Goal: Task Accomplishment & Management: Use online tool/utility

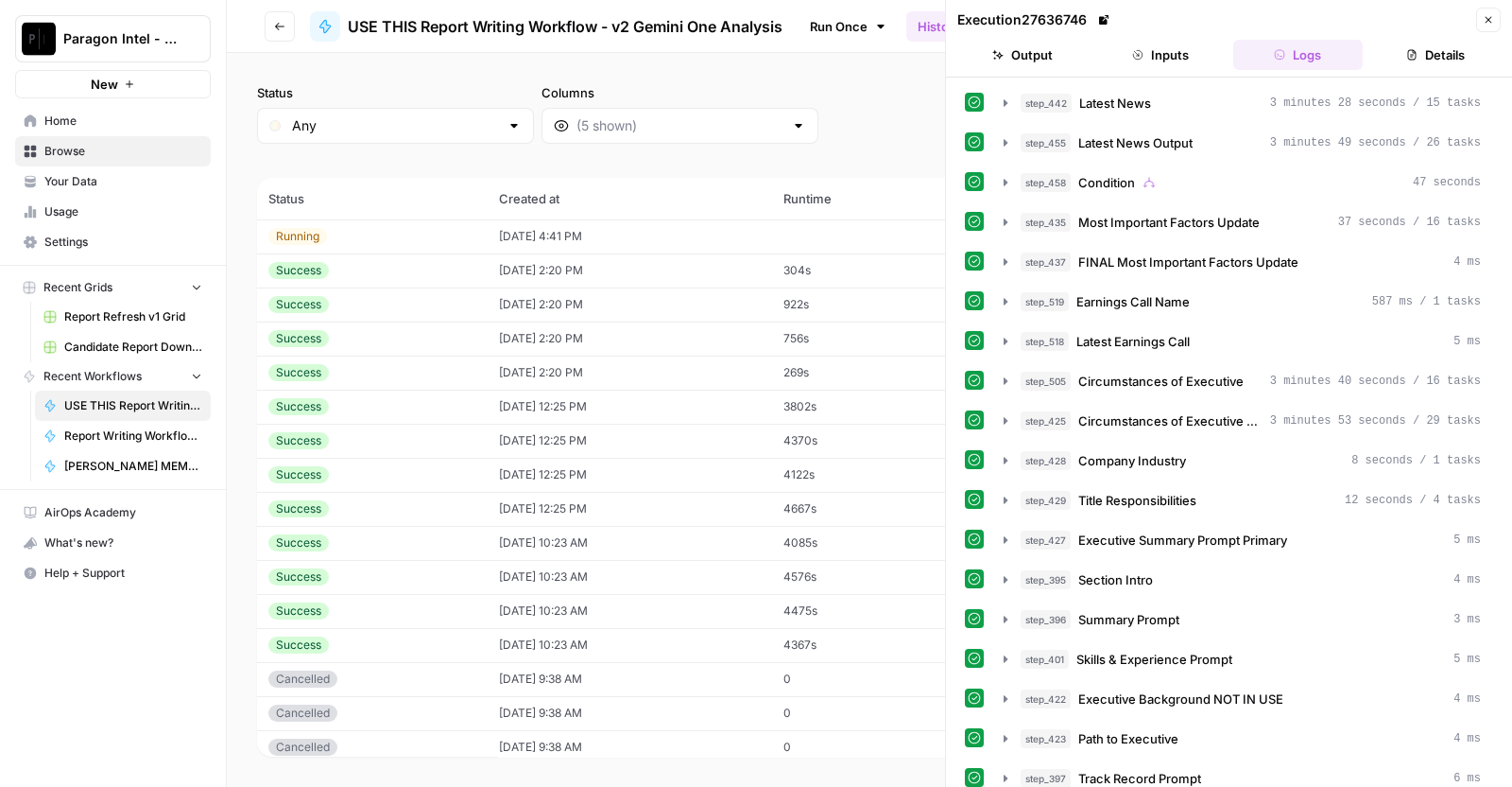
scroll to position [1381, 0]
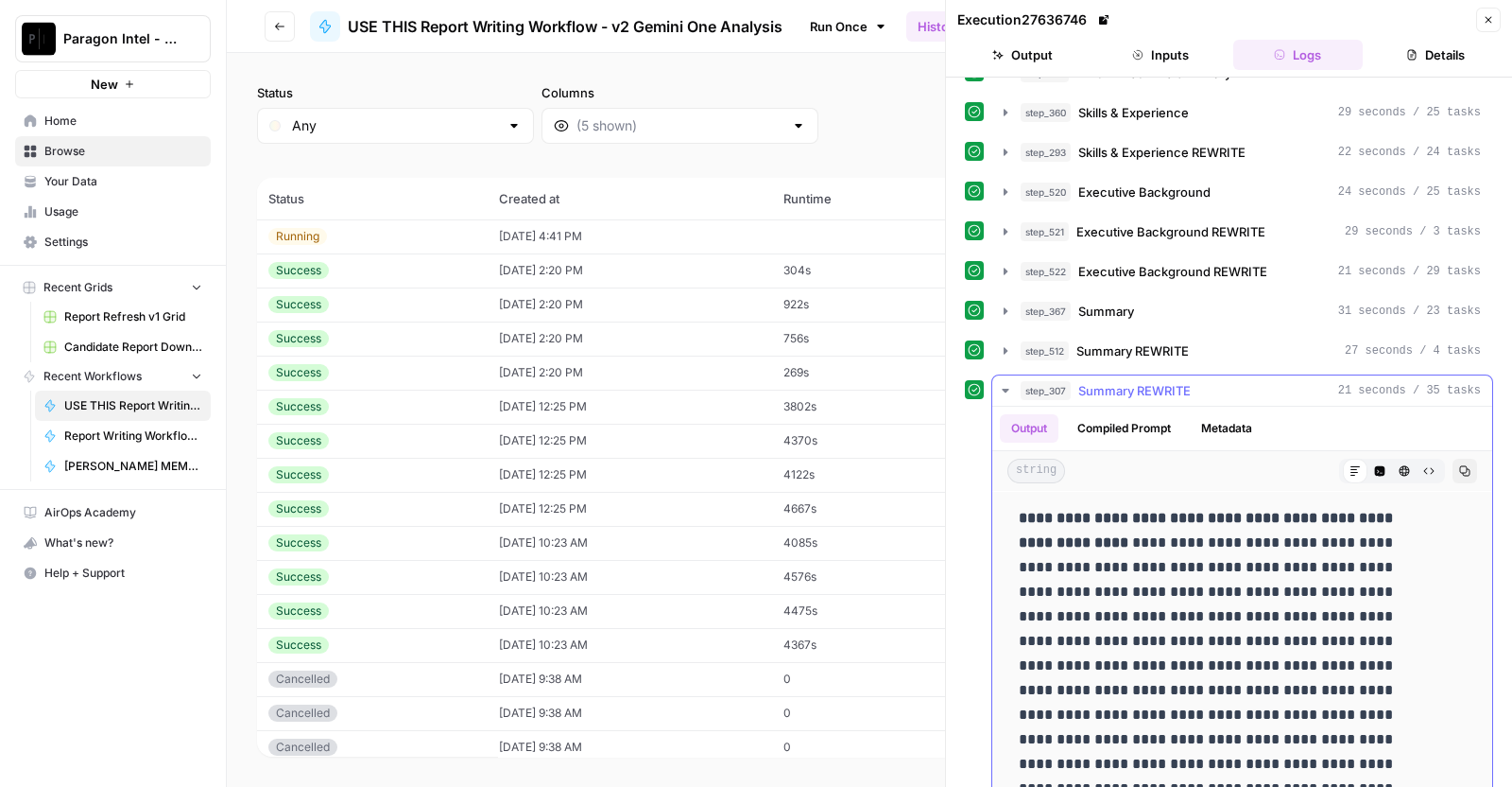
click at [1451, 382] on span "21 seconds / 35 tasks" at bounding box center [1409, 391] width 143 height 17
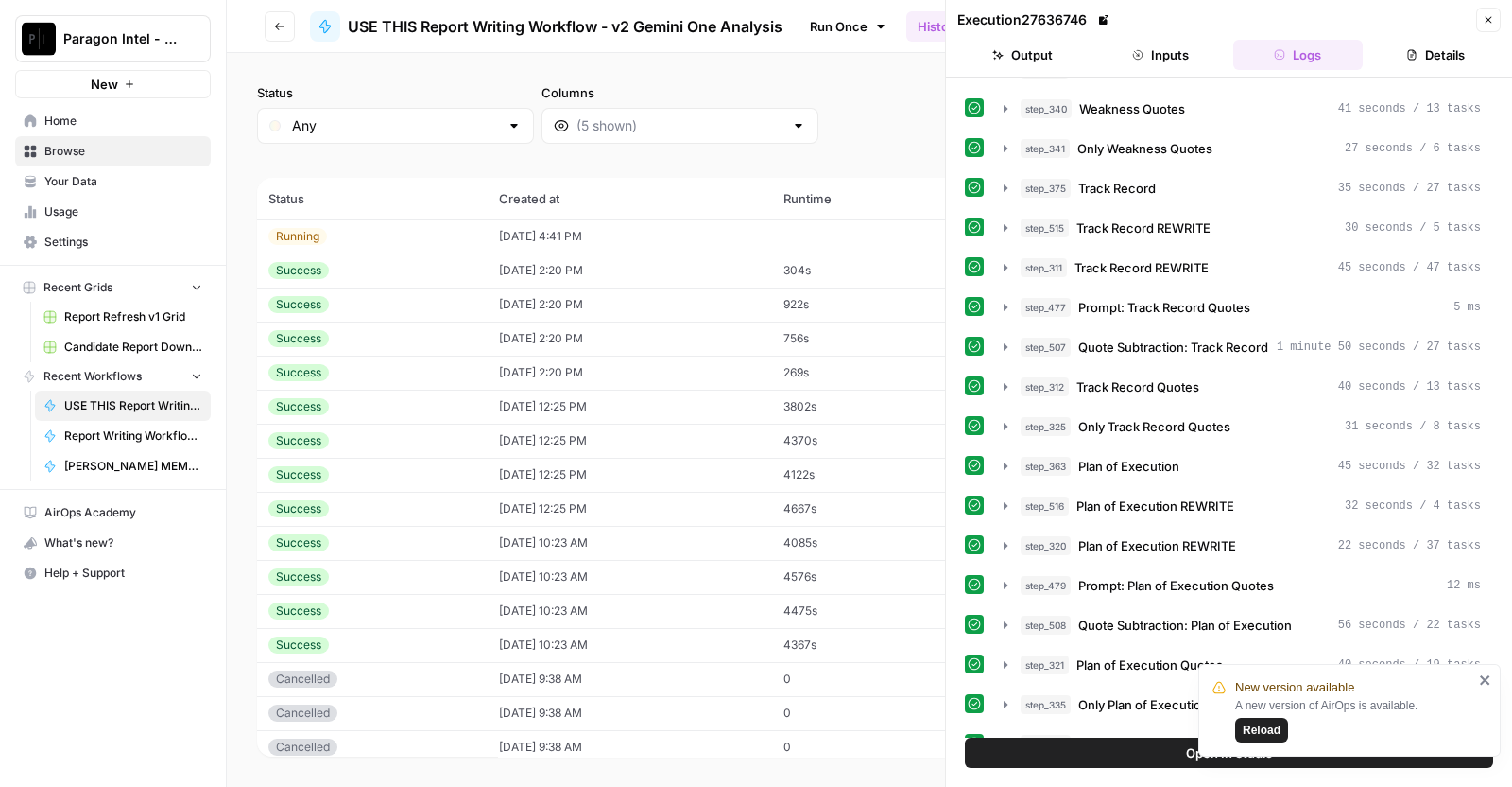
scroll to position [2369, 0]
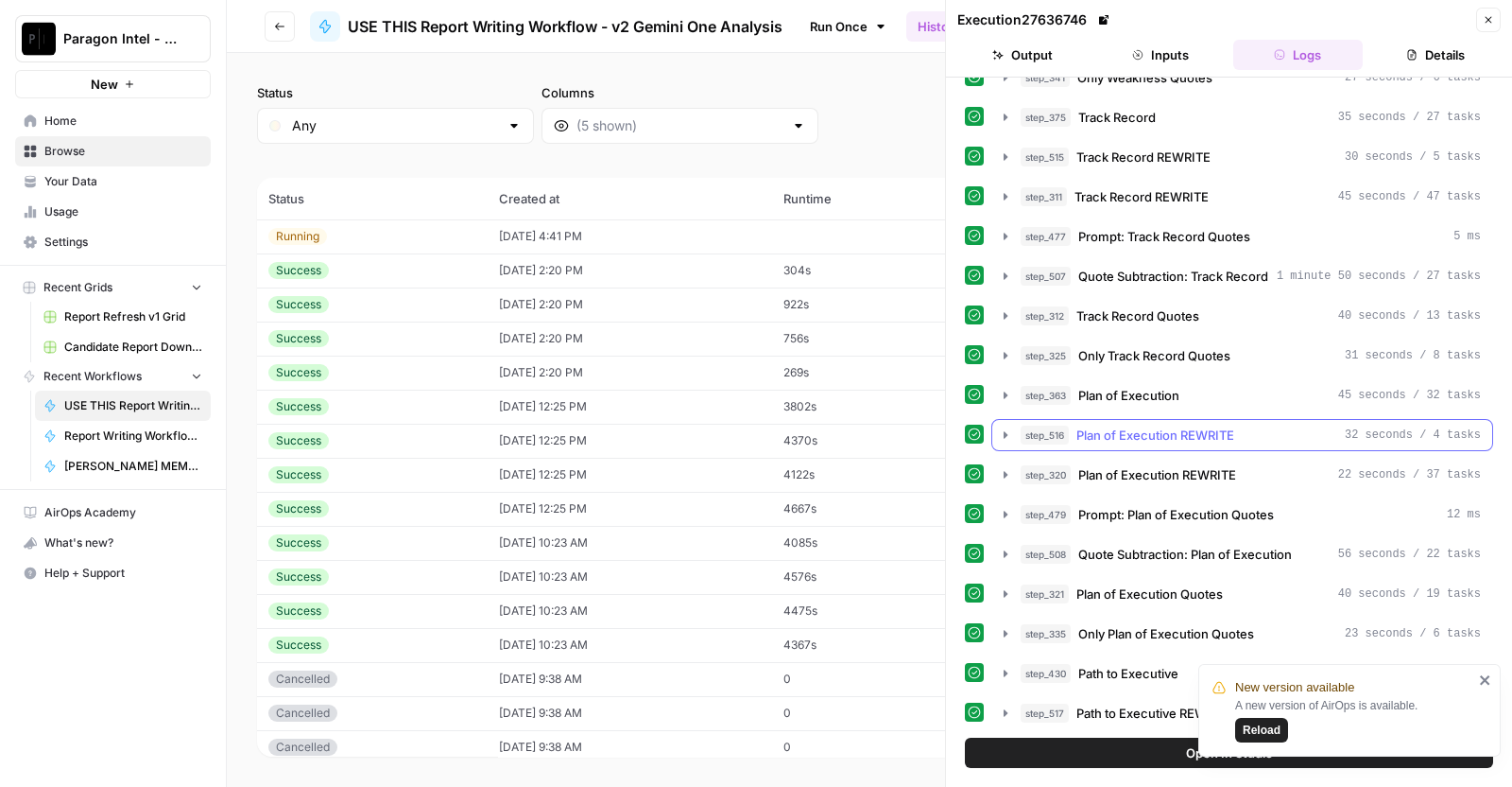
click at [1219, 425] on span "Plan of Execution REWRITE" at bounding box center [1155, 435] width 158 height 19
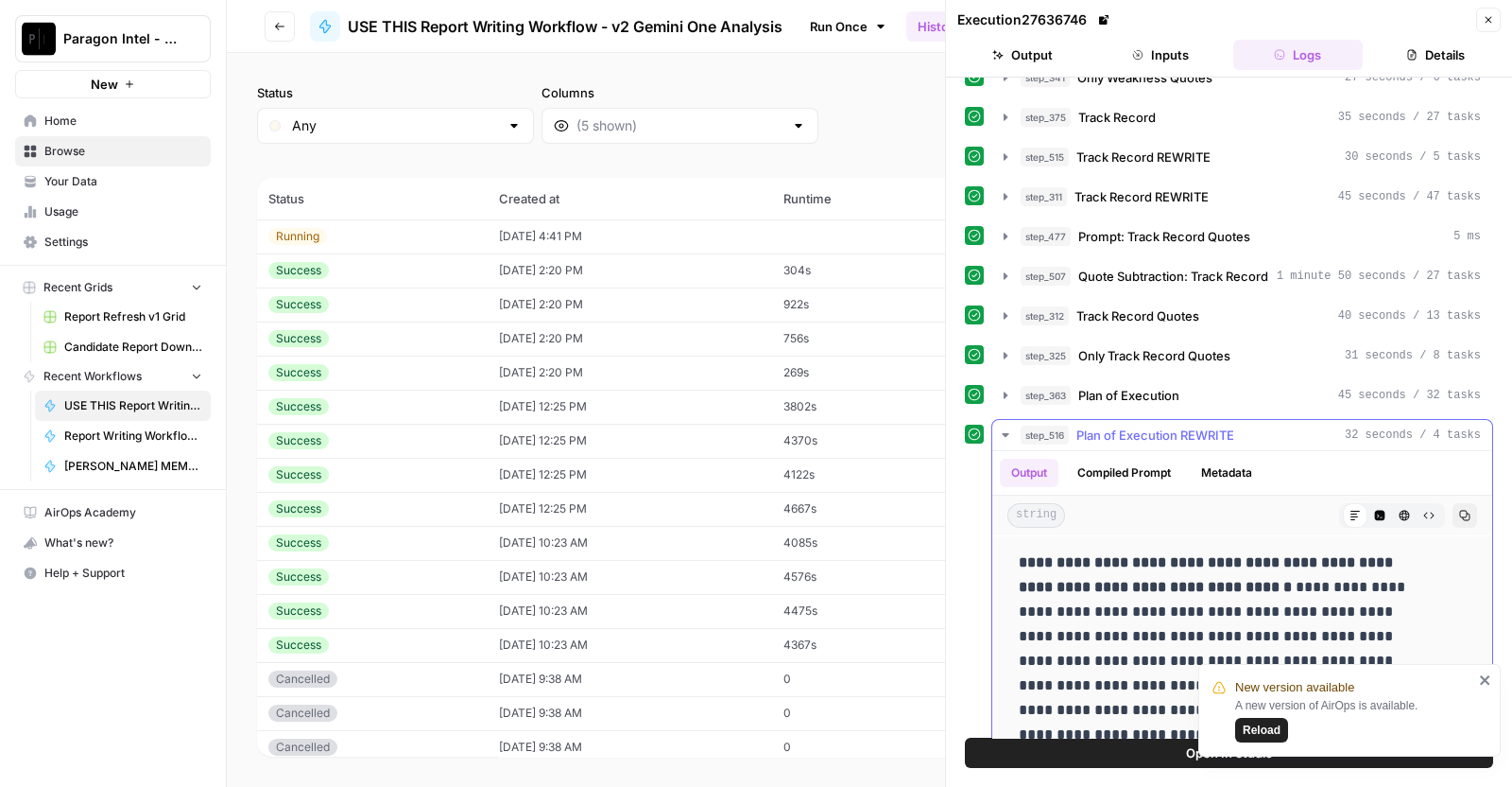
click at [1460, 510] on icon "button" at bounding box center [1465, 515] width 11 height 11
click at [1300, 425] on div "step_516 Plan of Execution REWRITE 32 seconds / 4 tasks" at bounding box center [1251, 435] width 460 height 19
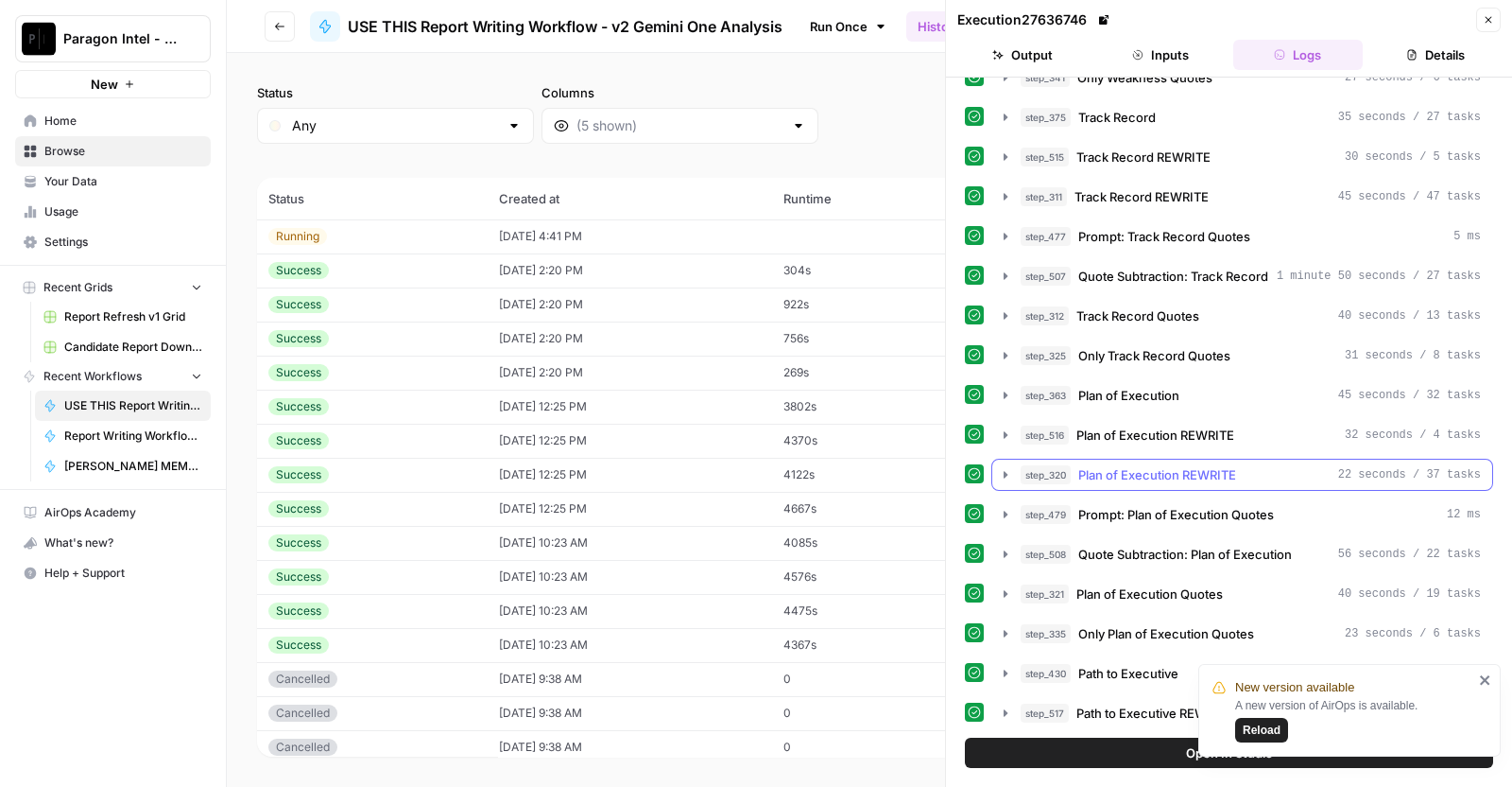
click at [1307, 465] on div "step_320 Plan of Execution REWRITE 22 seconds / 37 tasks" at bounding box center [1251, 475] width 460 height 19
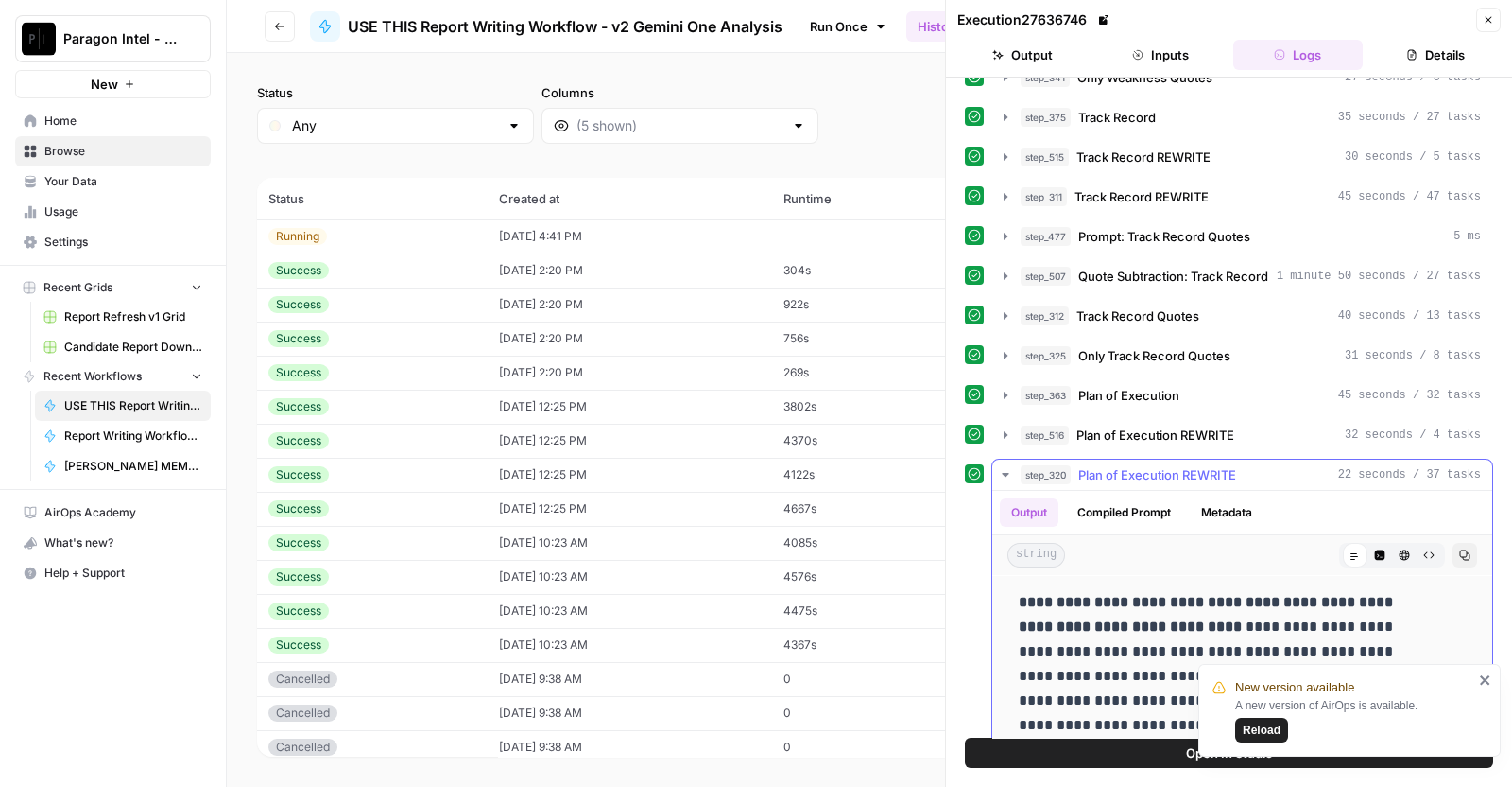
click at [1459, 550] on icon "button" at bounding box center [1465, 555] width 11 height 11
click at [1355, 466] on span "22 seconds / 37 tasks" at bounding box center [1409, 475] width 143 height 17
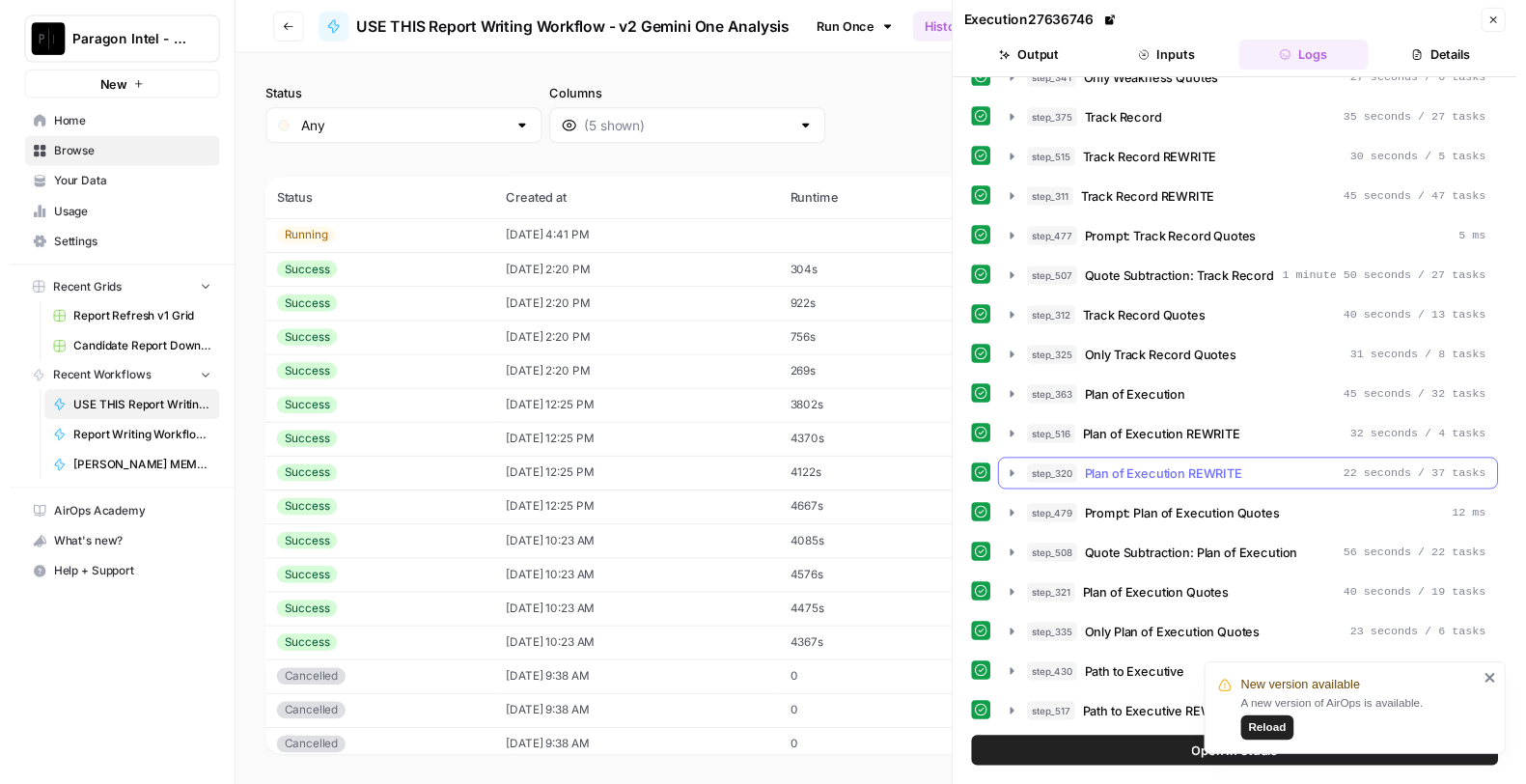
scroll to position [3182, 0]
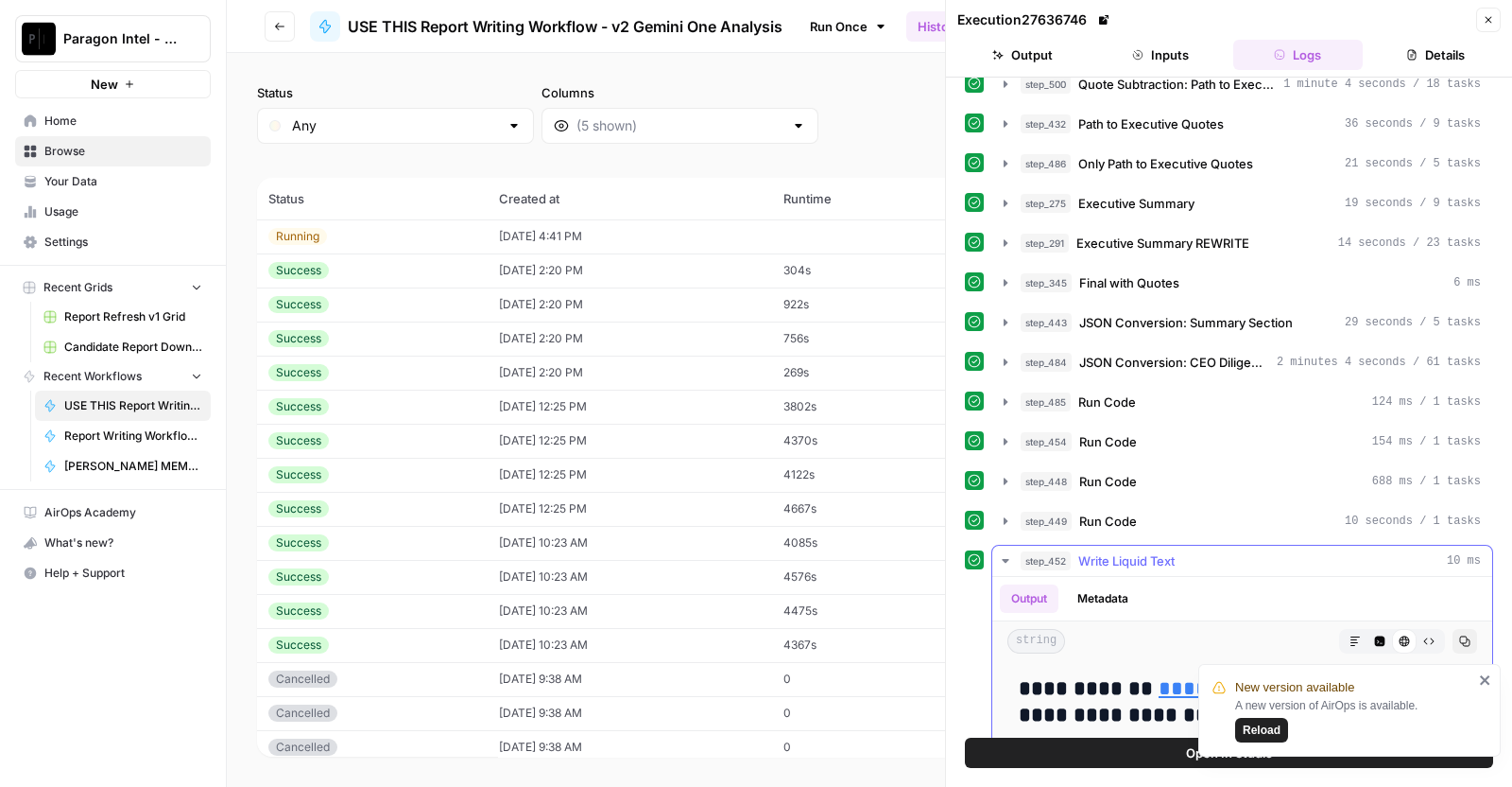
click at [1159, 678] on link "********" at bounding box center [1205, 688] width 92 height 21
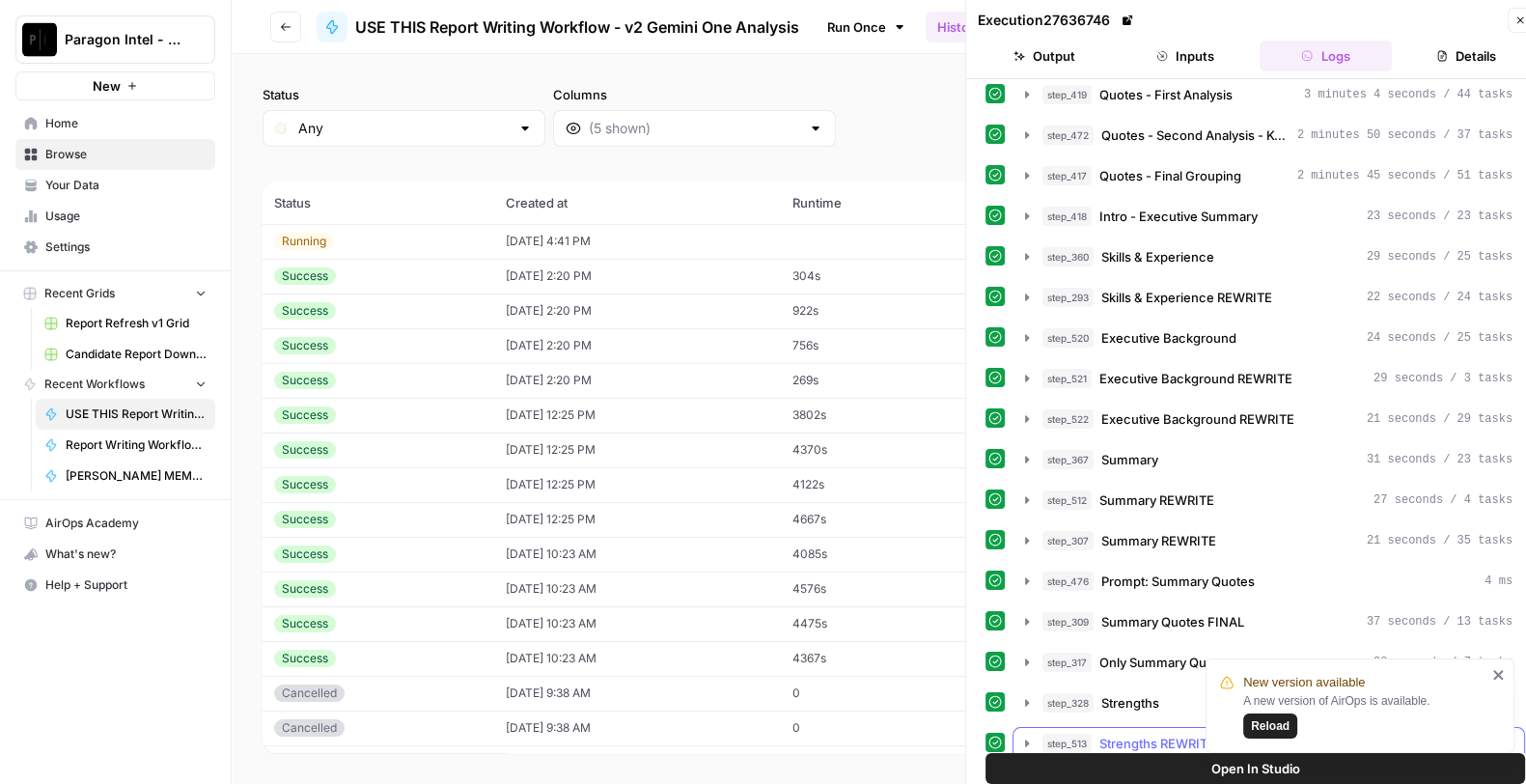
scroll to position [1266, 0]
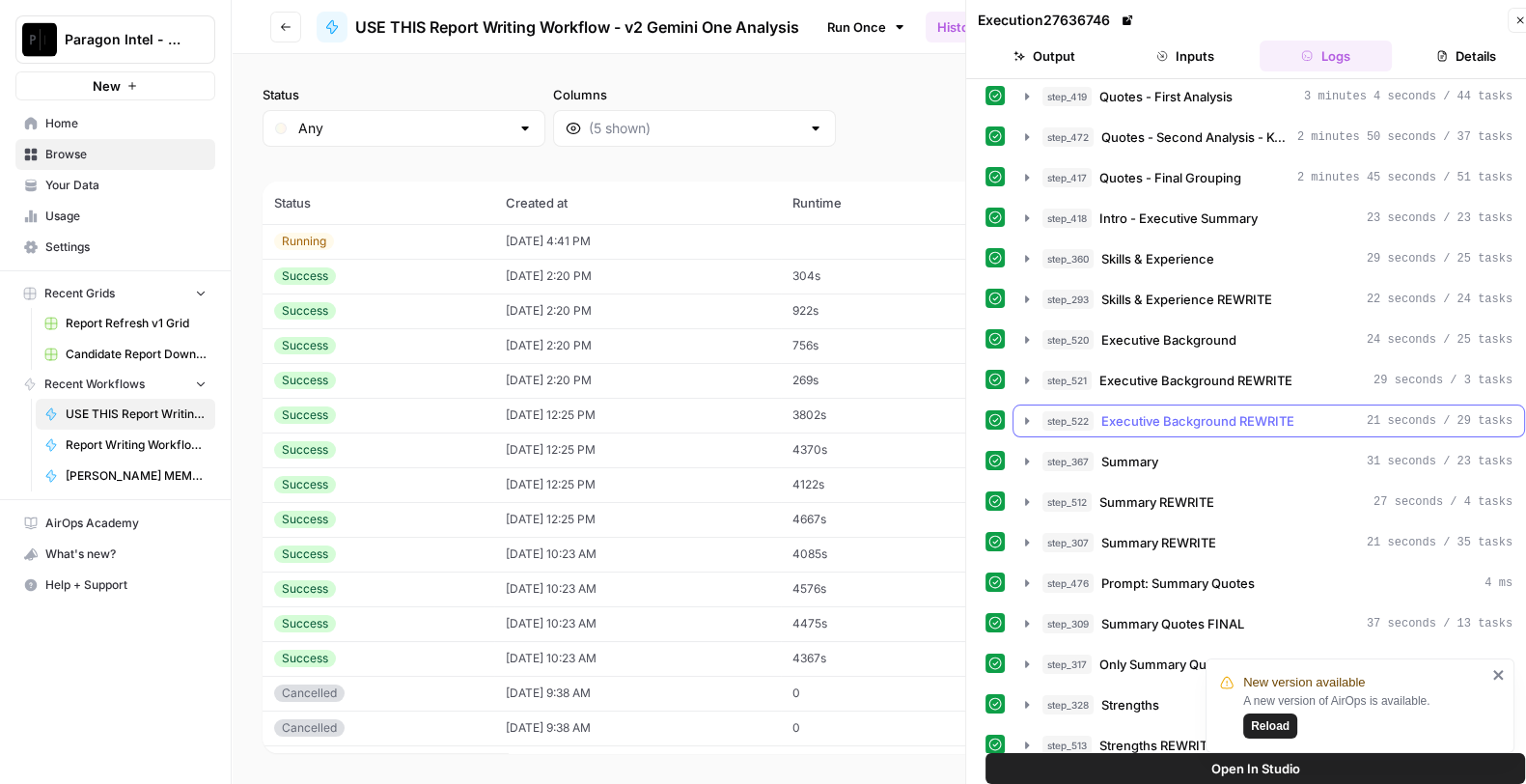
click at [1262, 412] on span "Executive Background REWRITE" at bounding box center [1199, 421] width 194 height 20
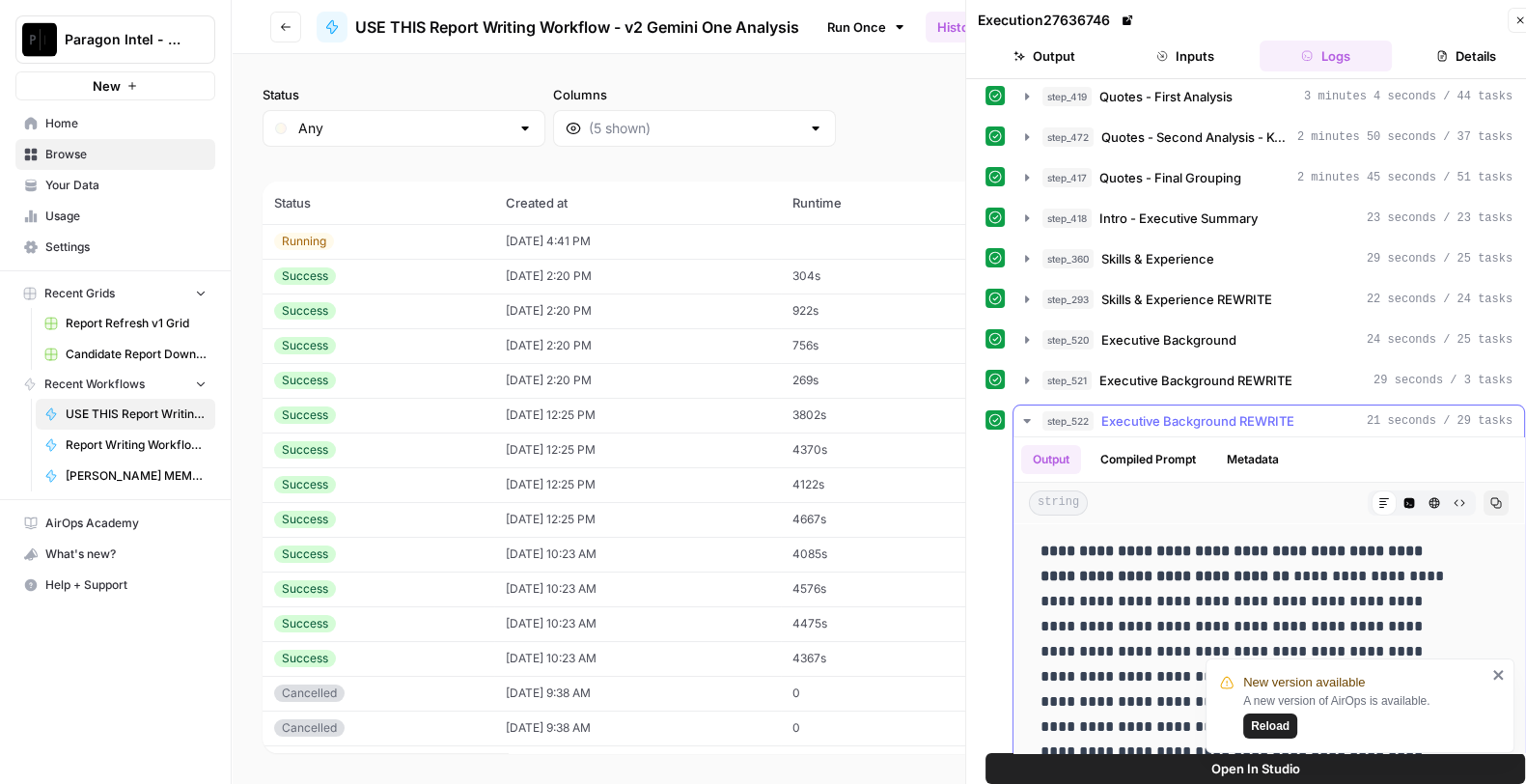
click at [1492, 499] on icon "button" at bounding box center [1497, 503] width 11 height 11
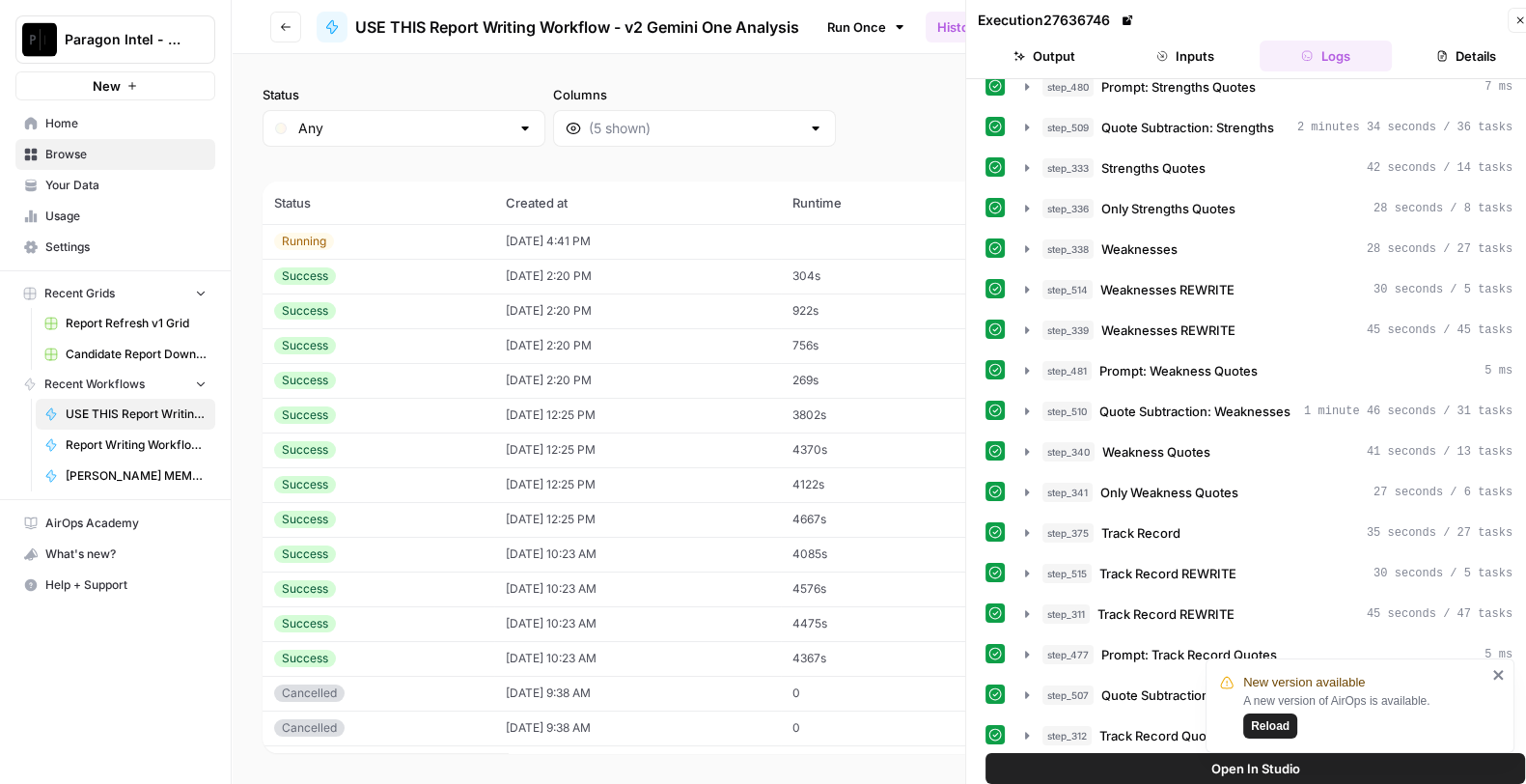
drag, startPoint x: 1042, startPoint y: 535, endPoint x: 1147, endPoint y: 570, distance: 110.7
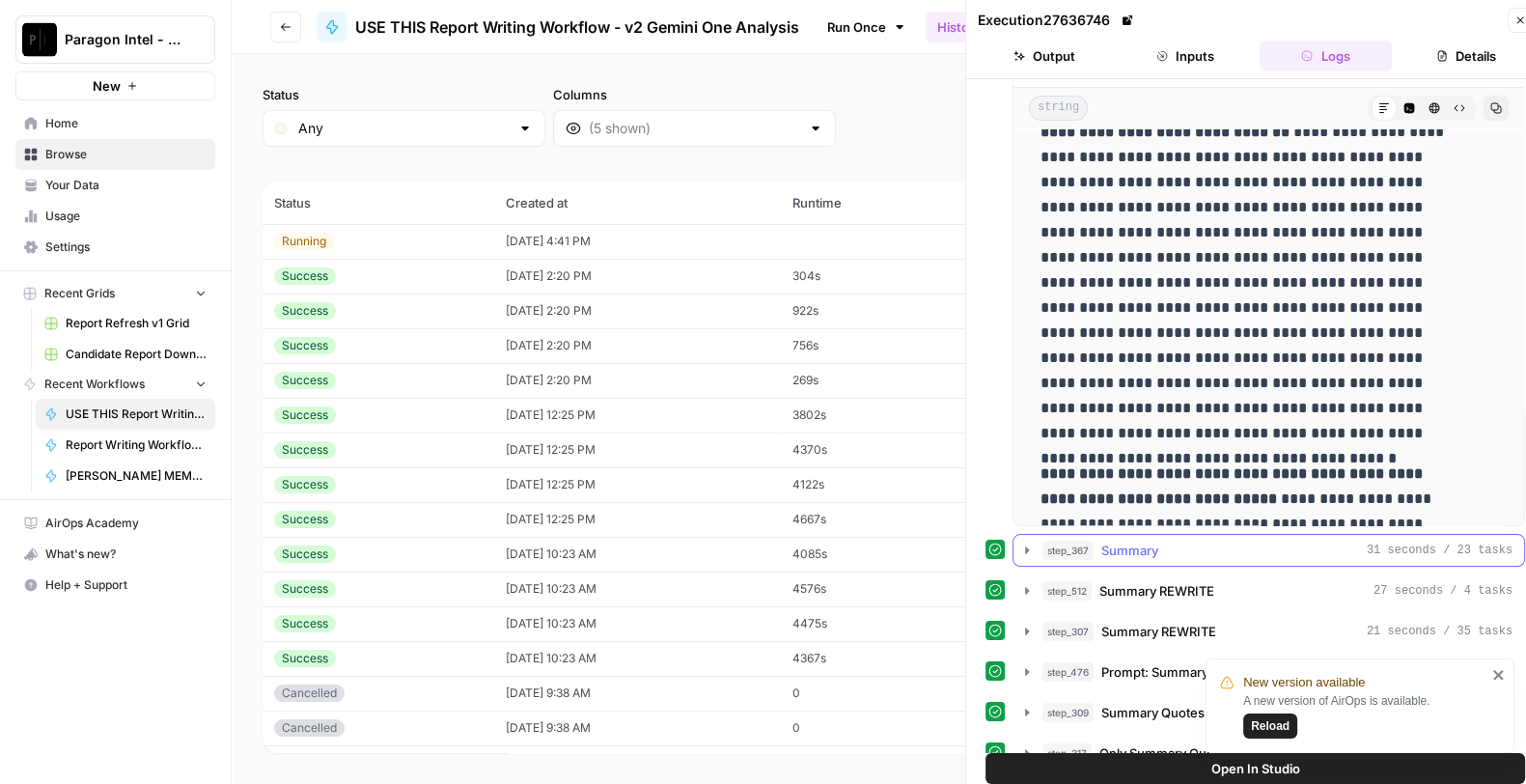
scroll to position [1660, 0]
click at [1359, 316] on p "**********" at bounding box center [1251, 271] width 420 height 351
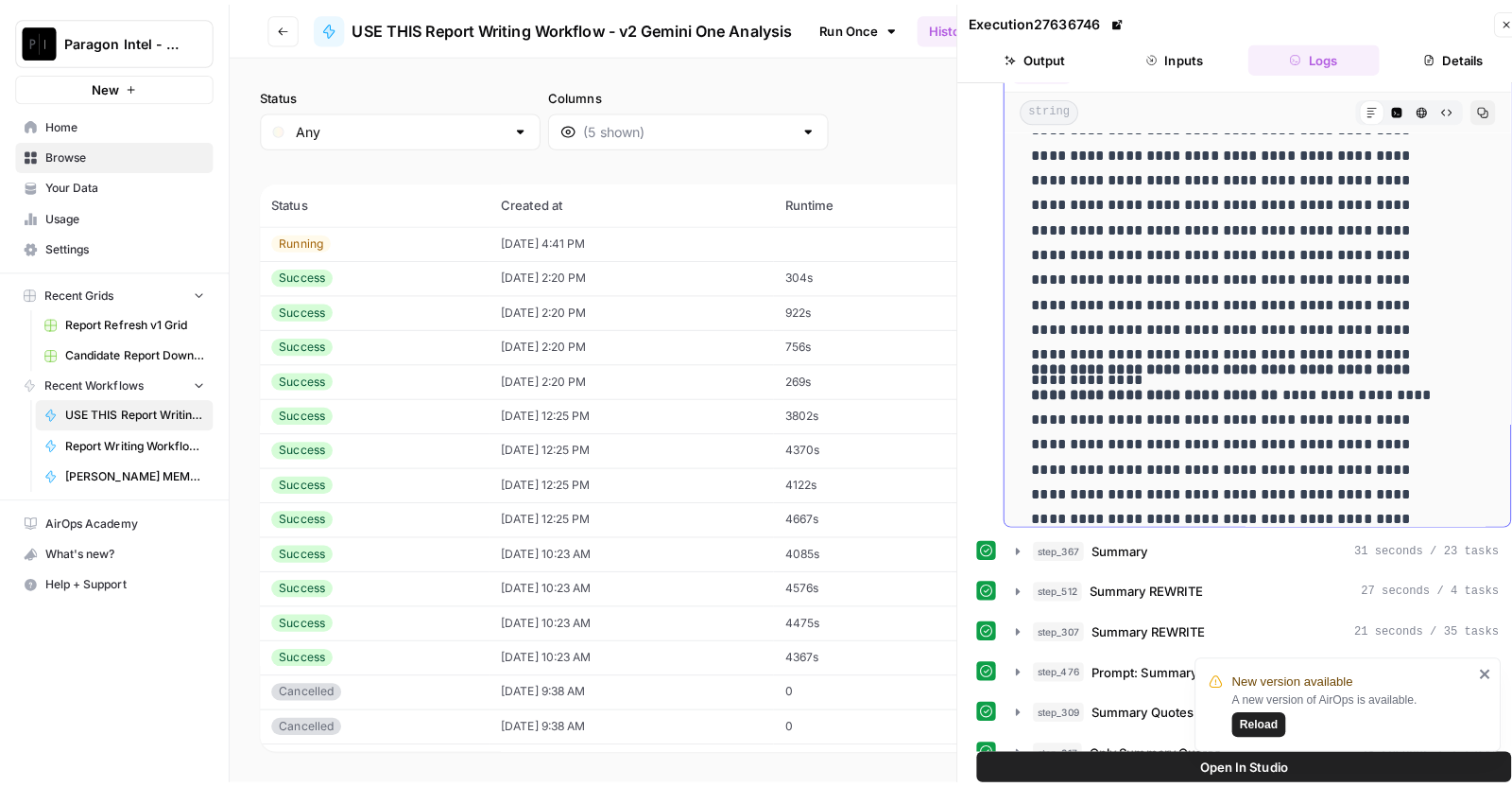
scroll to position [0, 0]
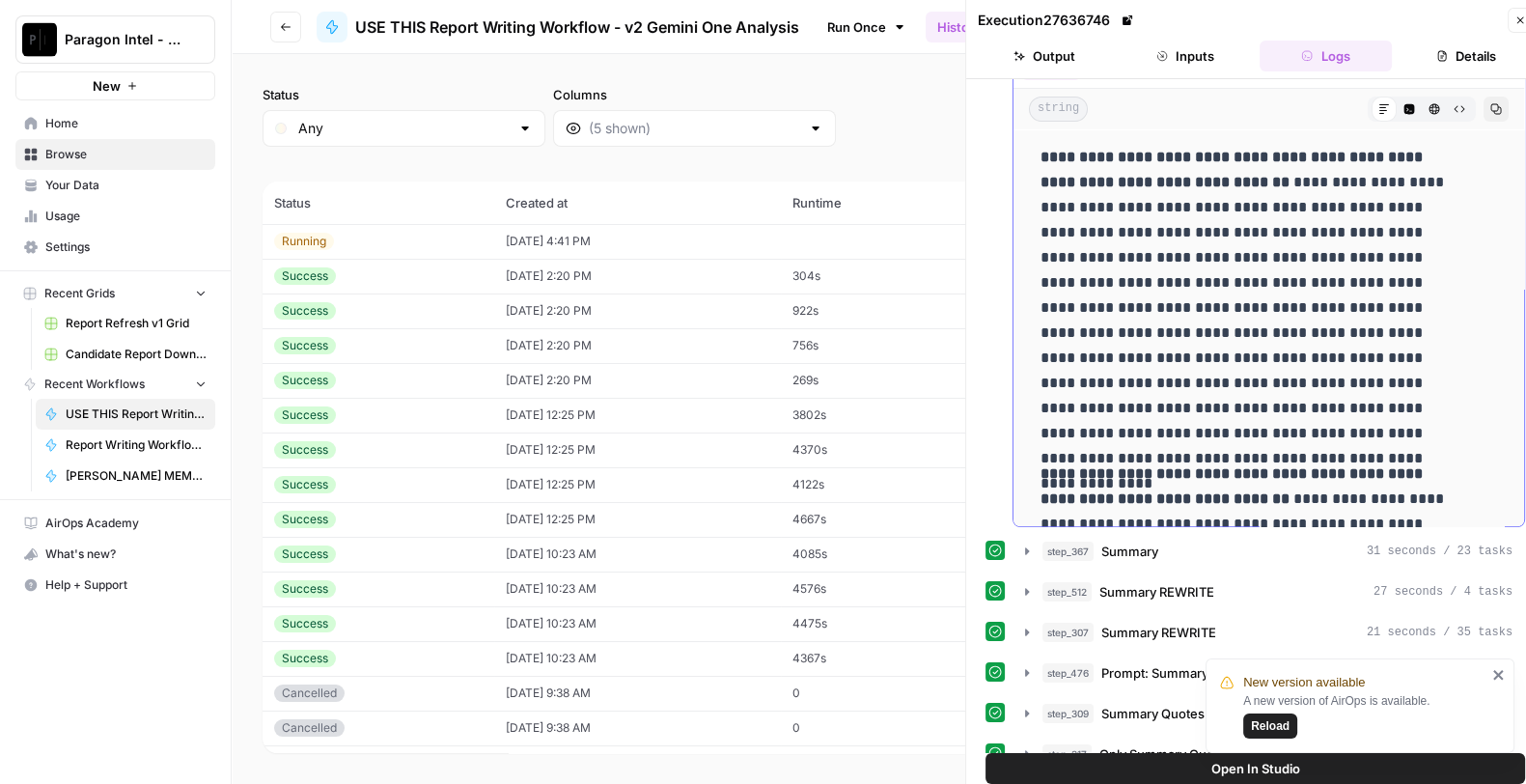
drag, startPoint x: 1332, startPoint y: 483, endPoint x: 1040, endPoint y: 136, distance: 453.5
click at [1040, 137] on div "**********" at bounding box center [1269, 712] width 480 height 1151
click at [289, 19] on button "Go back" at bounding box center [286, 27] width 31 height 31
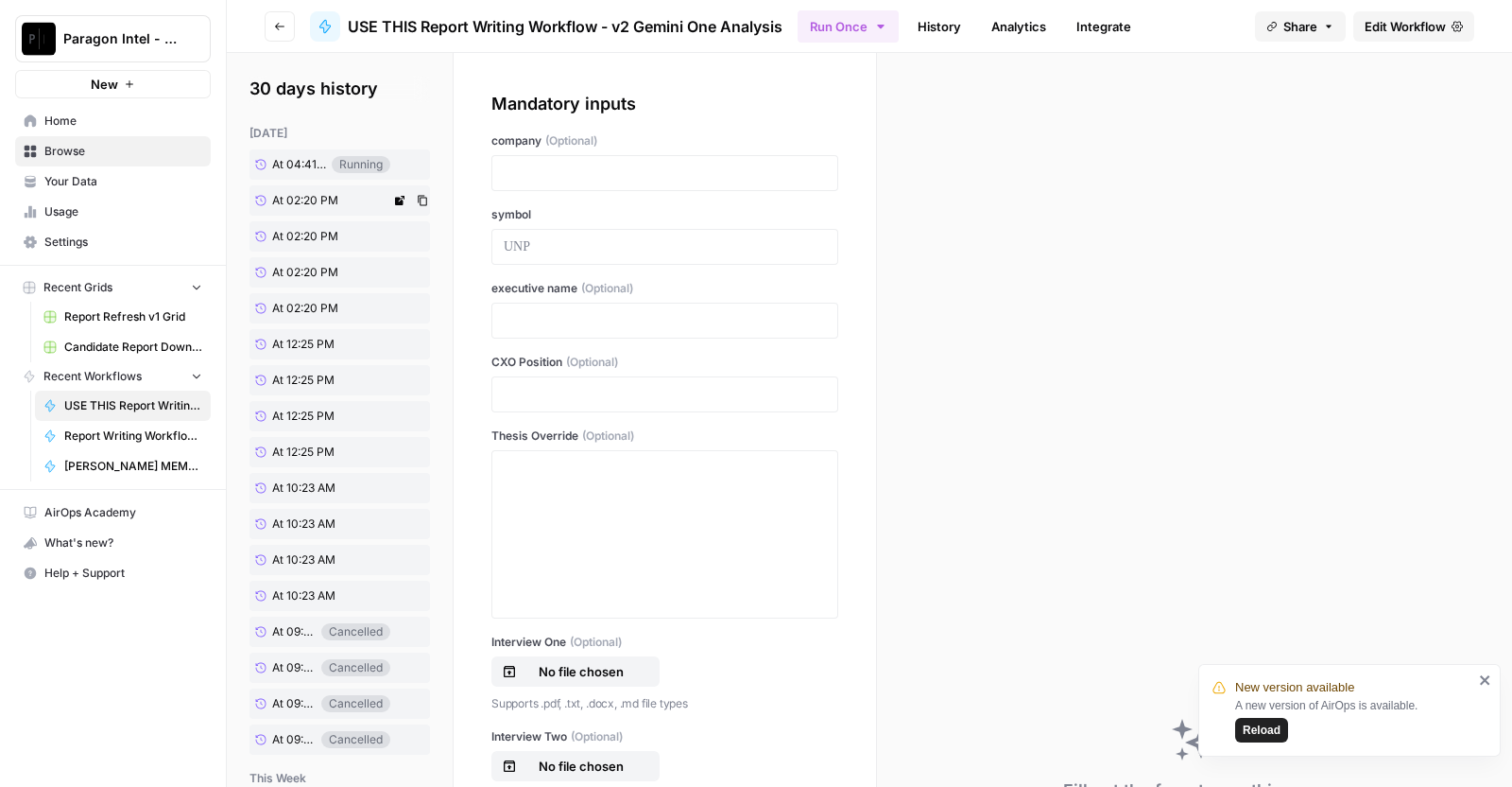
click at [345, 196] on link "At 02:20 PM" at bounding box center [320, 201] width 141 height 31
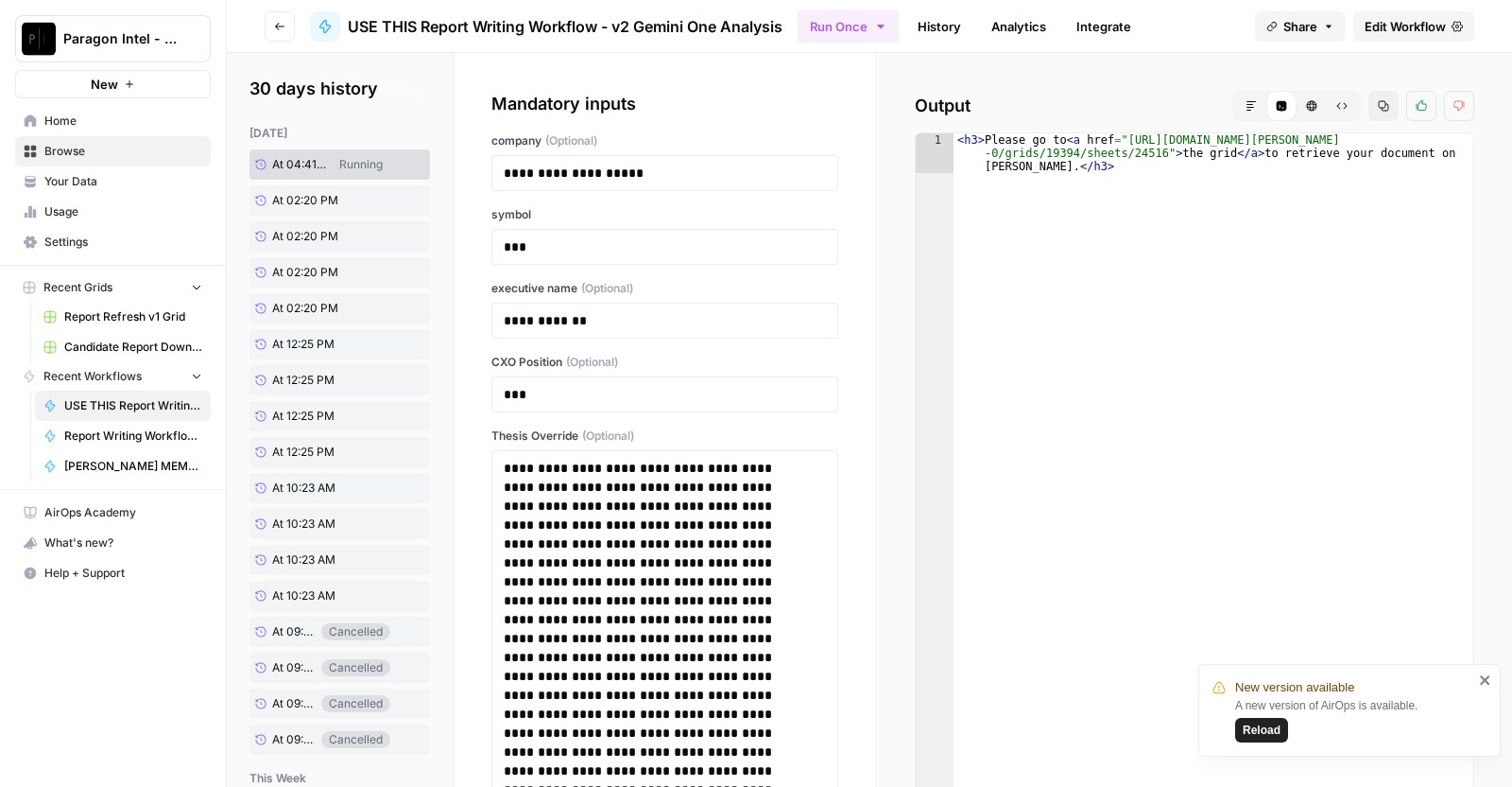
click at [353, 240] on link "At 02:20 PM" at bounding box center [320, 236] width 141 height 31
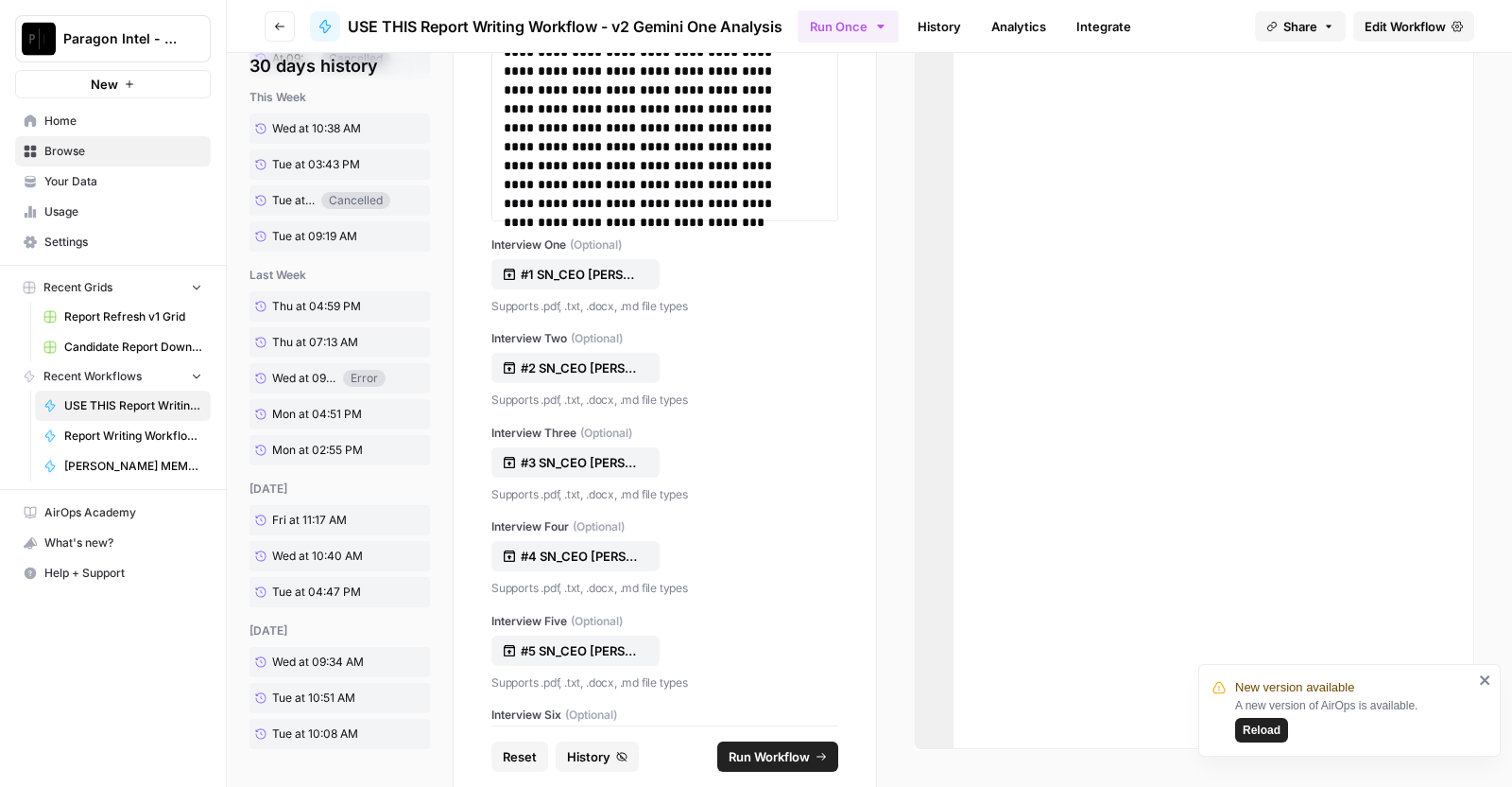
click at [815, 758] on icon "submit" at bounding box center [821, 756] width 11 height 11
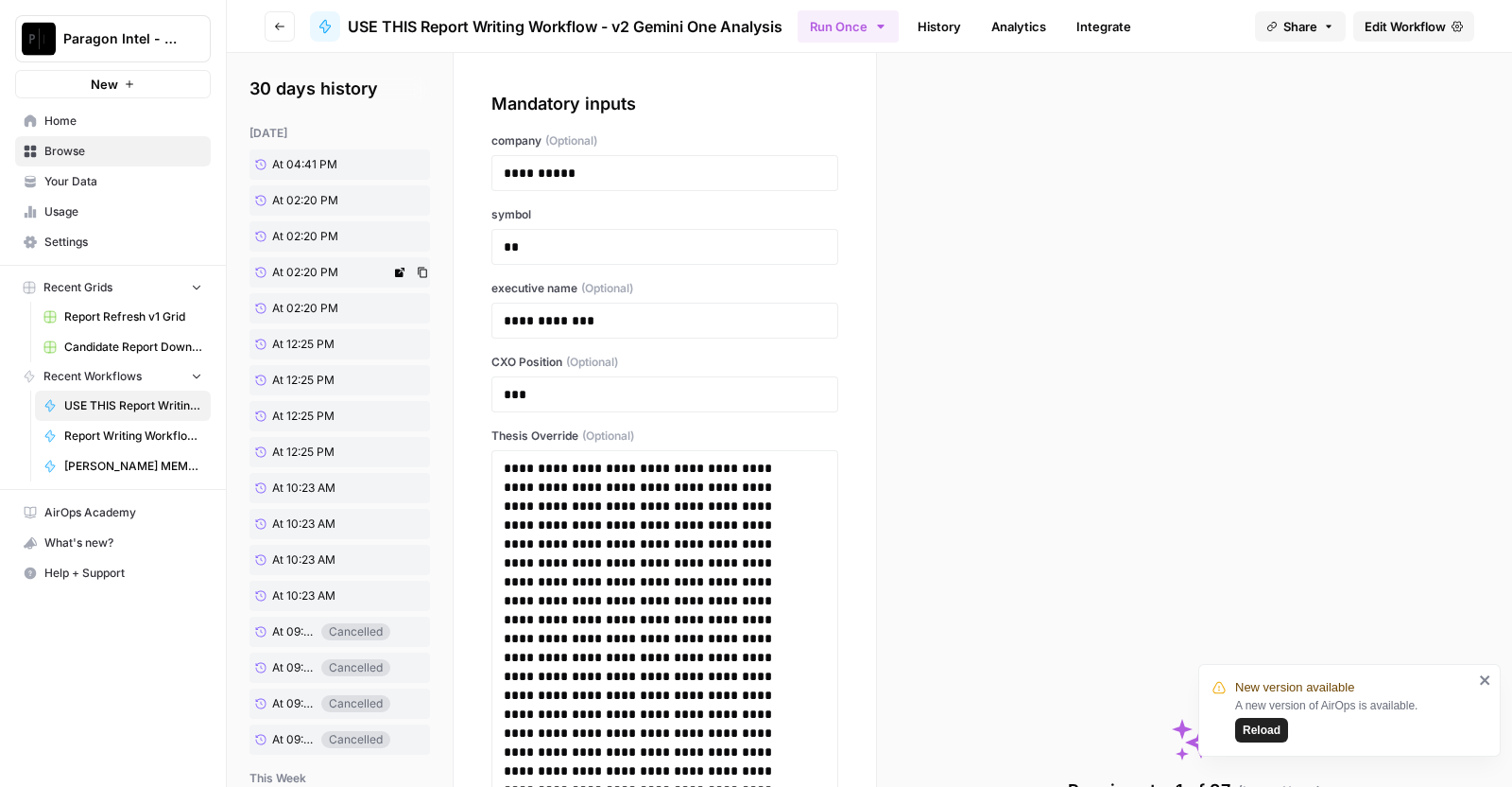
click at [309, 274] on span "At 02:20 PM" at bounding box center [304, 273] width 66 height 17
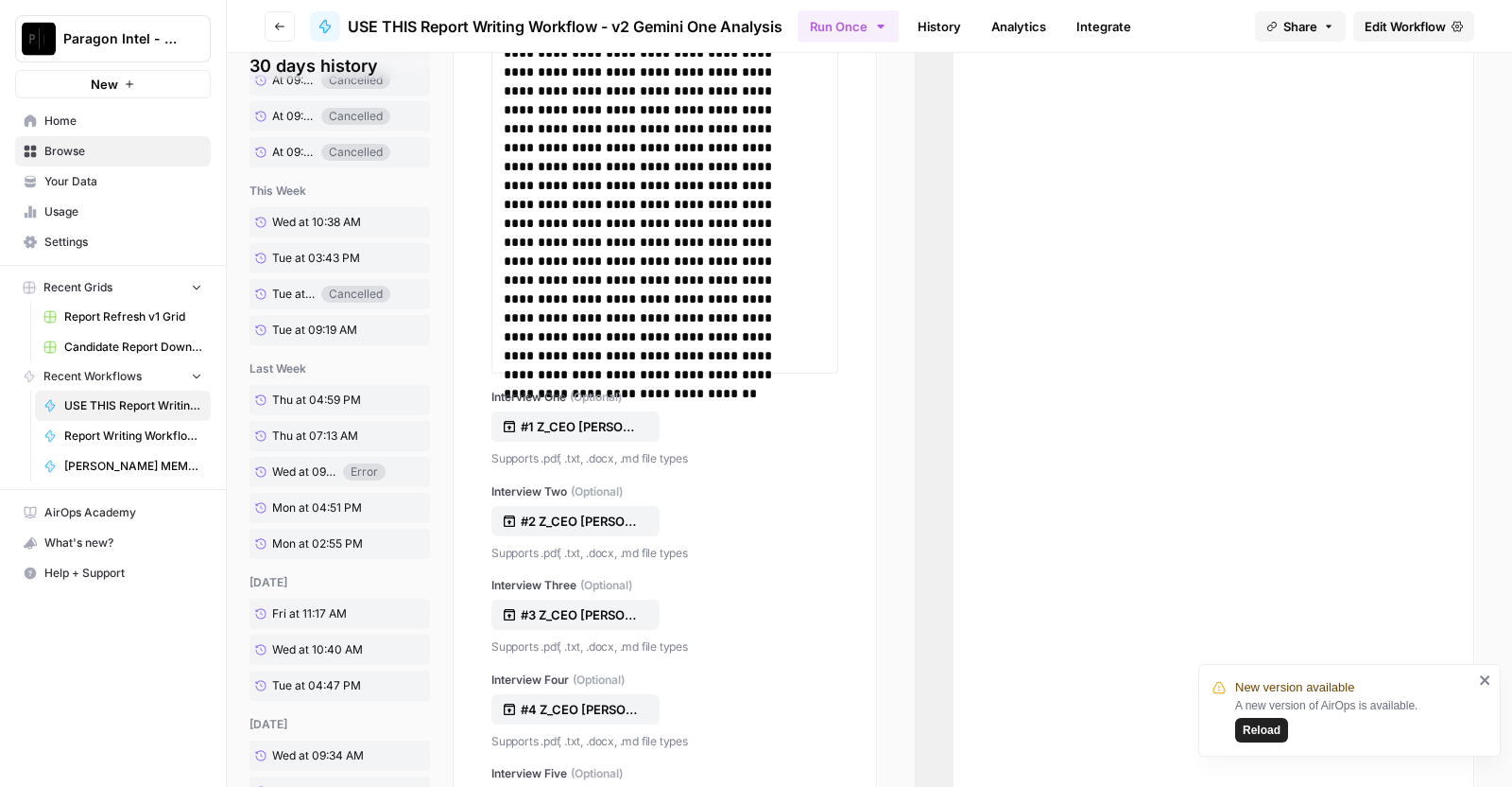
scroll to position [733, 0]
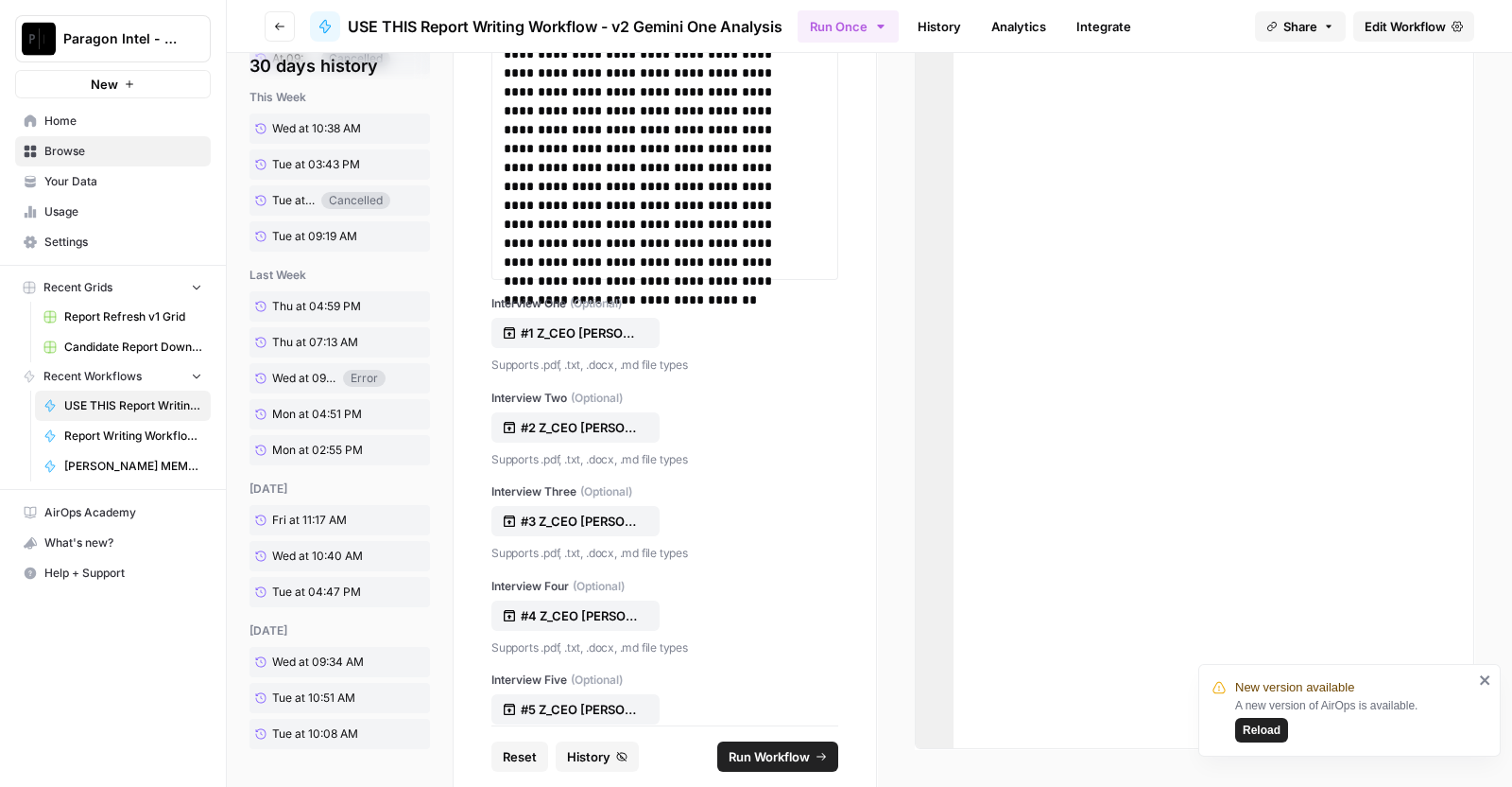
click at [816, 752] on icon "submit" at bounding box center [821, 756] width 11 height 11
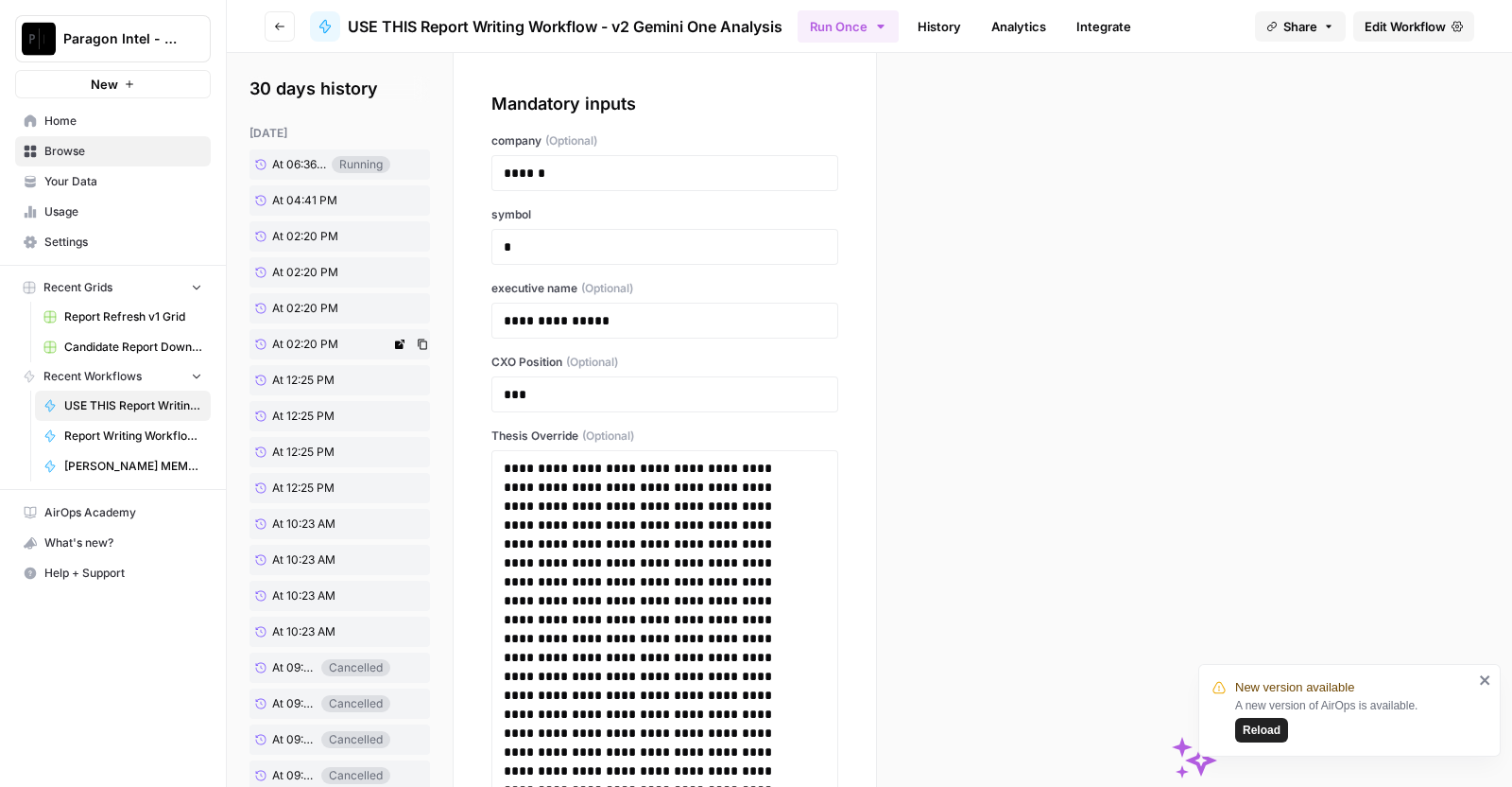
click at [296, 348] on span "At 02:20 PM" at bounding box center [304, 345] width 66 height 17
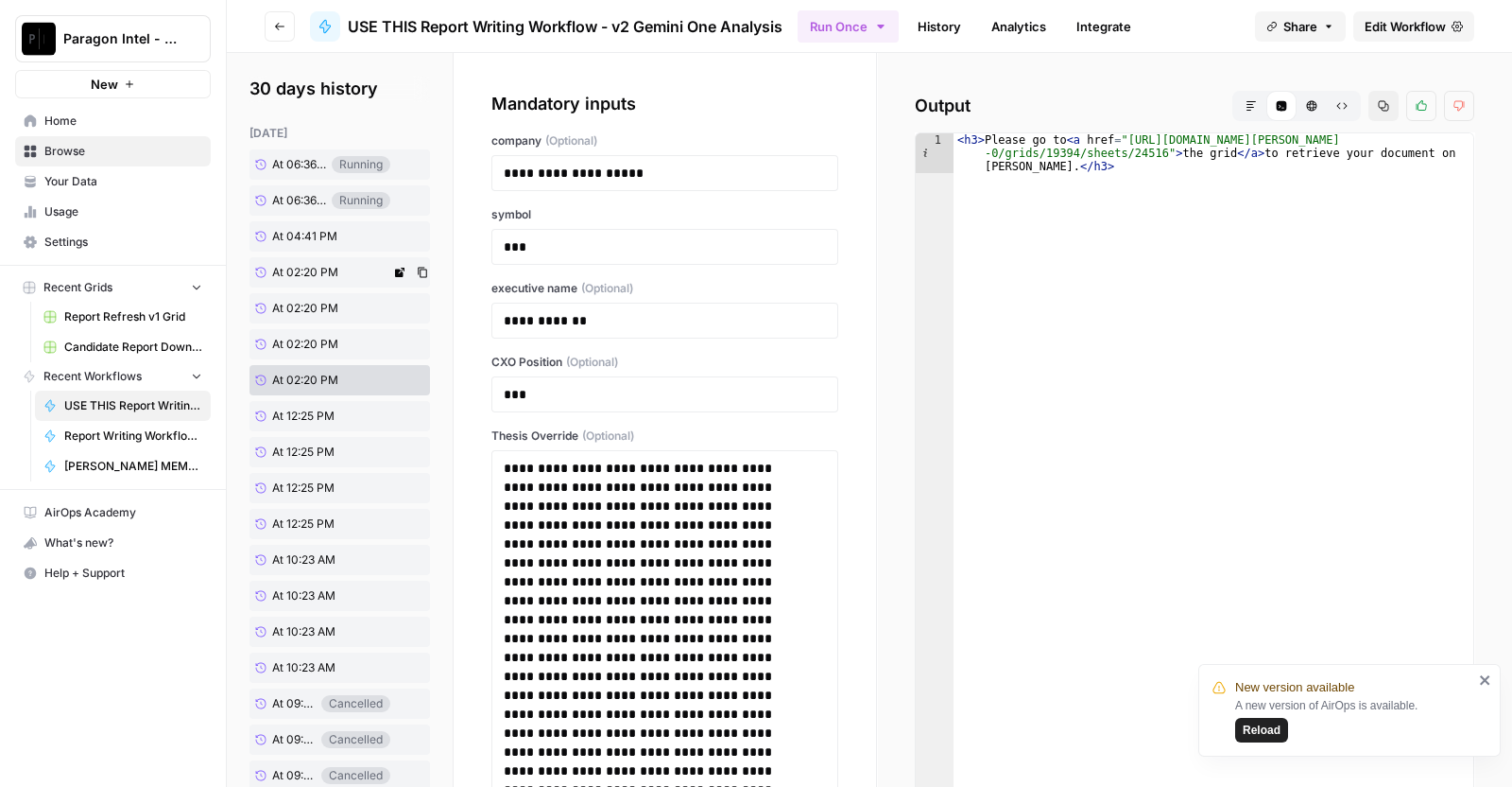
click at [331, 261] on link "At 02:20 PM" at bounding box center [320, 273] width 141 height 31
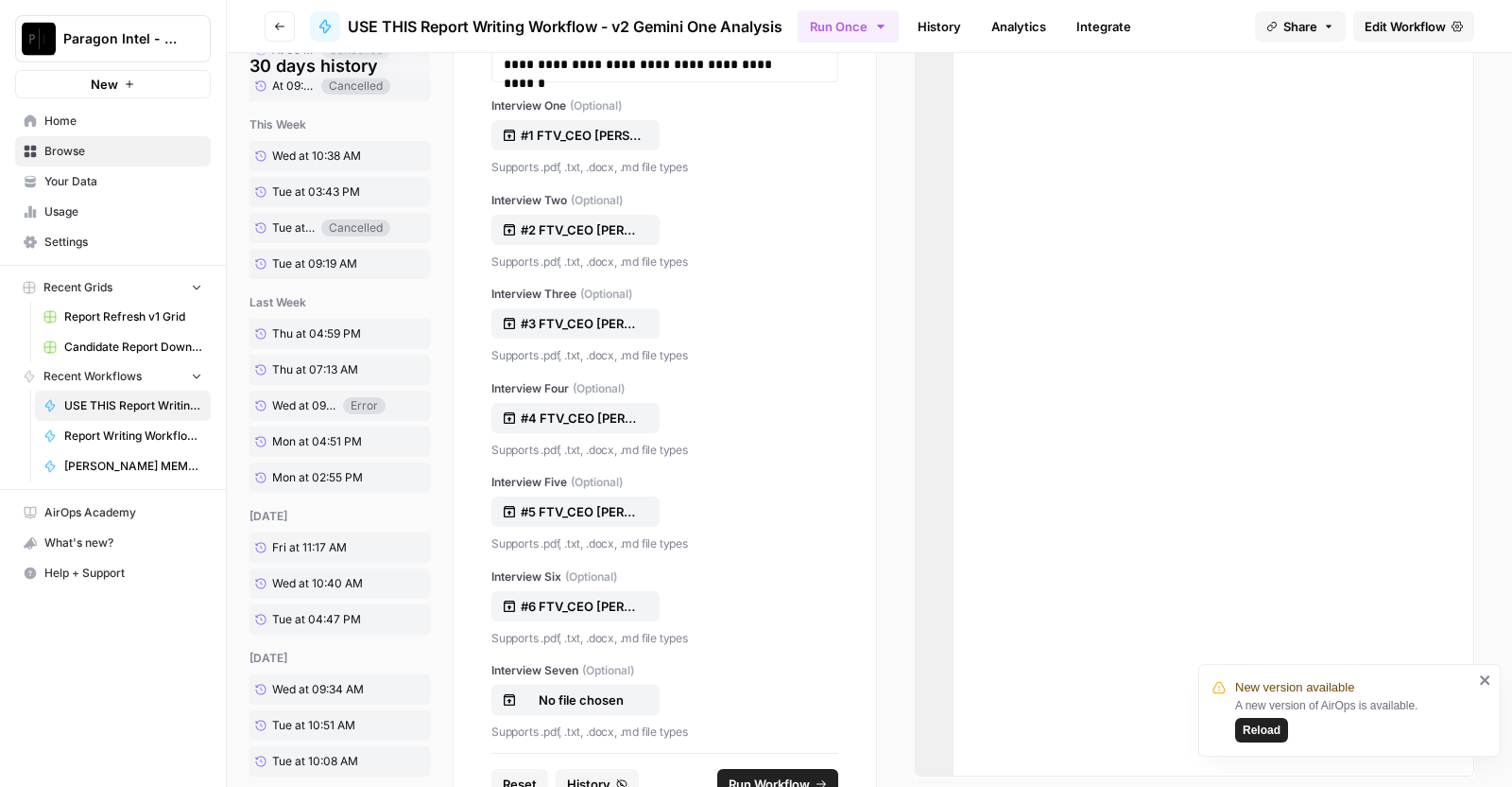
scroll to position [770, 0]
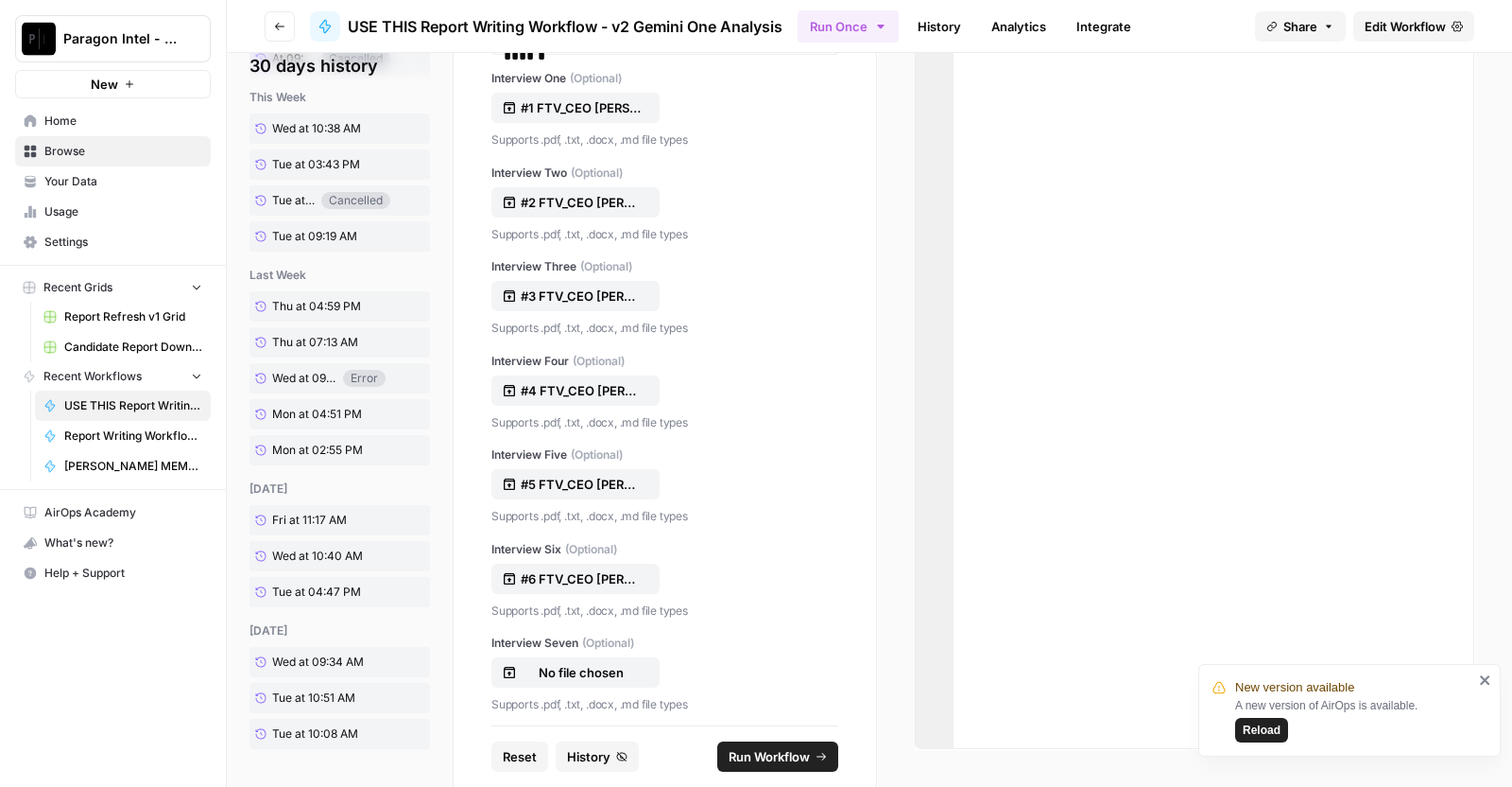
click at [815, 751] on icon "submit" at bounding box center [821, 756] width 11 height 11
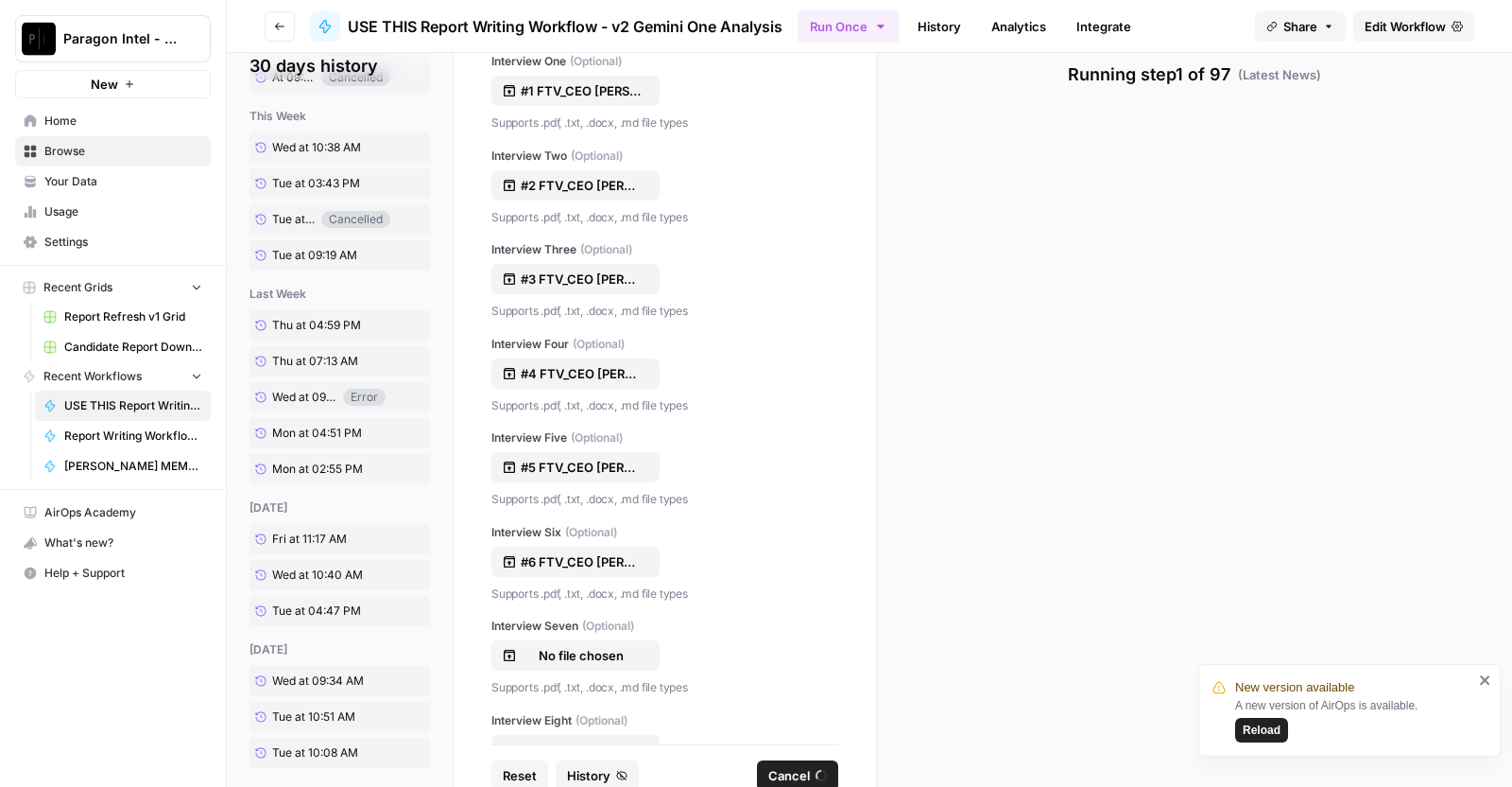
scroll to position [805, 0]
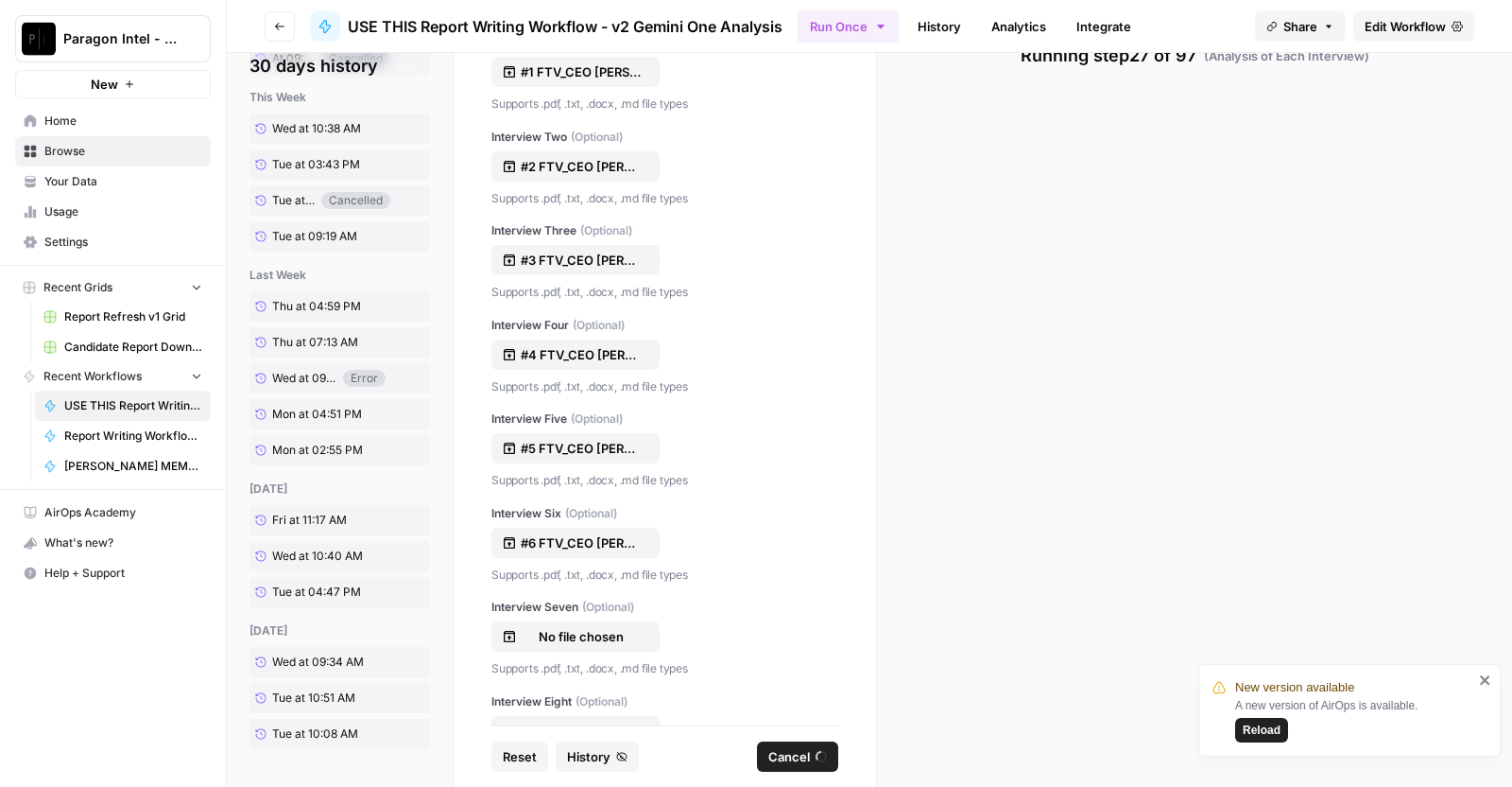
click at [815, 758] on span "button" at bounding box center [821, 756] width 11 height 11
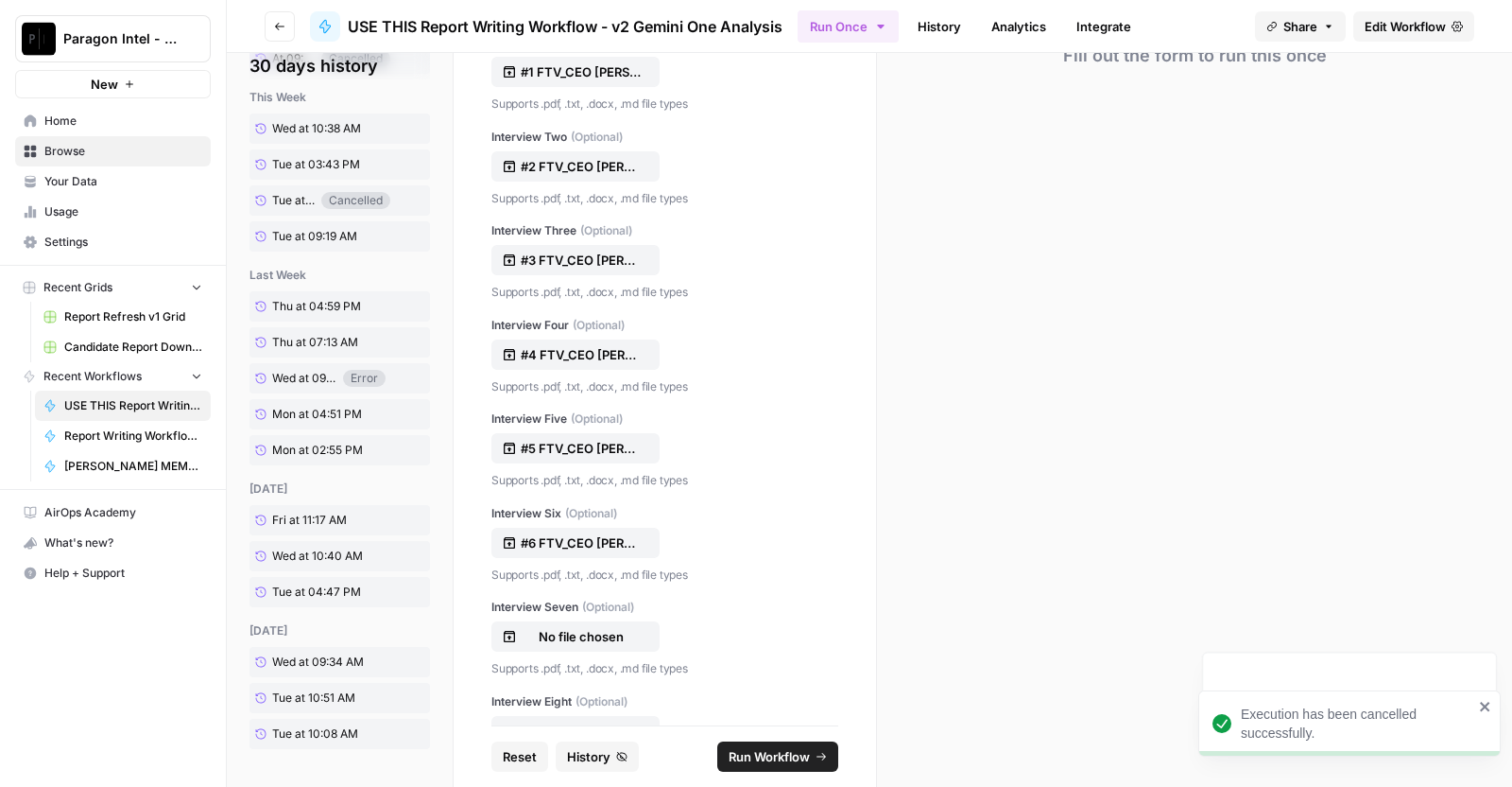
scroll to position [0, 0]
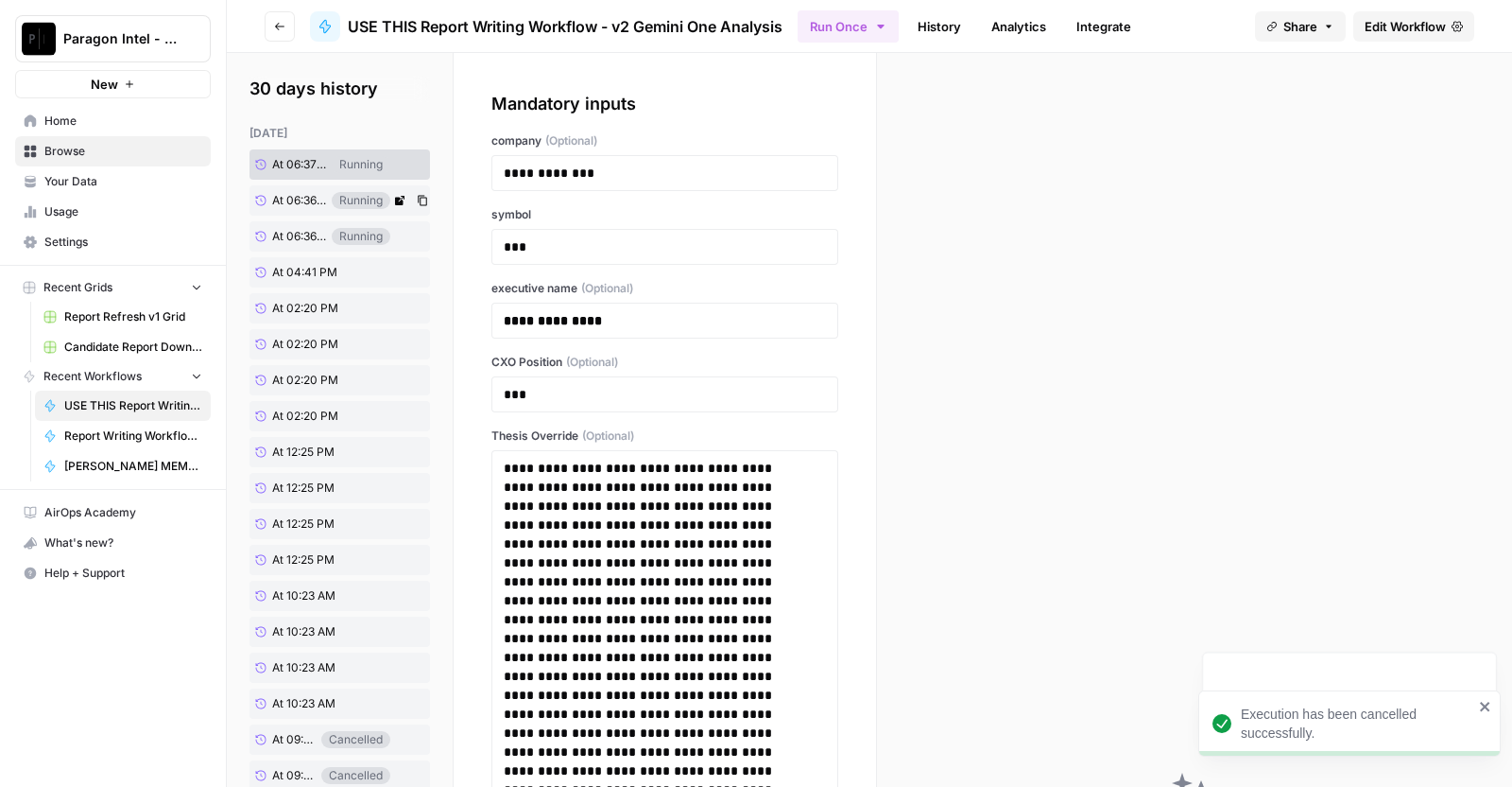
click at [281, 206] on span "At 06:36 PM" at bounding box center [299, 200] width 54 height 17
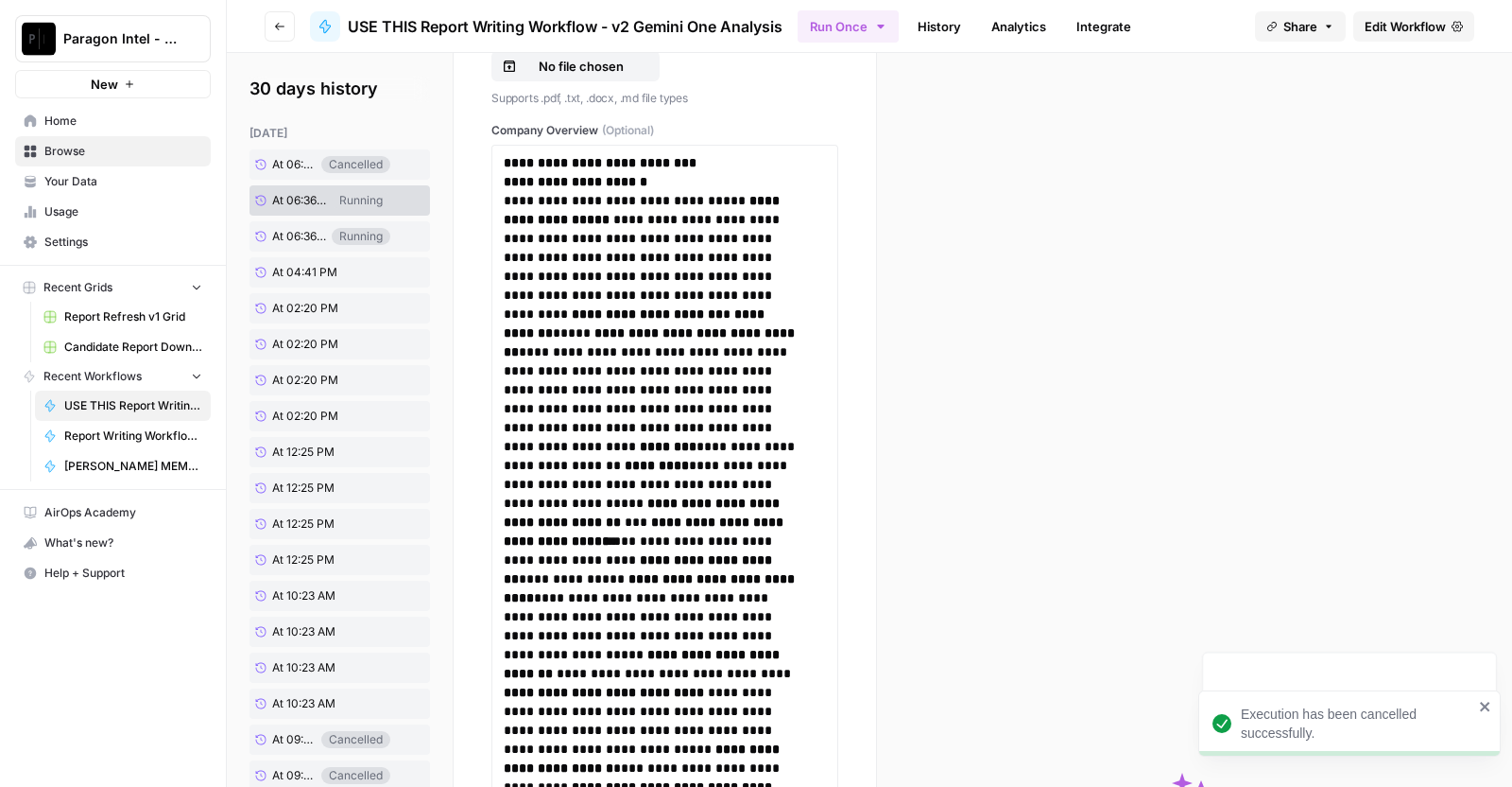
scroll to position [805, 0]
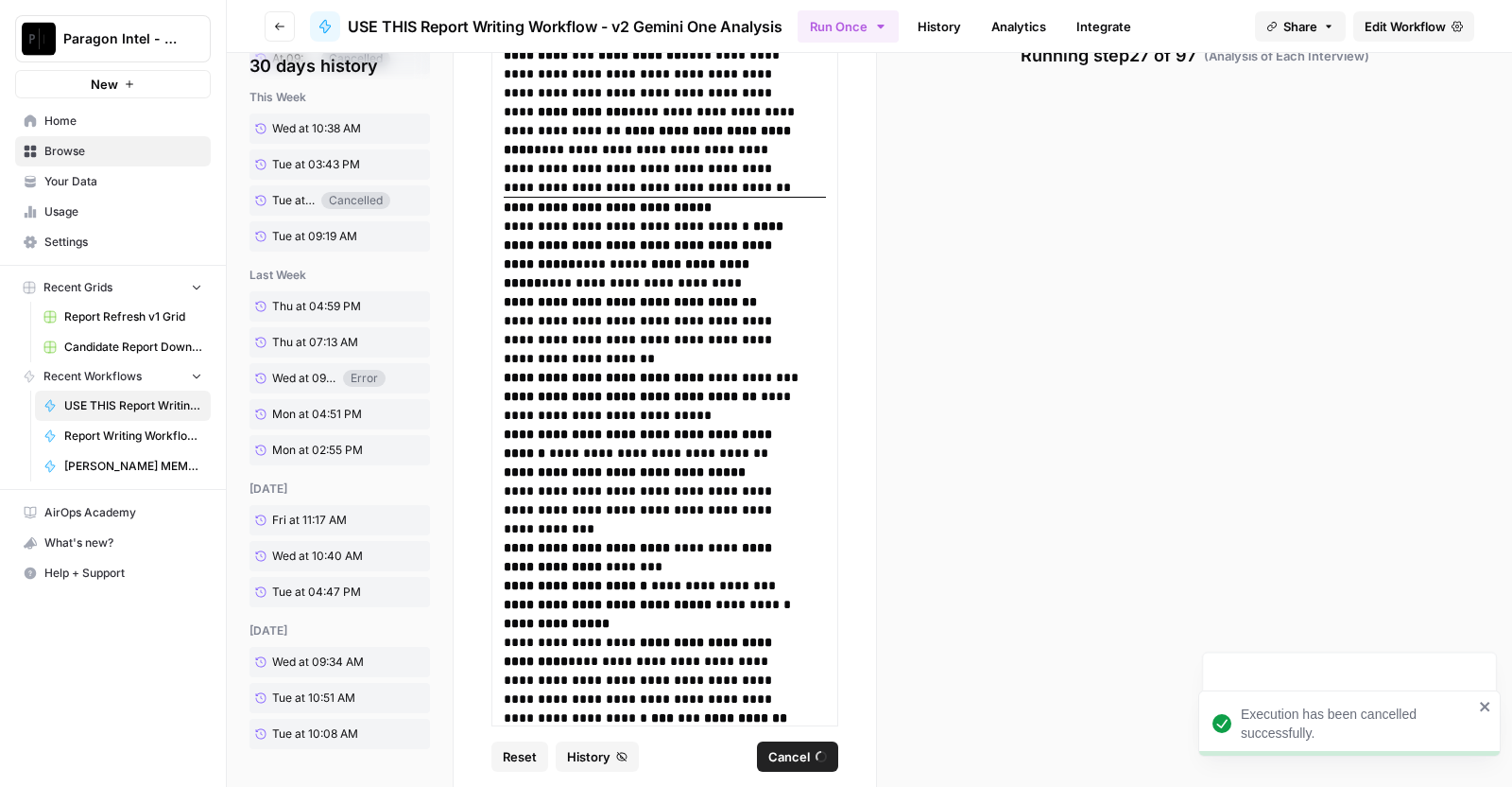
click at [822, 758] on button "Cancel" at bounding box center [797, 756] width 81 height 31
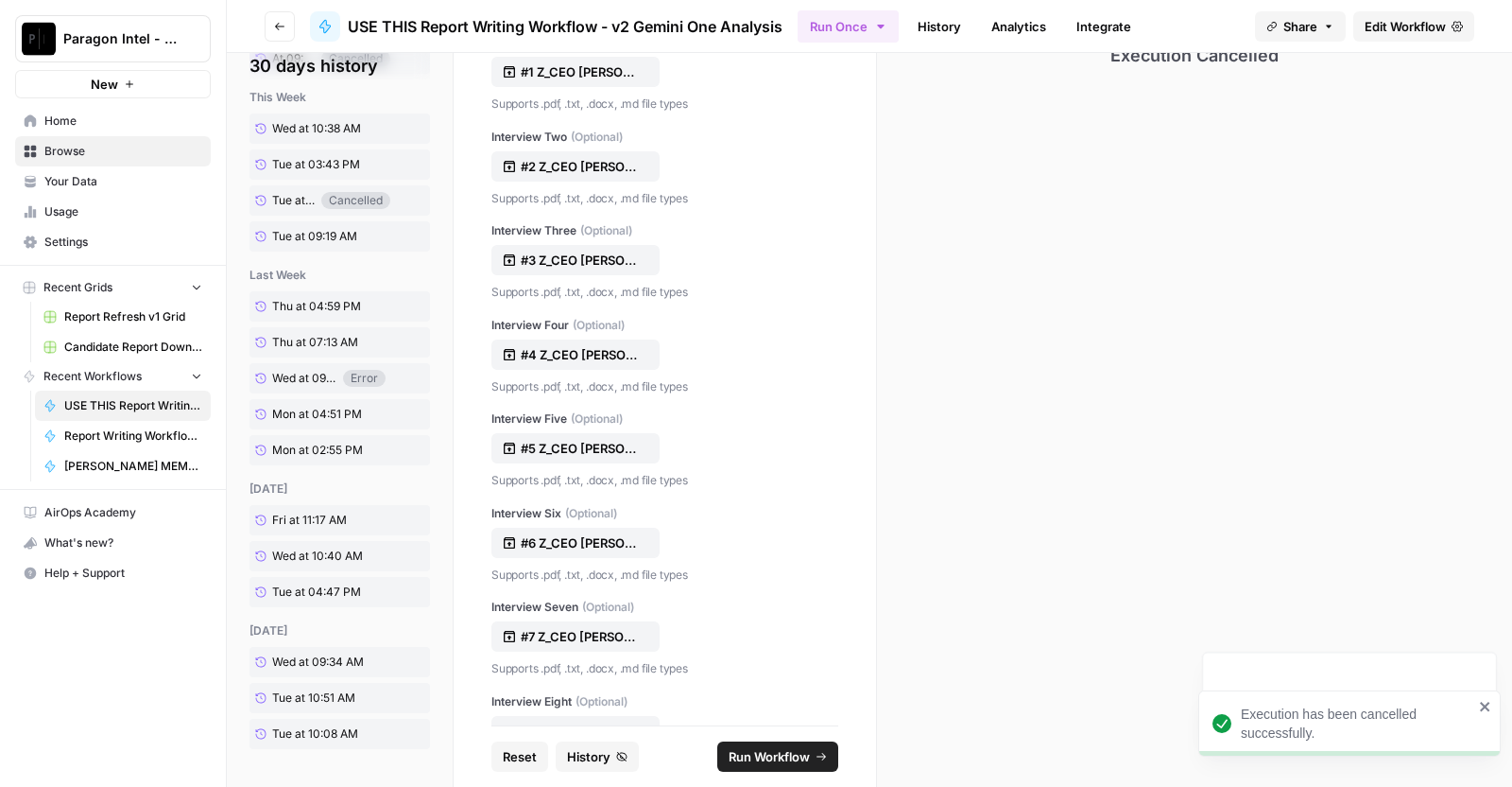
scroll to position [0, 0]
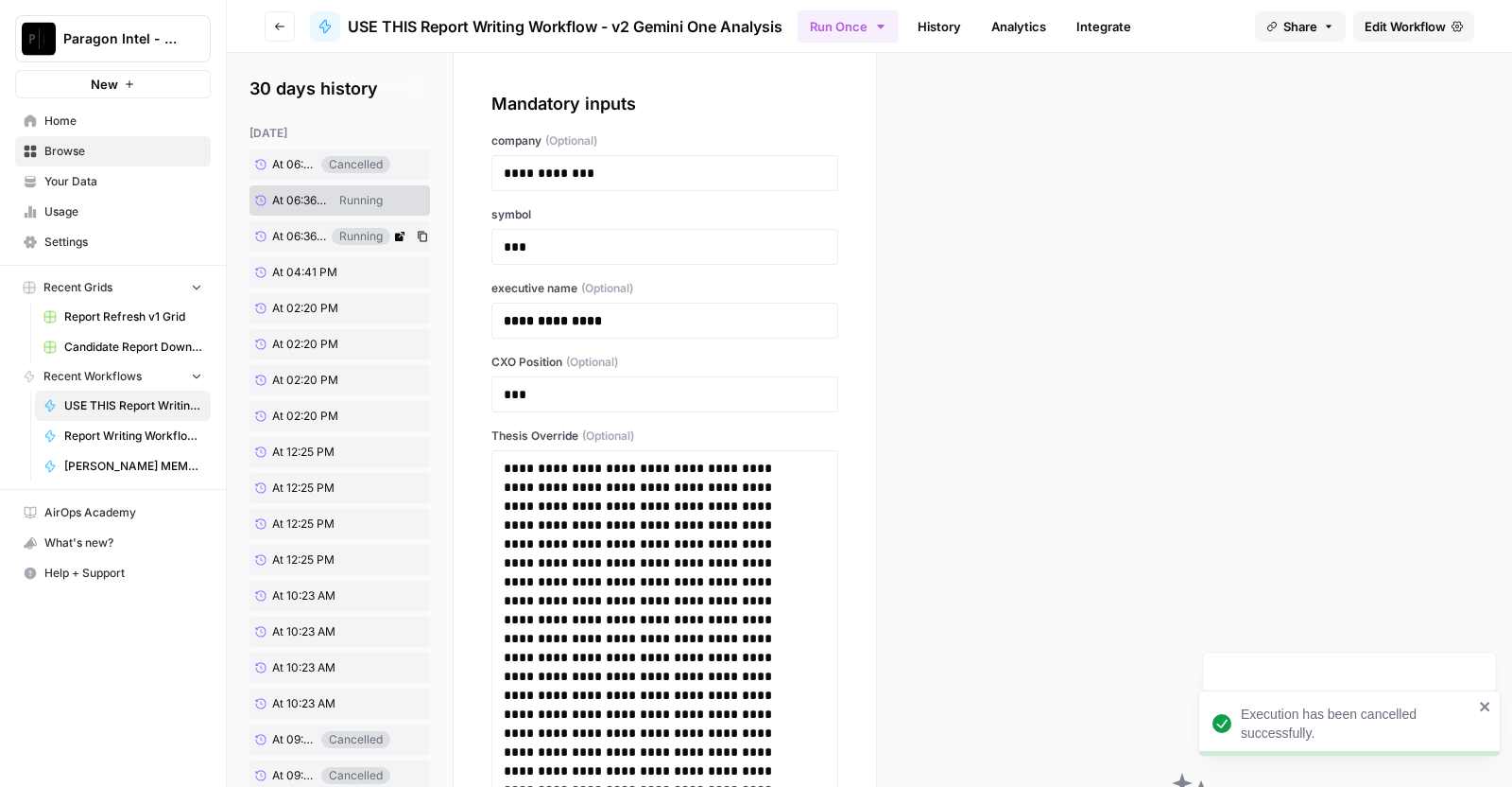
click at [290, 240] on span "At 06:36 PM" at bounding box center [299, 236] width 54 height 17
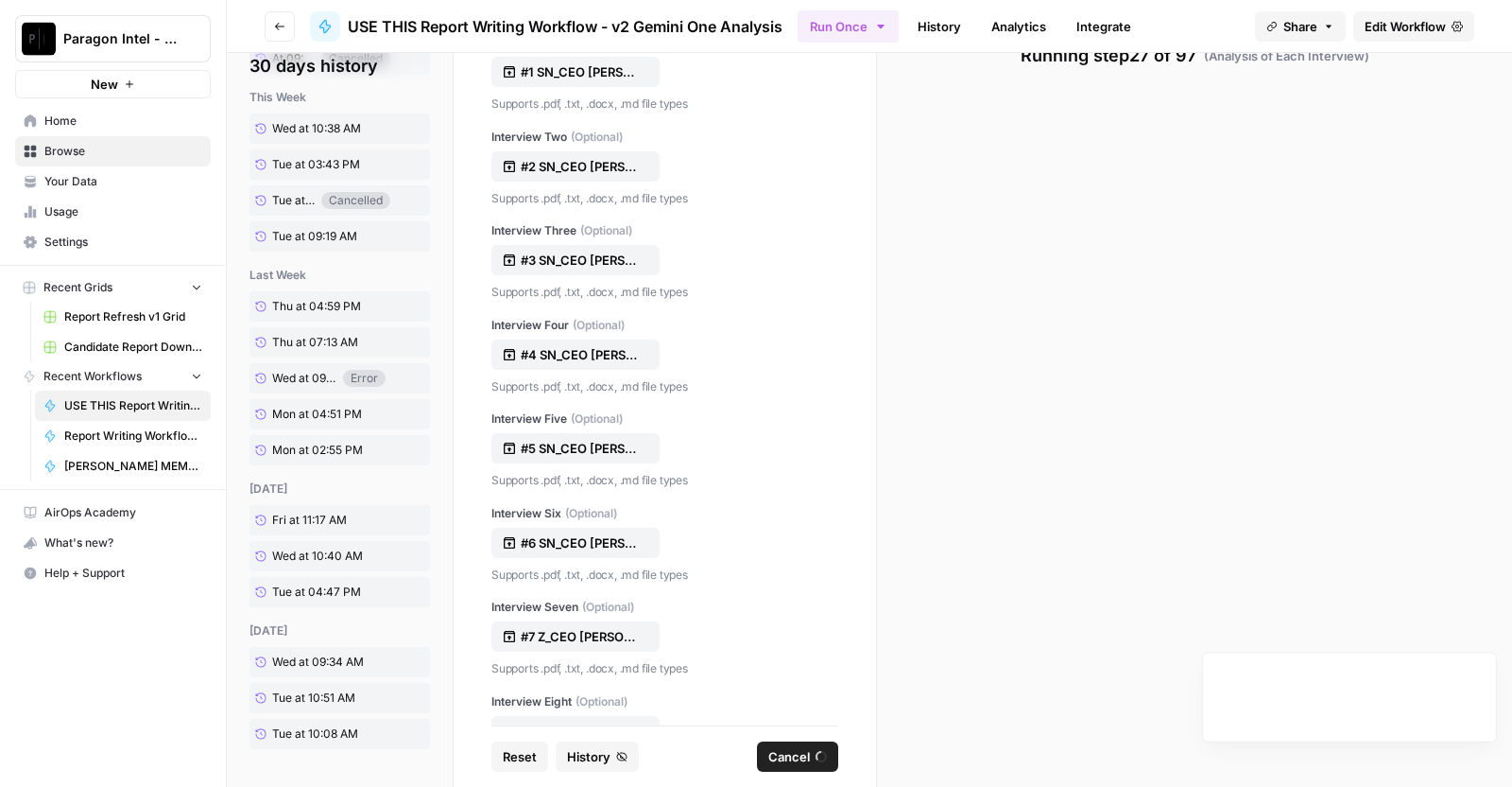
click at [815, 753] on icon "button" at bounding box center [821, 756] width 15 height 15
click at [1389, 23] on span "Edit Workflow" at bounding box center [1405, 27] width 81 height 19
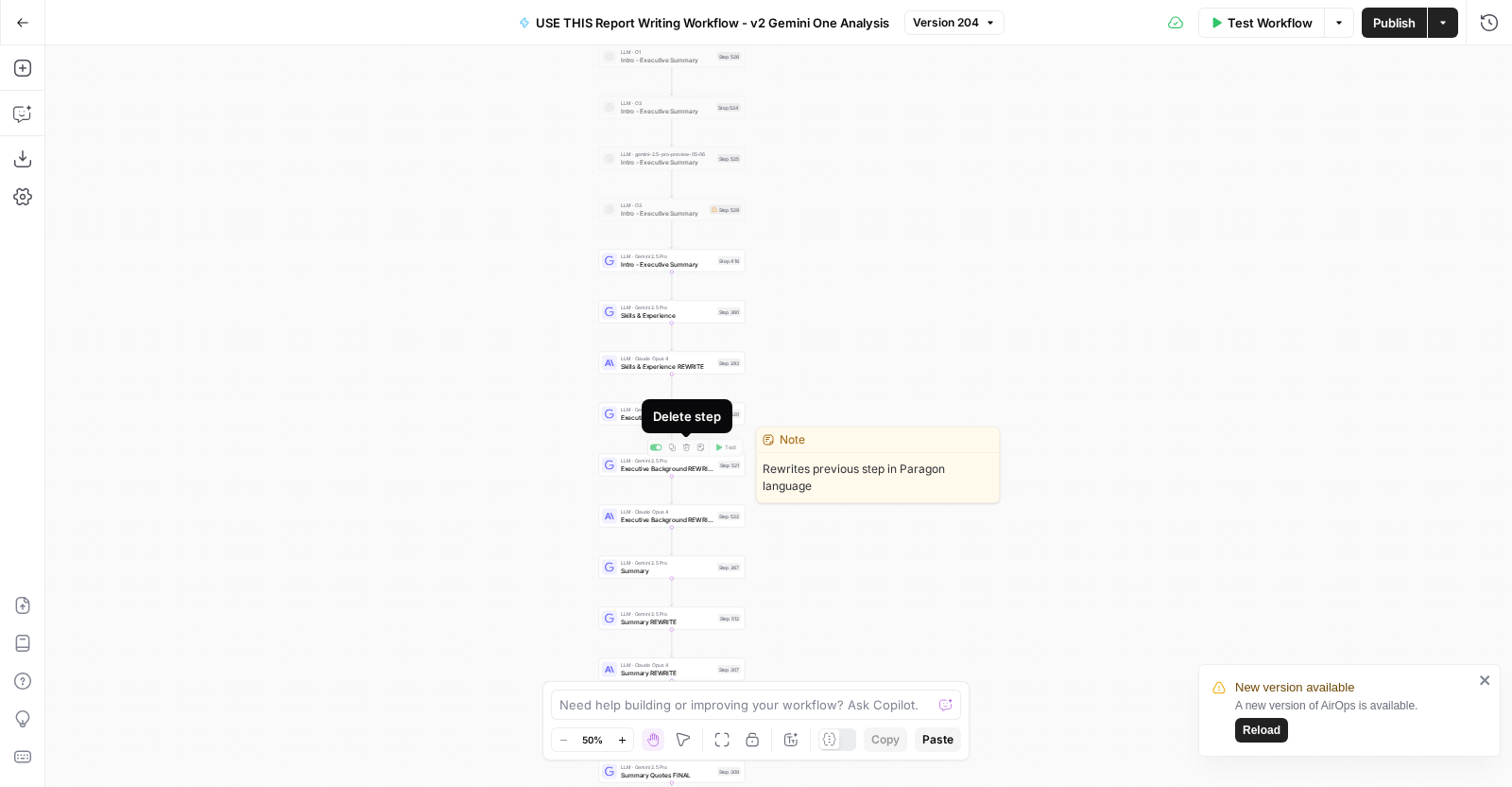
click at [699, 420] on div "Delete step" at bounding box center [686, 416] width 68 height 19
click at [631, 414] on span "Executive Background" at bounding box center [667, 417] width 93 height 10
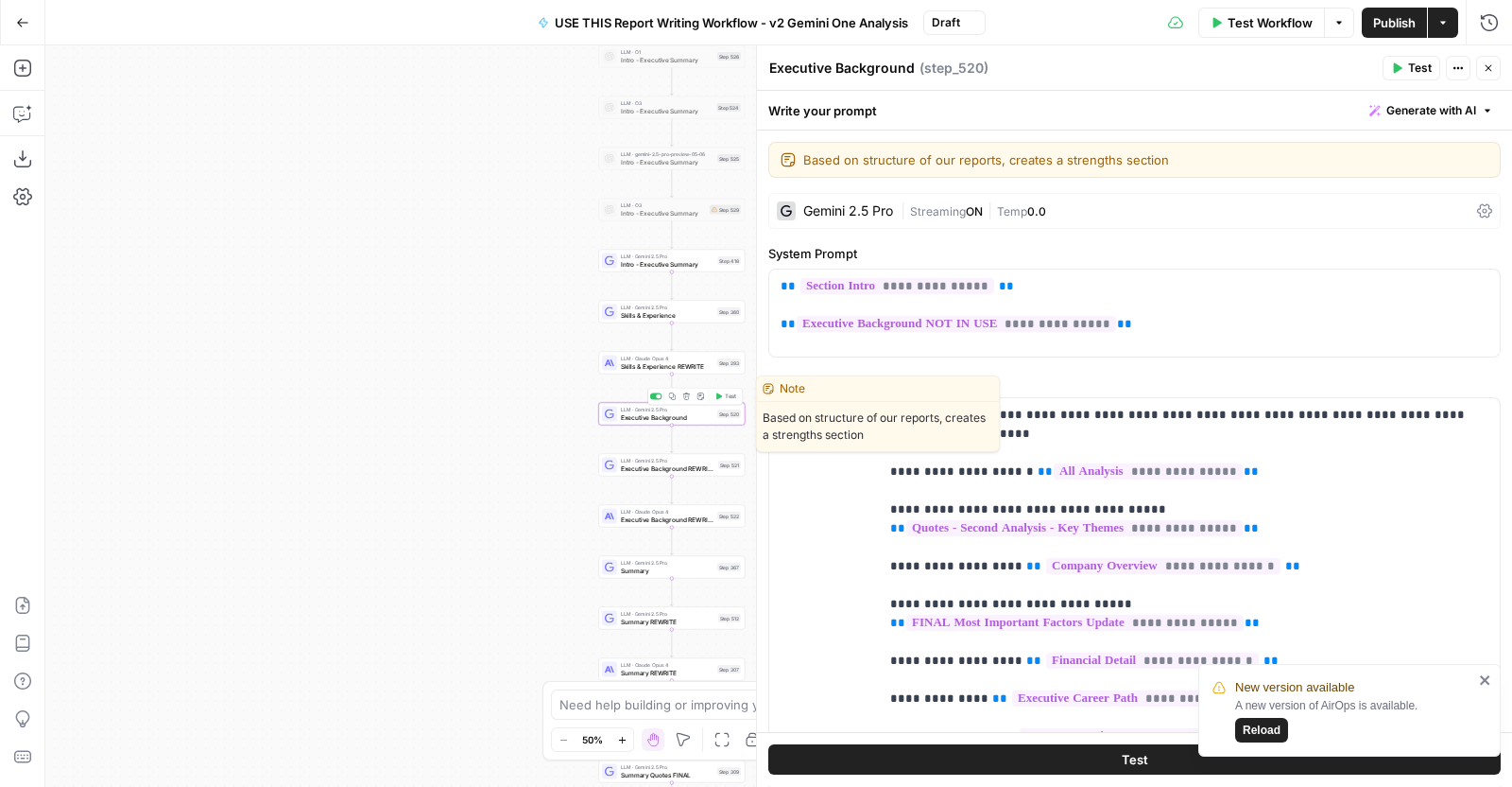
click at [629, 474] on div "LLM · Gemini 2.5 Pro Executive Background REWRITE Step 521 Copy step Delete ste…" at bounding box center [671, 465] width 146 height 23
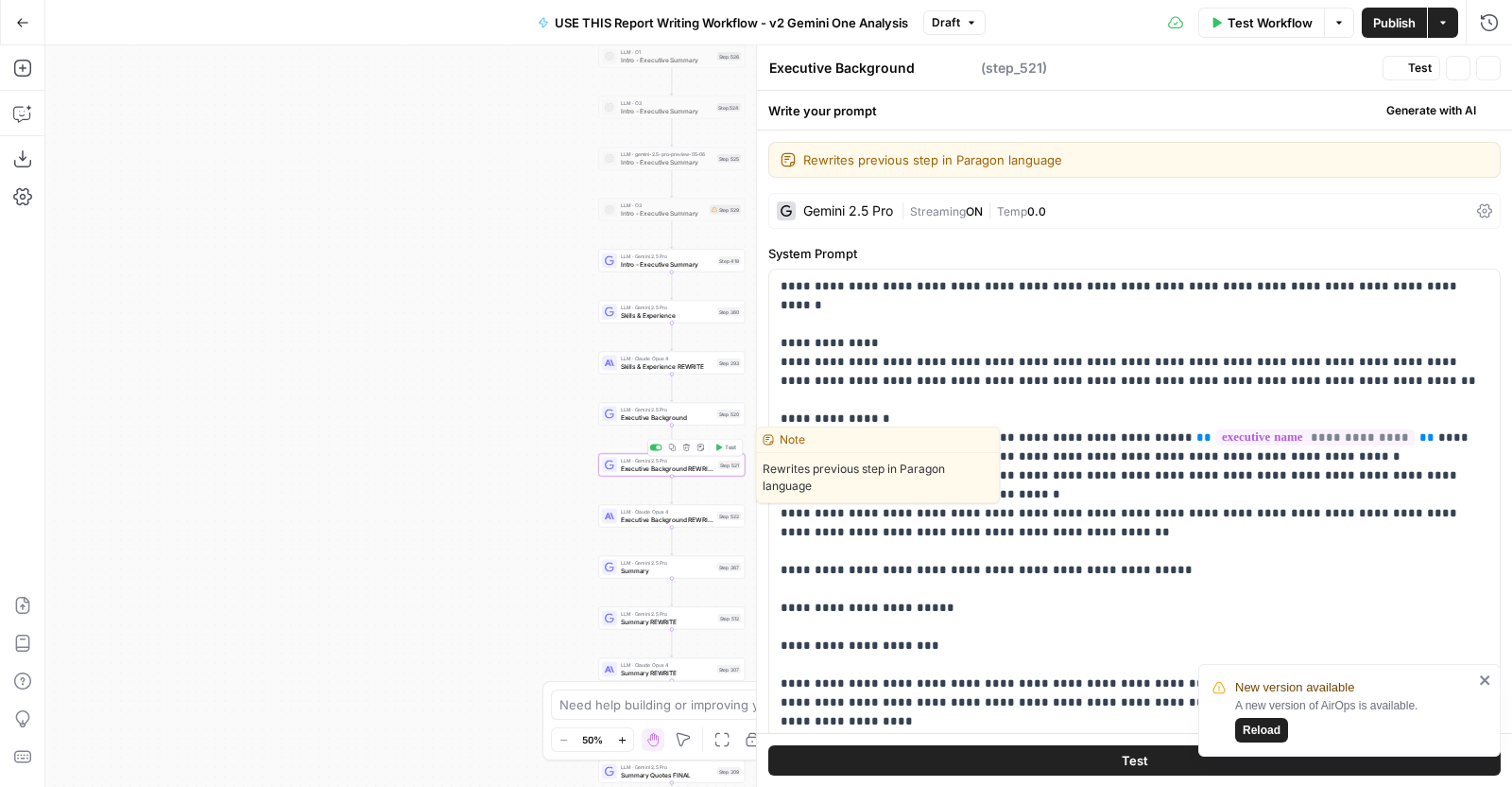
type textarea "Executive Background REWRITE"
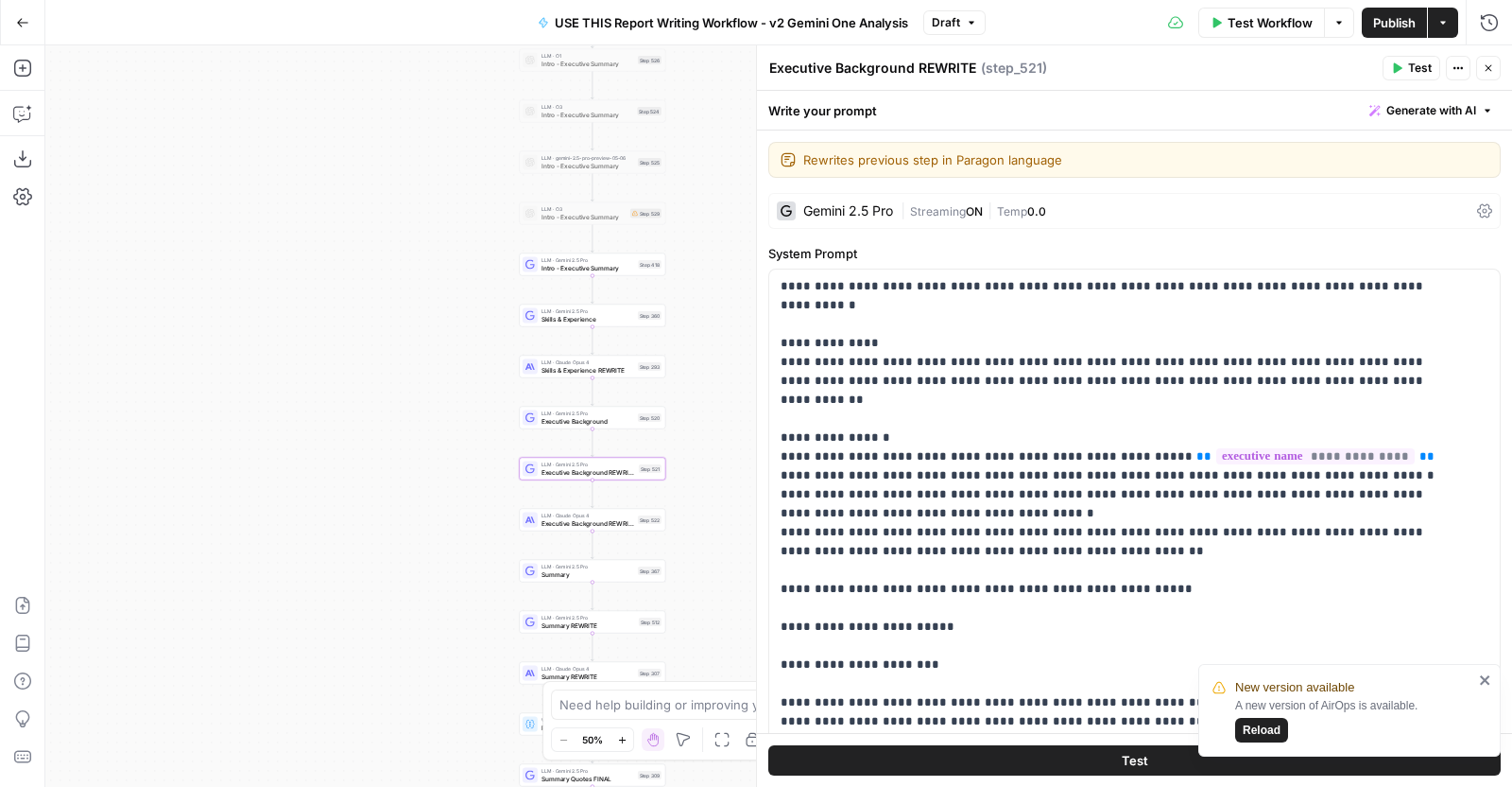
drag, startPoint x: 499, startPoint y: 338, endPoint x: 419, endPoint y: 342, distance: 80.1
click at [419, 342] on div "true false Workflow Set Inputs Inputs LLM · Perplexity Sonar Deep Research Late…" at bounding box center [778, 416] width 1467 height 741
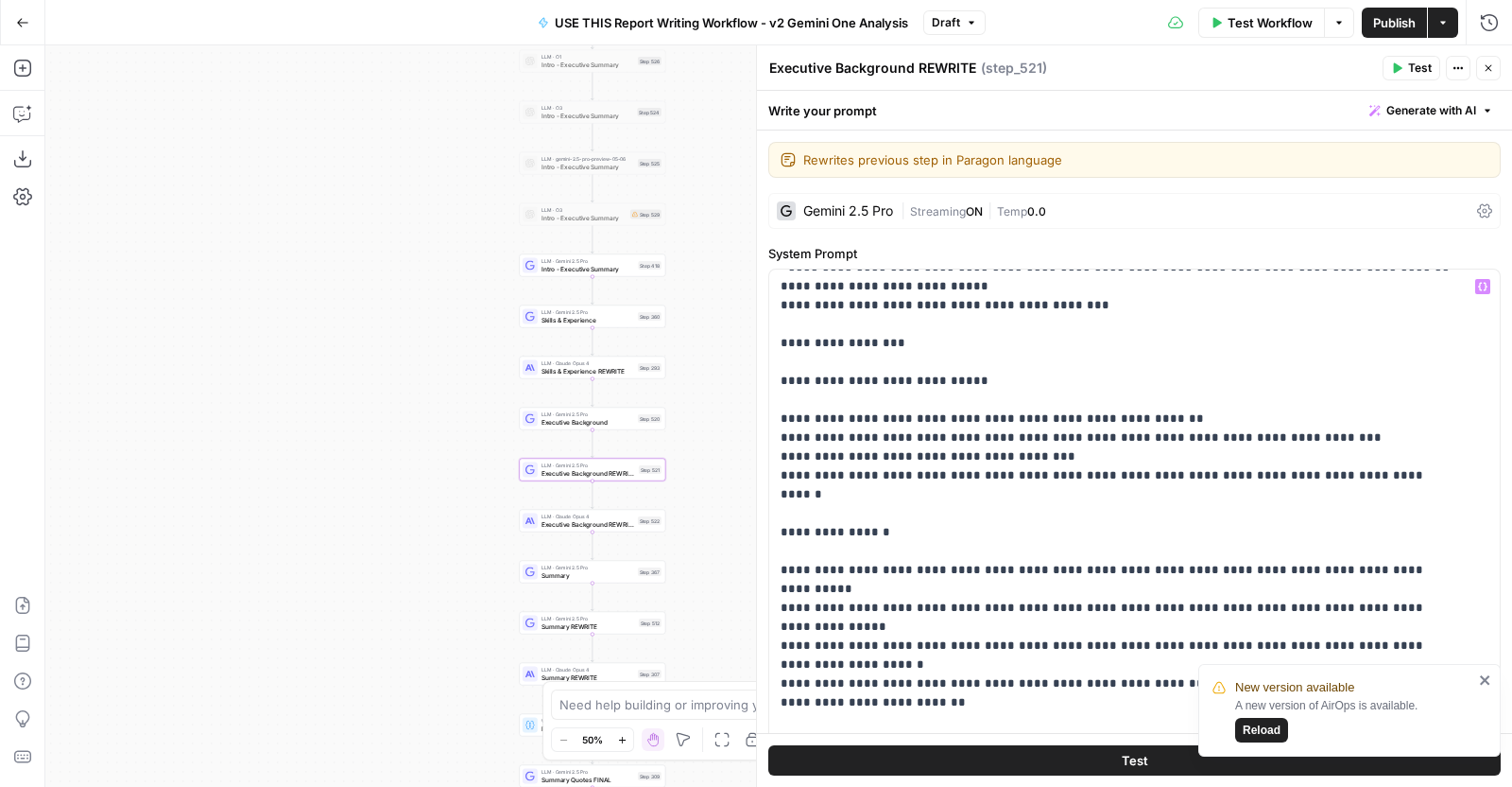
scroll to position [567, 0]
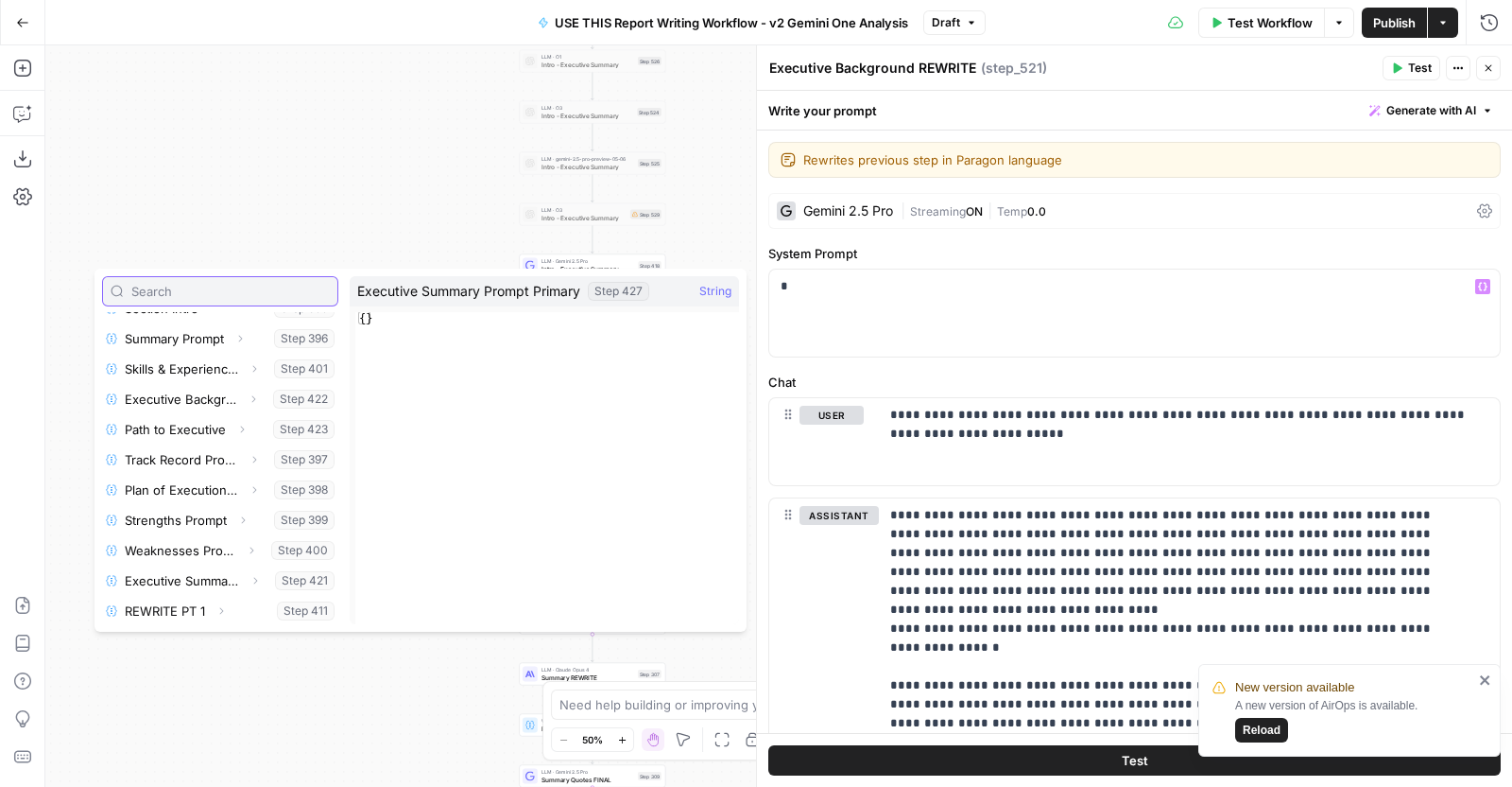
scroll to position [1258, 0]
click at [202, 490] on button "Select variable REWRITE PT 1" at bounding box center [220, 491] width 236 height 31
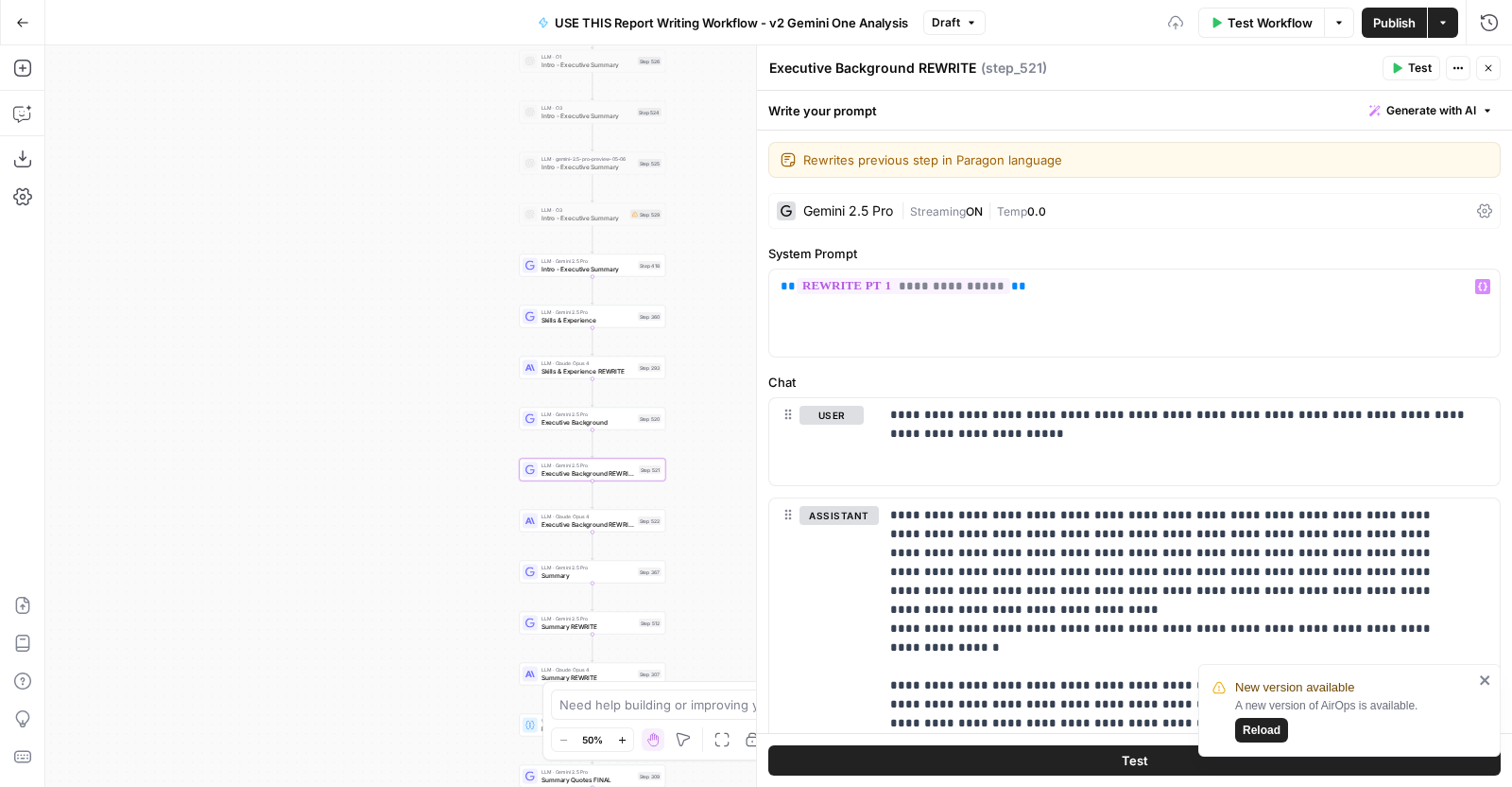
click at [615, 520] on span "Executive Background REWRITE" at bounding box center [588, 524] width 93 height 10
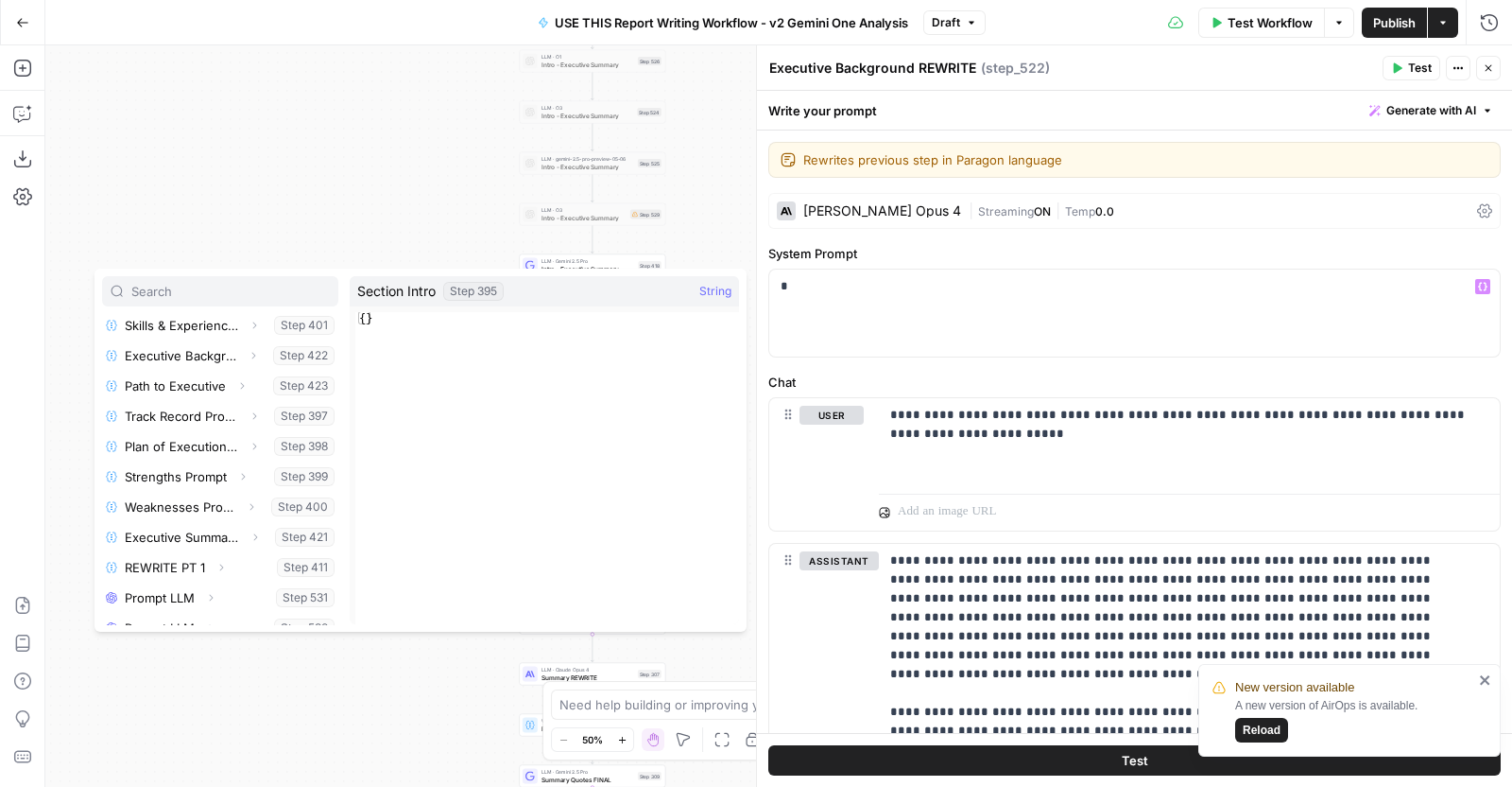
scroll to position [1236, 0]
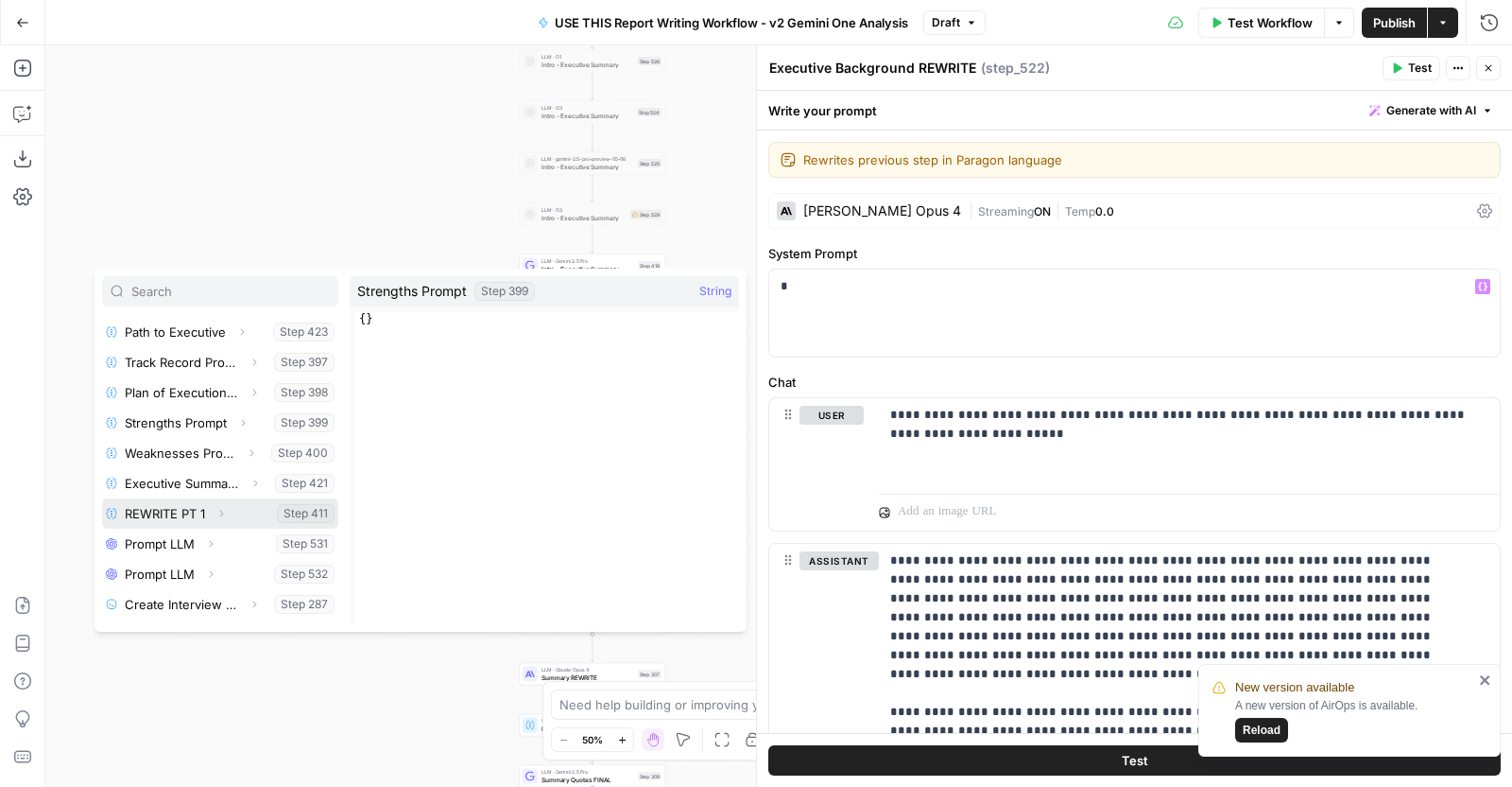
click at [189, 510] on button "Select variable REWRITE PT 1" at bounding box center [220, 513] width 236 height 31
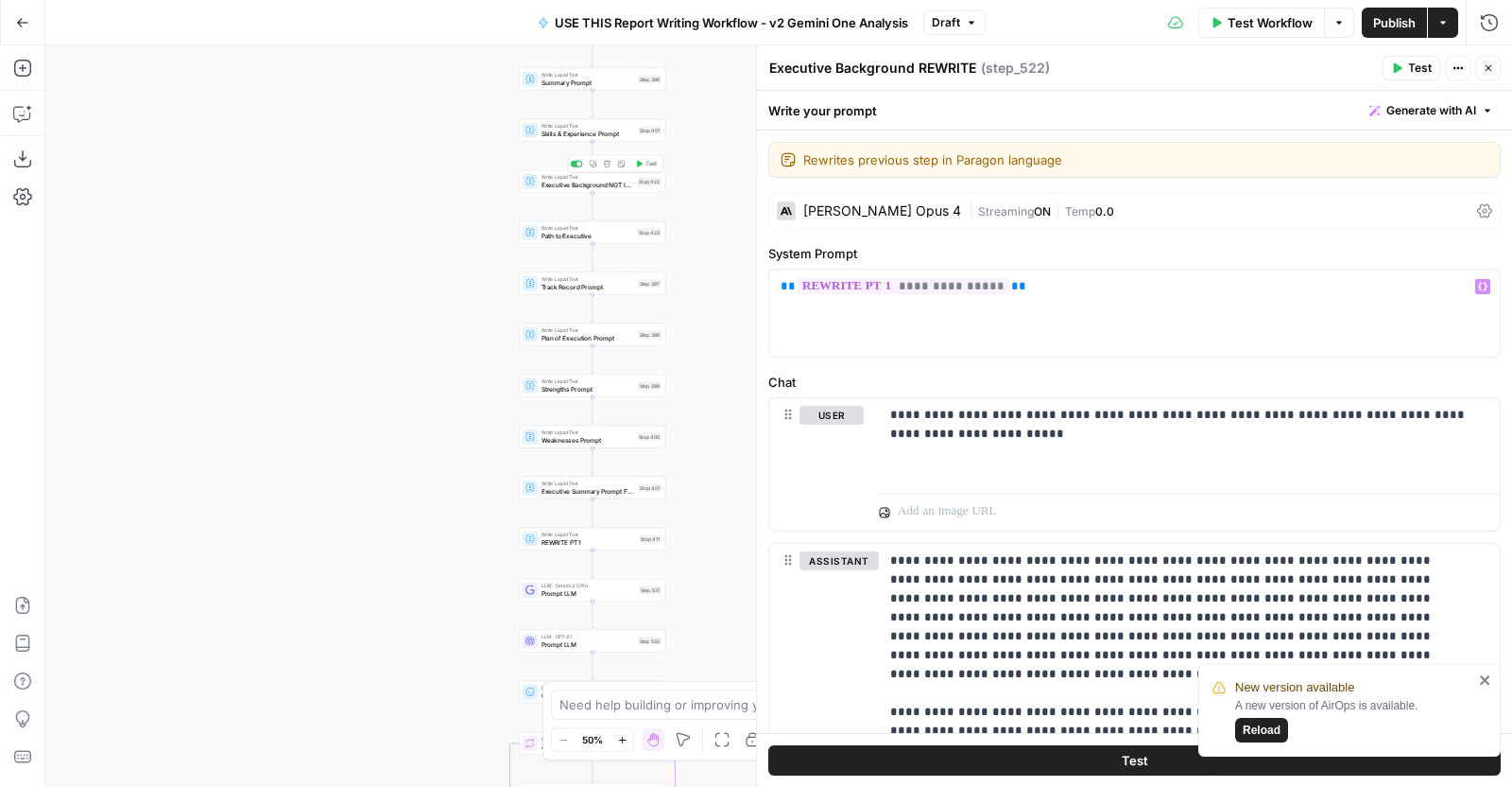
click at [643, 181] on div "Step 422" at bounding box center [650, 181] width 25 height 9
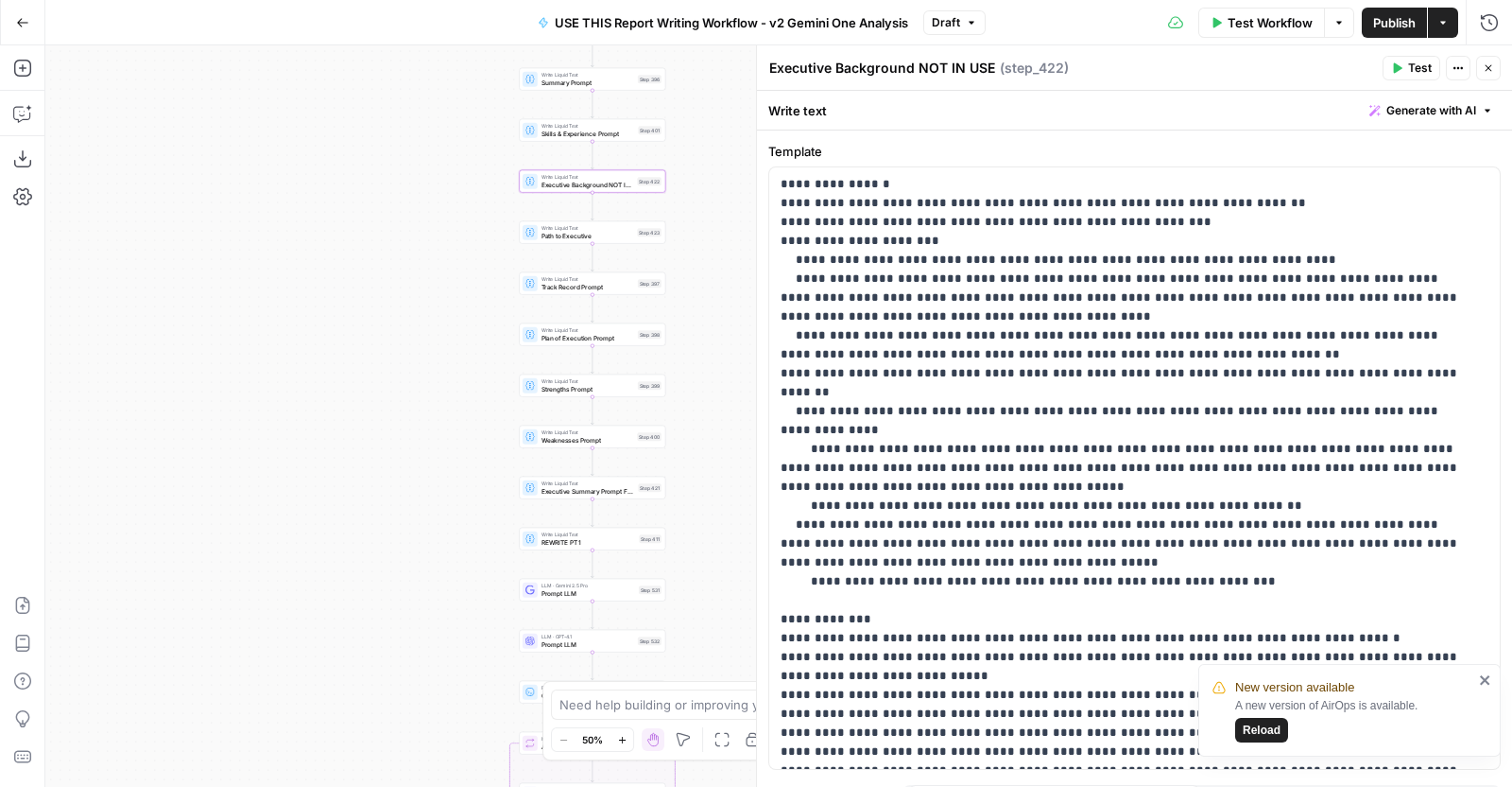
drag, startPoint x: 916, startPoint y: 61, endPoint x: 1062, endPoint y: 82, distance: 147.5
click at [1062, 82] on header "Executive Background NOT IN USE Executive Background NOT IN USE ( step_422 ) Te…" at bounding box center [1134, 67] width 755 height 45
type textarea "Executive Background"
click at [1006, 279] on p "**********" at bounding box center [1125, 468] width 690 height 586
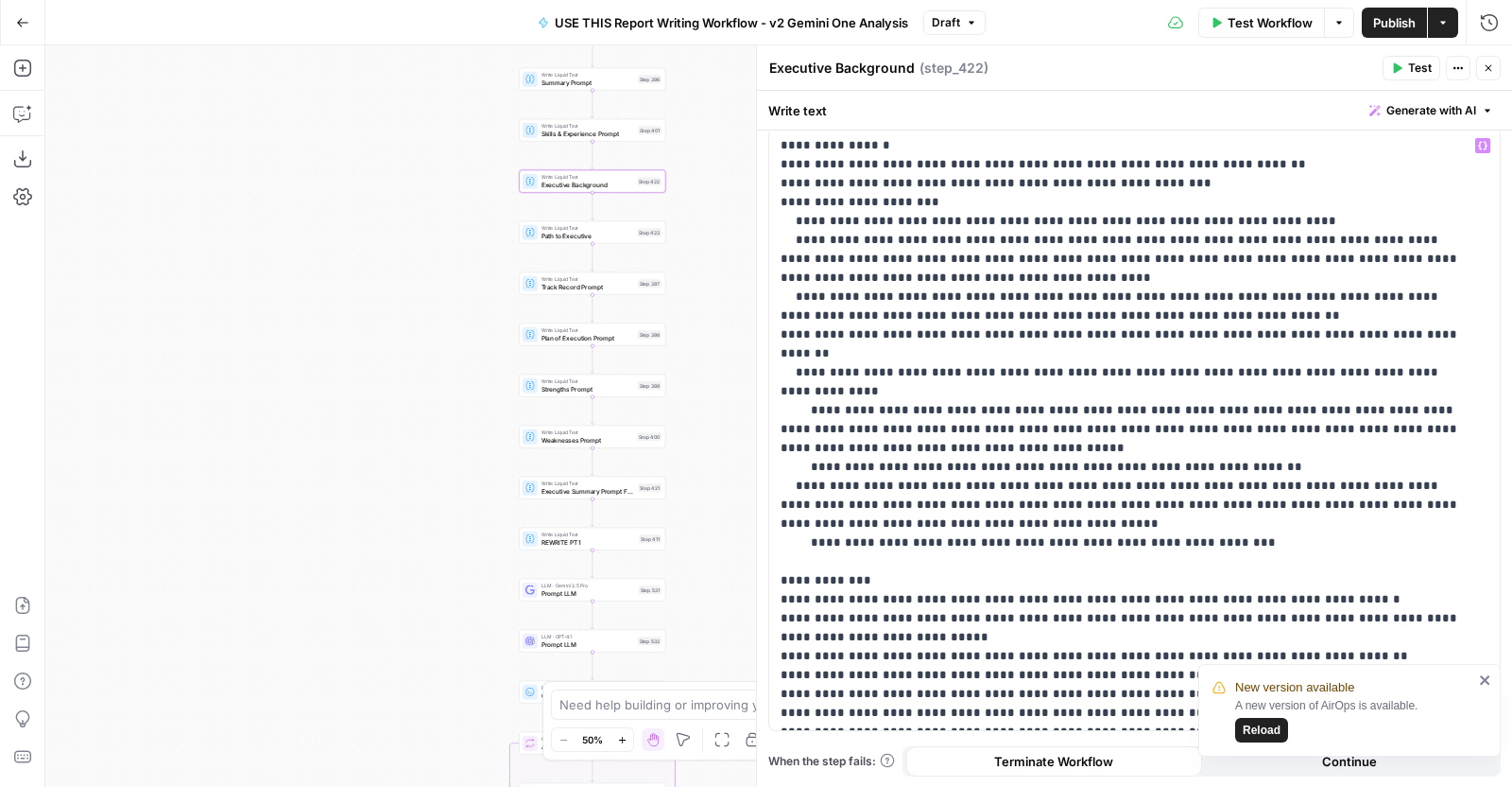
click at [1381, 21] on span "Publish" at bounding box center [1394, 23] width 42 height 19
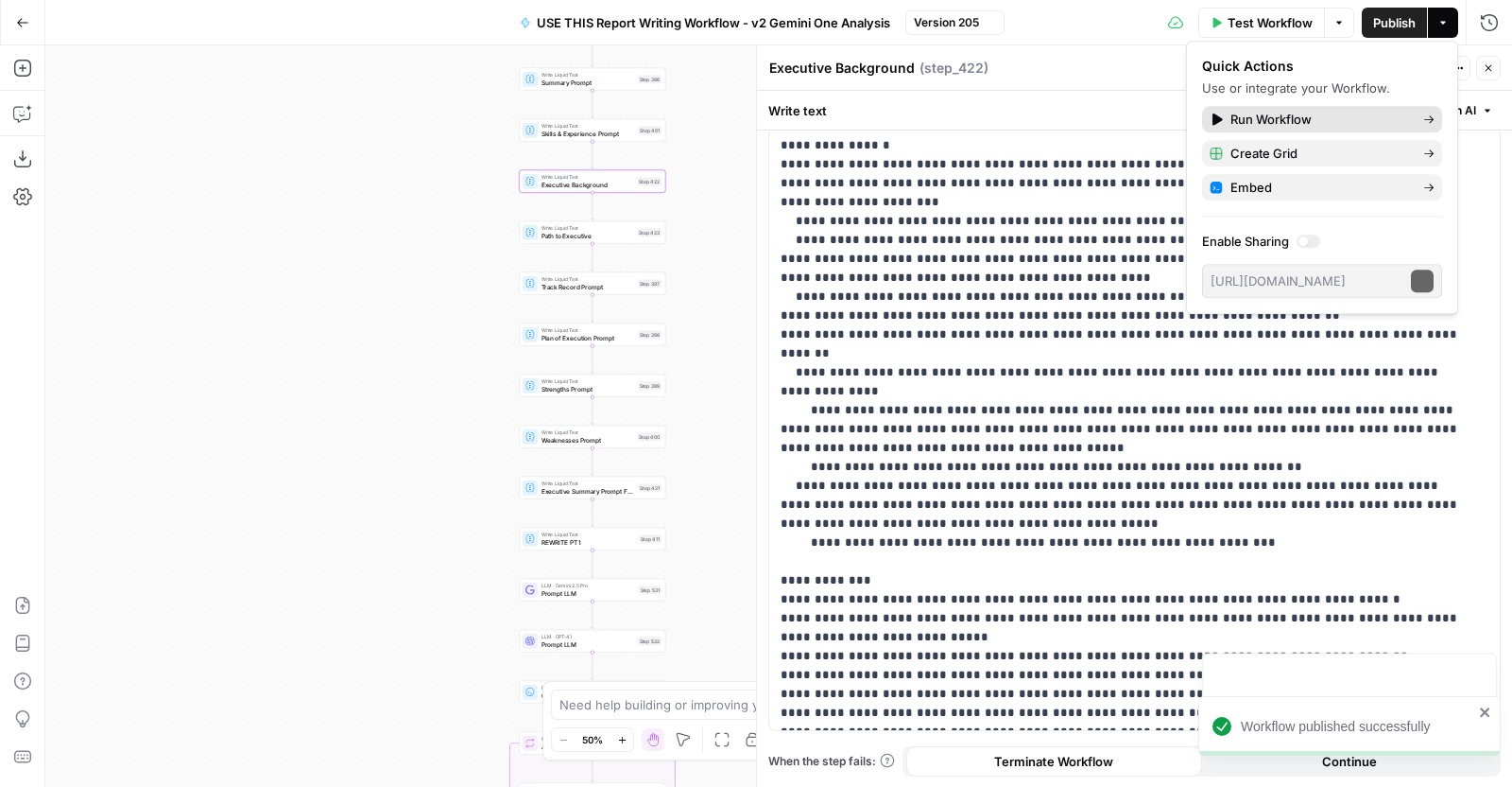
click at [1286, 118] on span "Run Workflow" at bounding box center [1320, 120] width 178 height 19
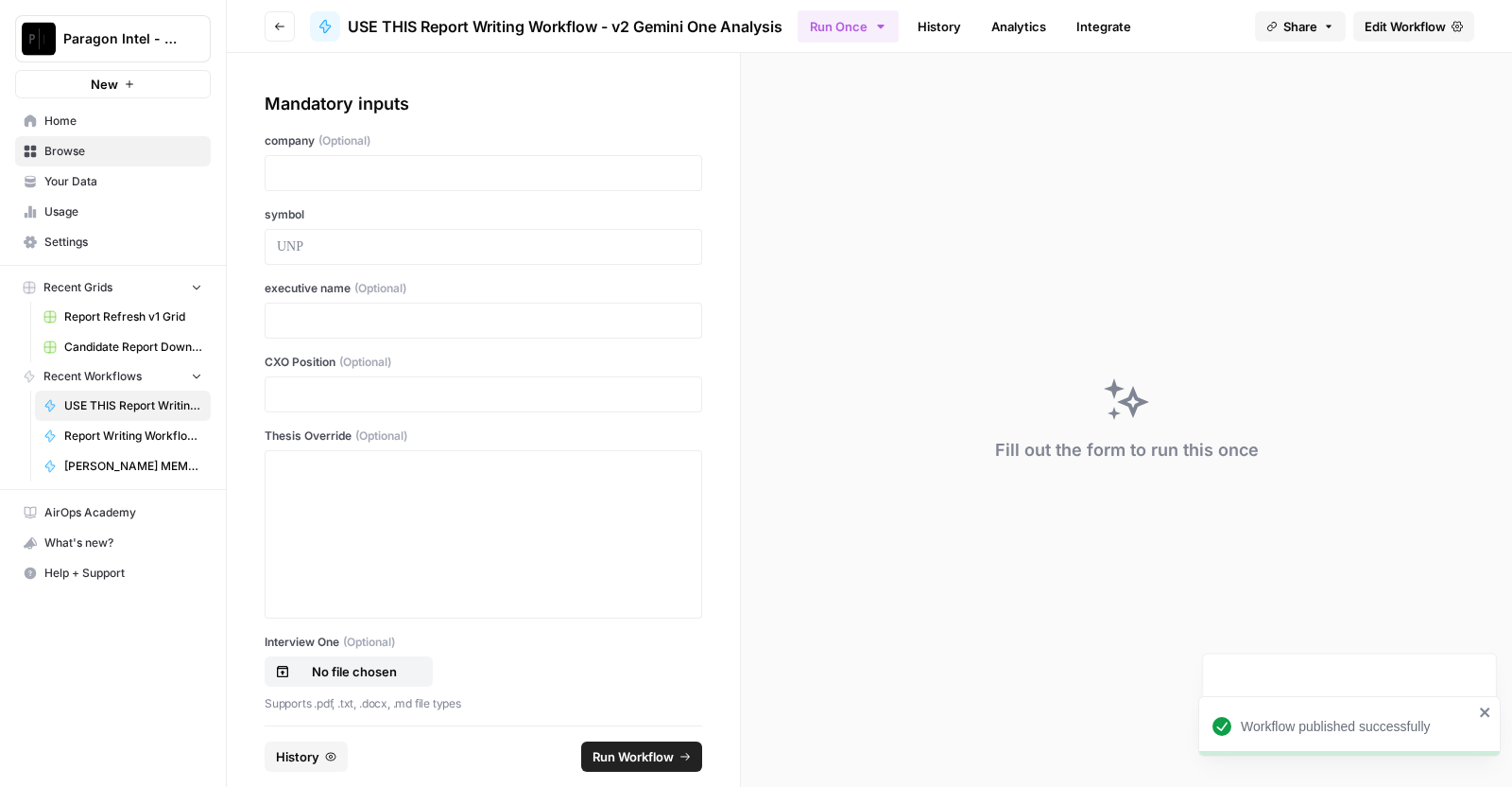
click at [322, 747] on button "History" at bounding box center [306, 756] width 83 height 31
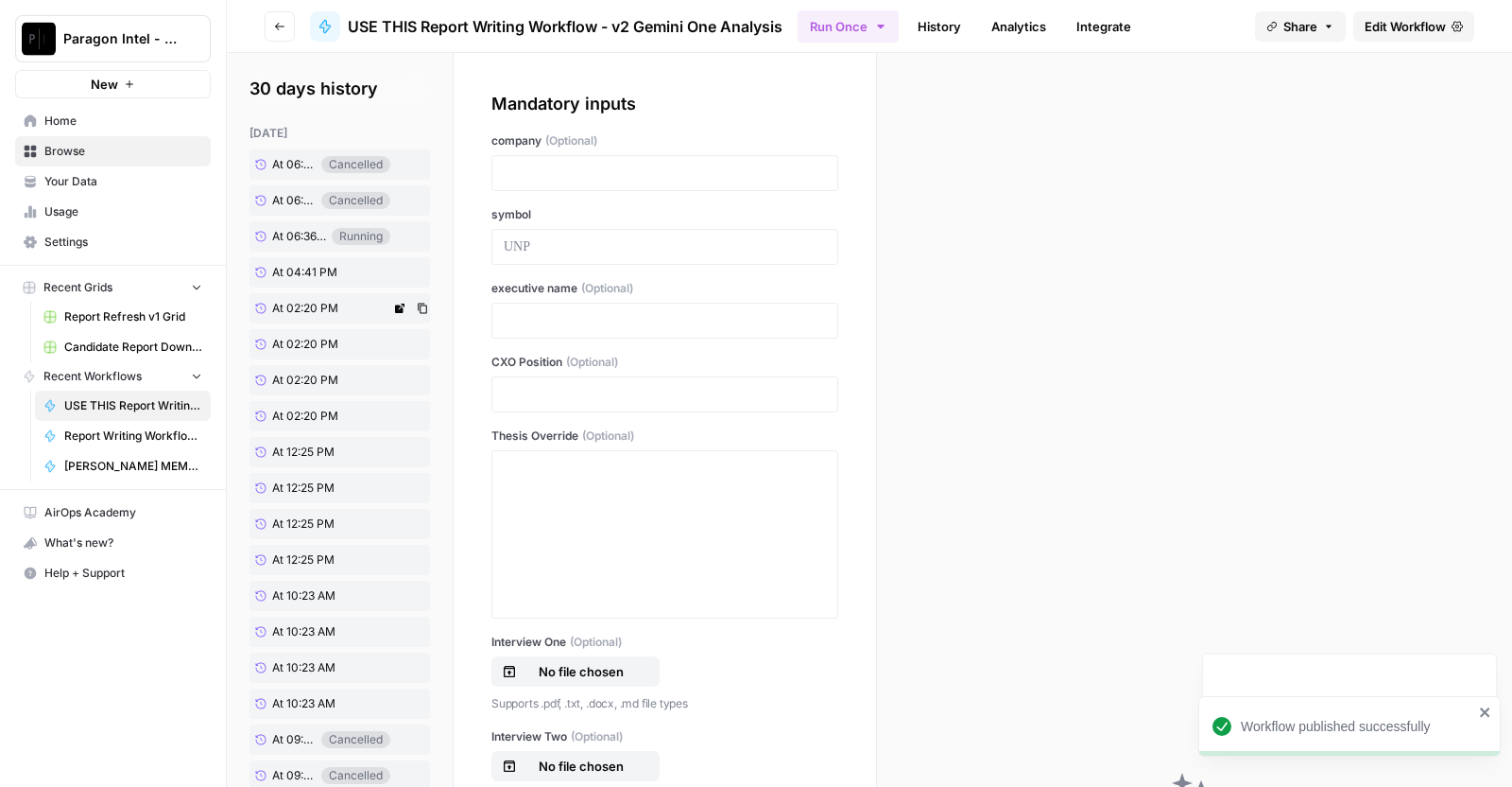
click at [345, 304] on link "At 02:20 PM" at bounding box center [320, 308] width 141 height 31
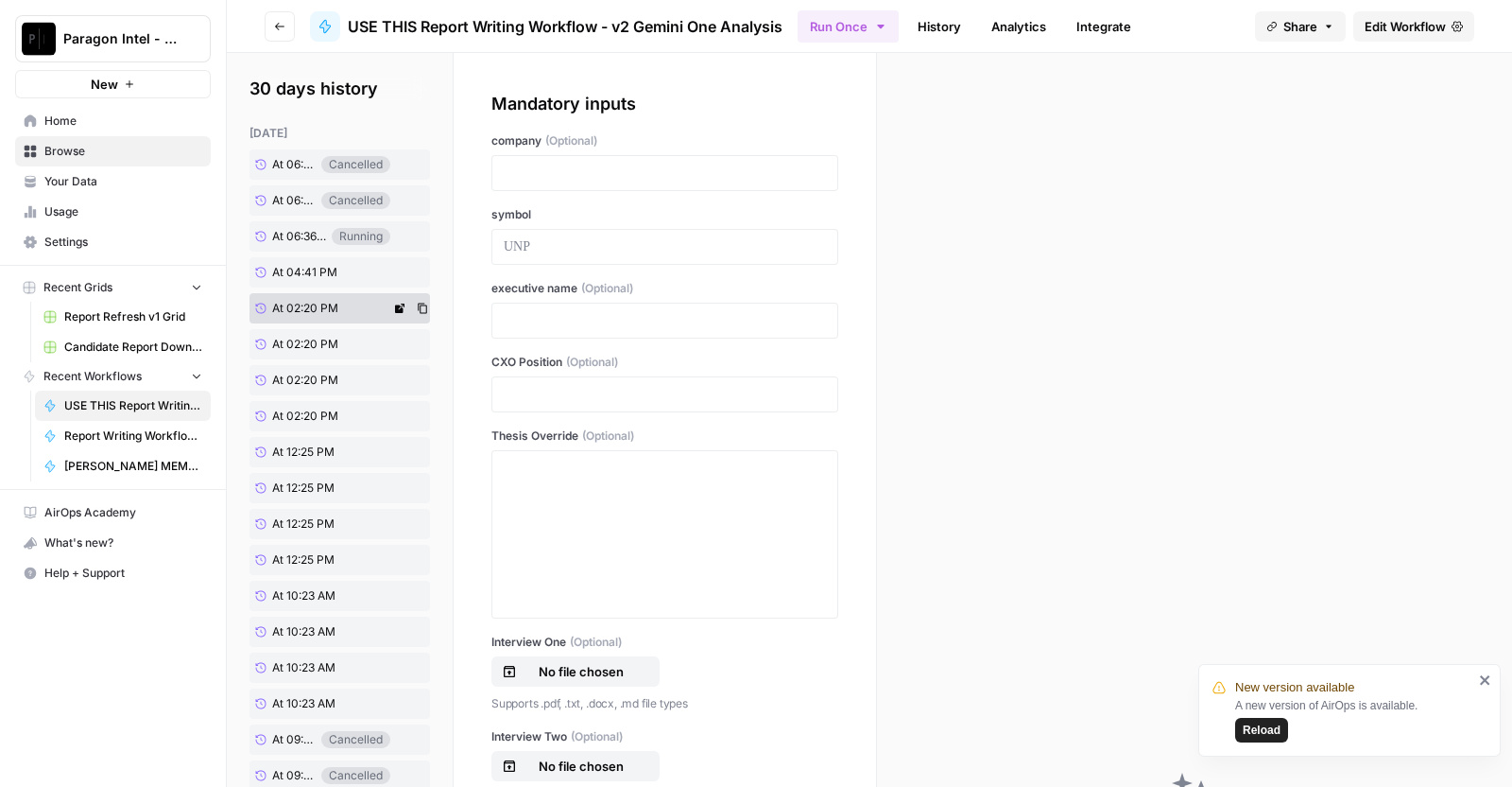
click at [341, 298] on link "At 02:20 PM" at bounding box center [320, 308] width 141 height 31
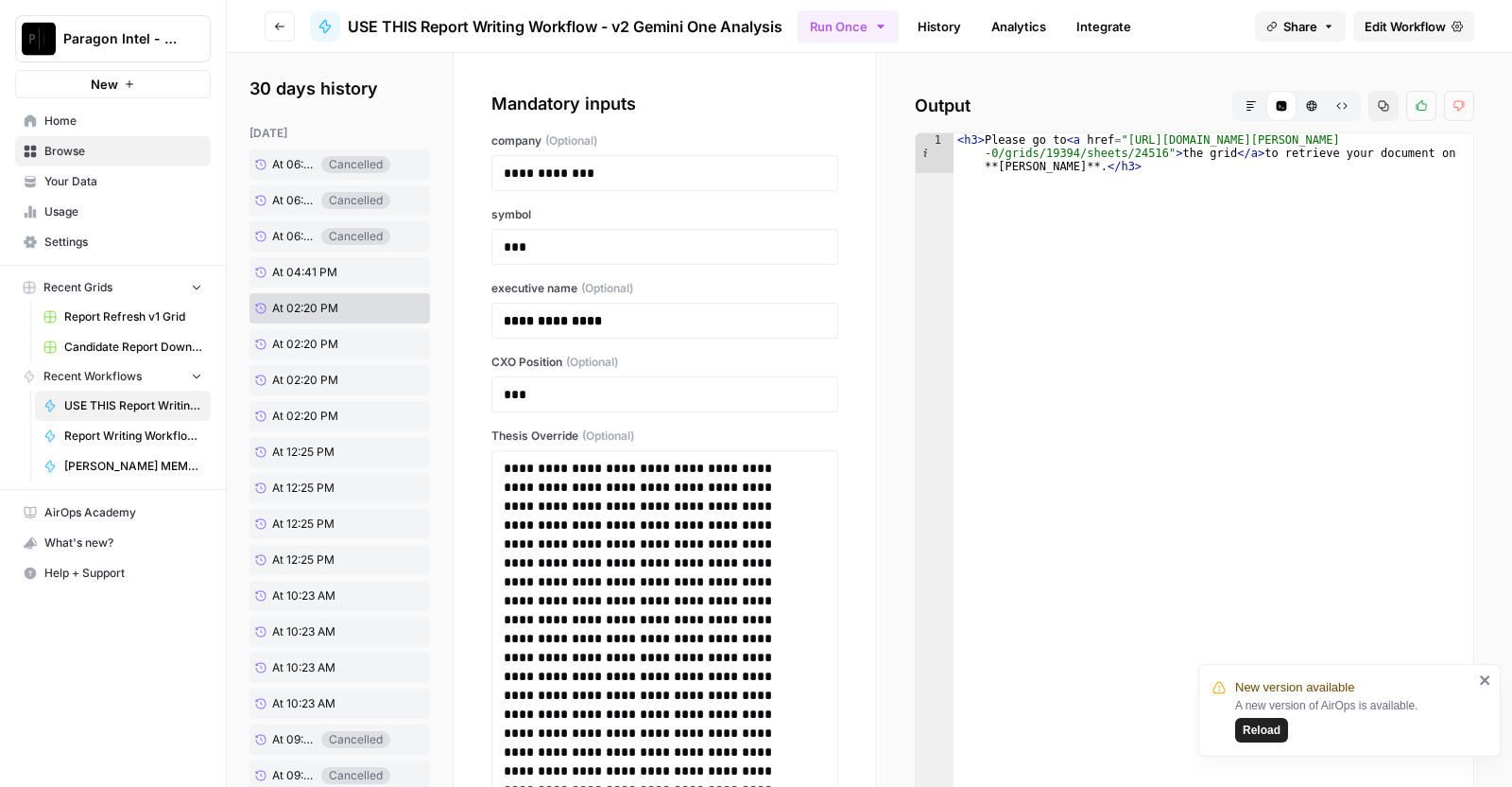
scroll to position [805, 0]
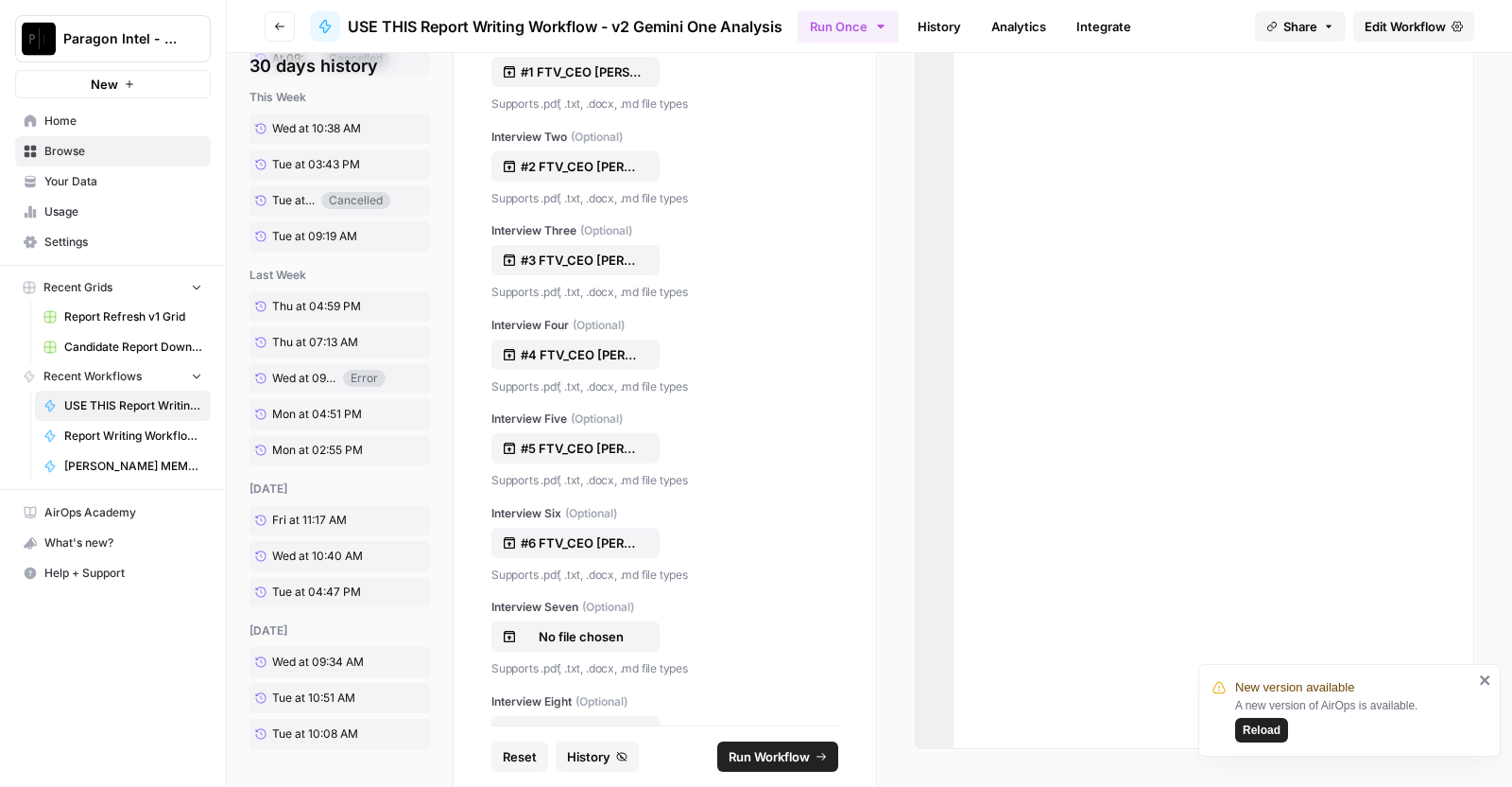
click at [807, 760] on button "Run Workflow" at bounding box center [778, 756] width 121 height 31
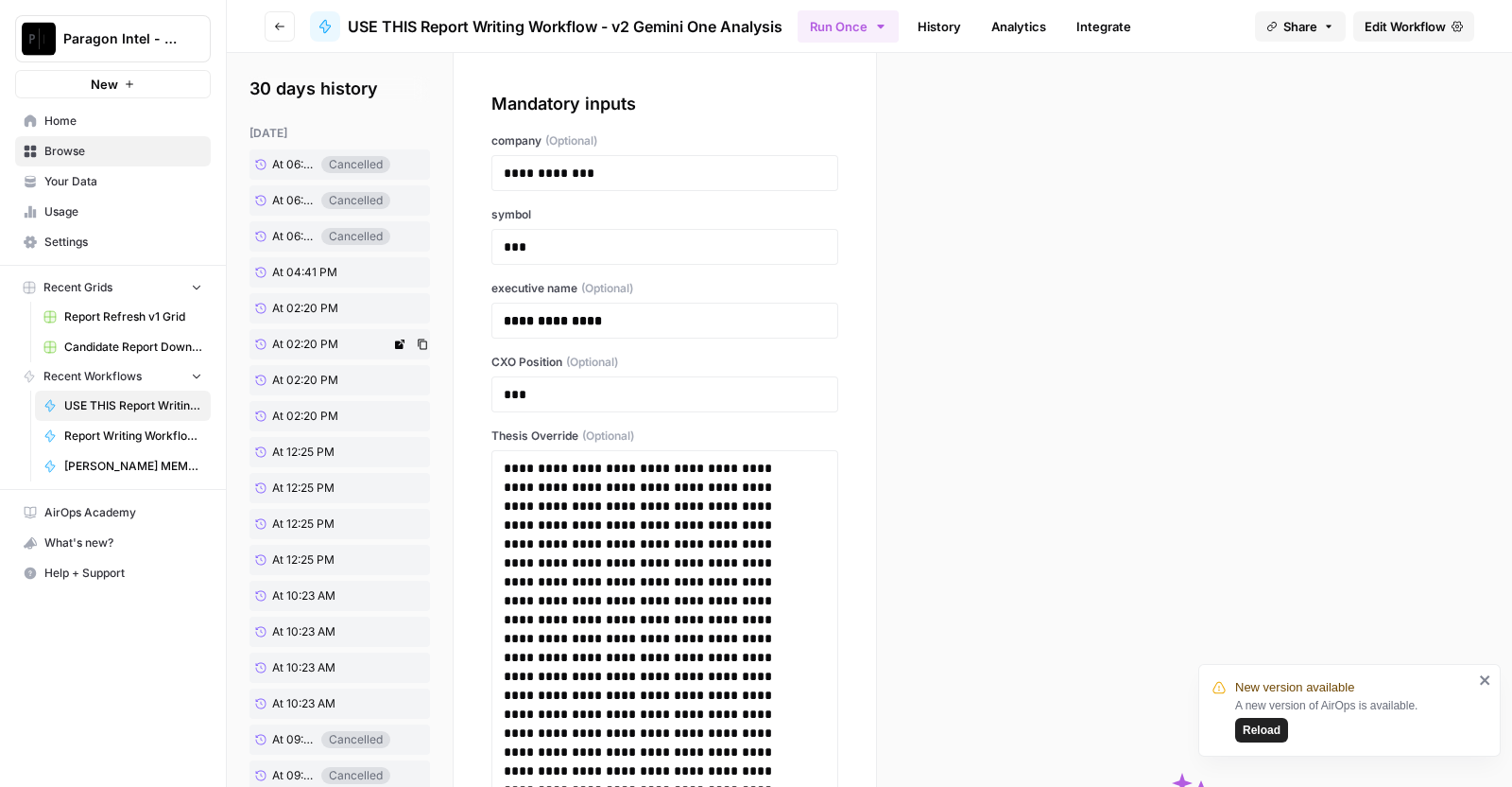
click at [324, 342] on div "[DATE] At 06:37 PM Cancelled At 06:36 PM Cancelled At 06:36 PM Cancelled At 04:…" at bounding box center [340, 493] width 181 height 737
click at [316, 380] on span "At 02:20 PM" at bounding box center [304, 380] width 66 height 17
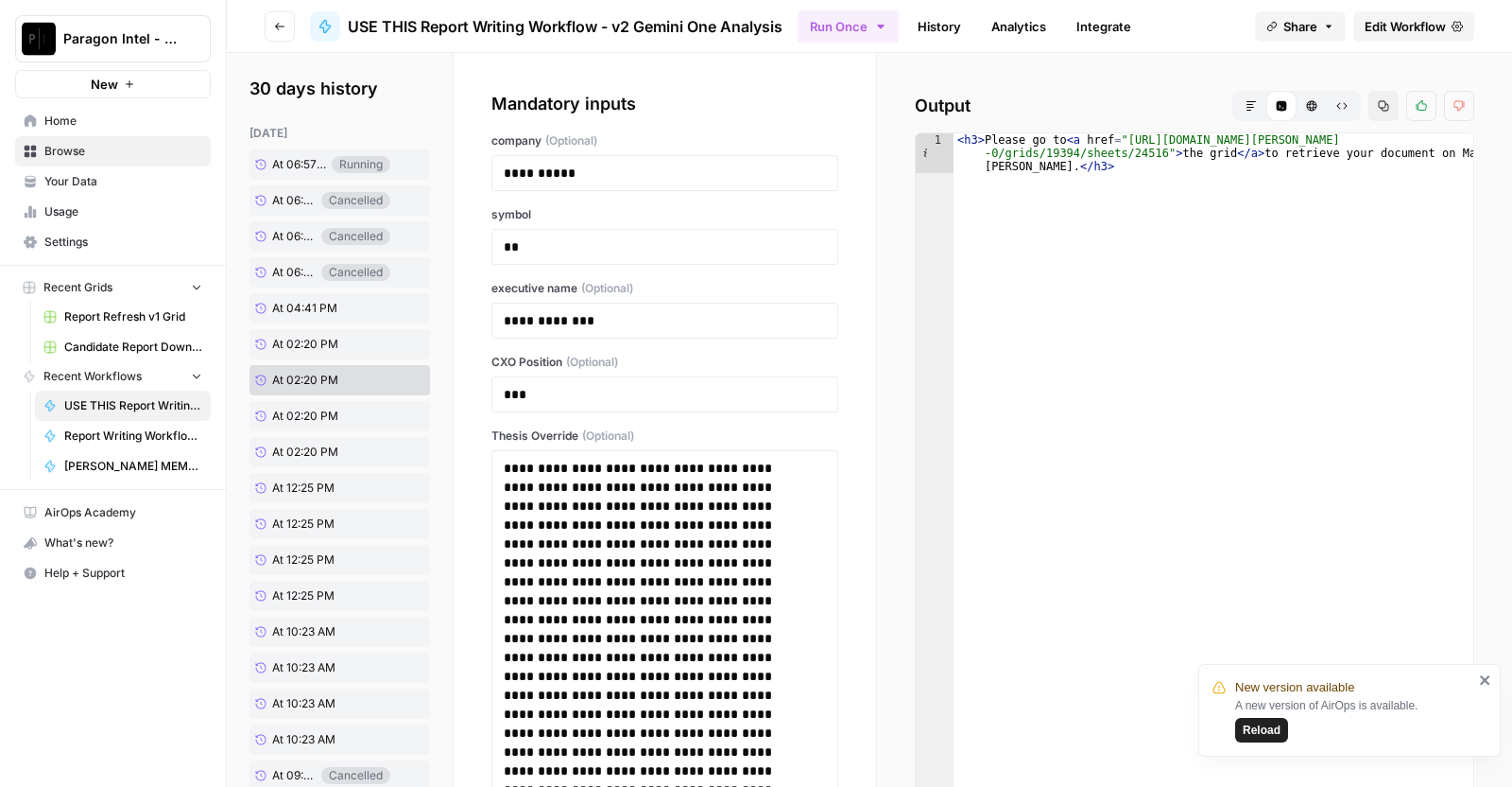
scroll to position [842, 0]
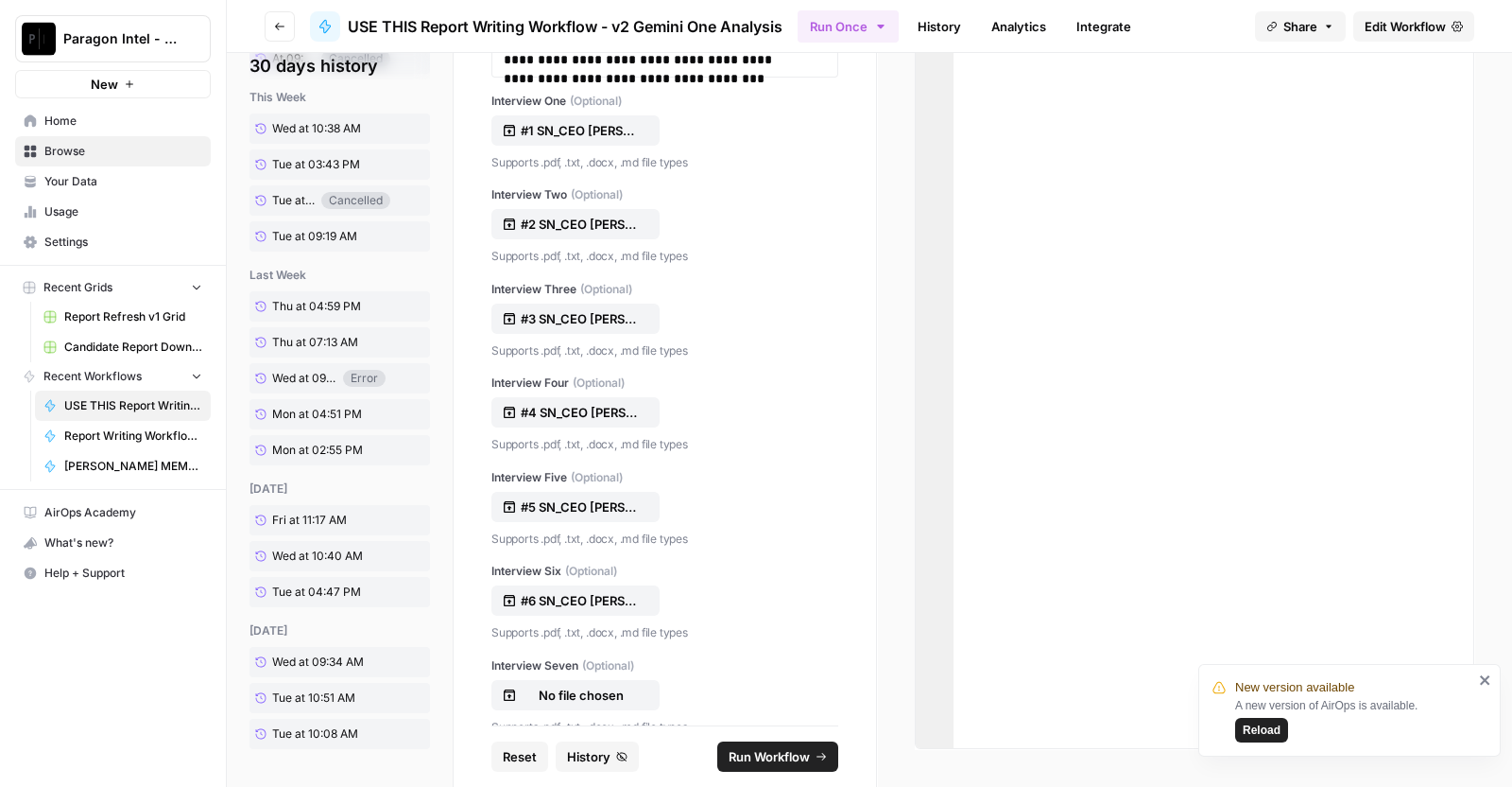
click at [815, 759] on icon "submit" at bounding box center [821, 756] width 11 height 11
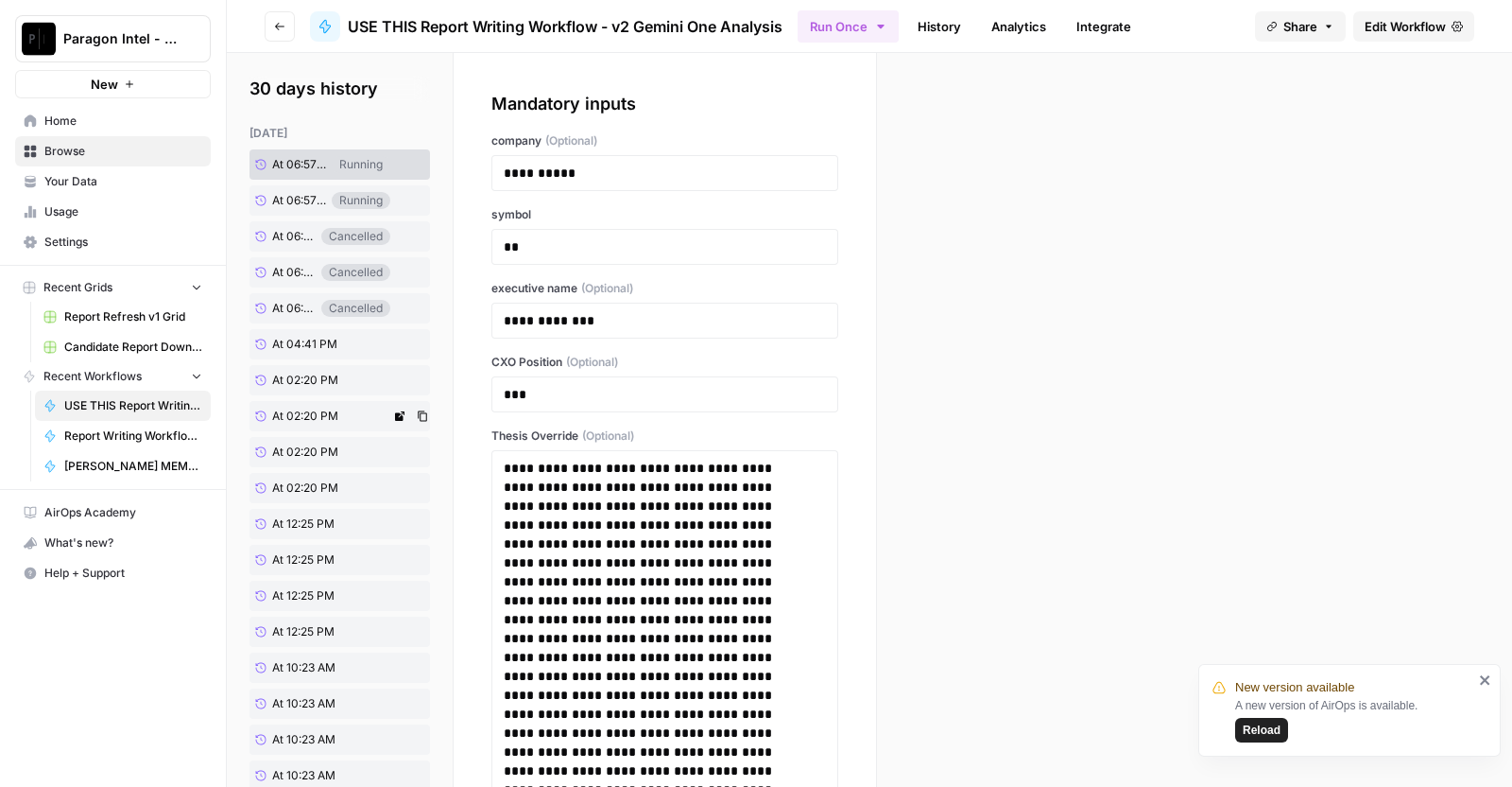
click at [322, 417] on span "At 02:20 PM" at bounding box center [304, 416] width 66 height 17
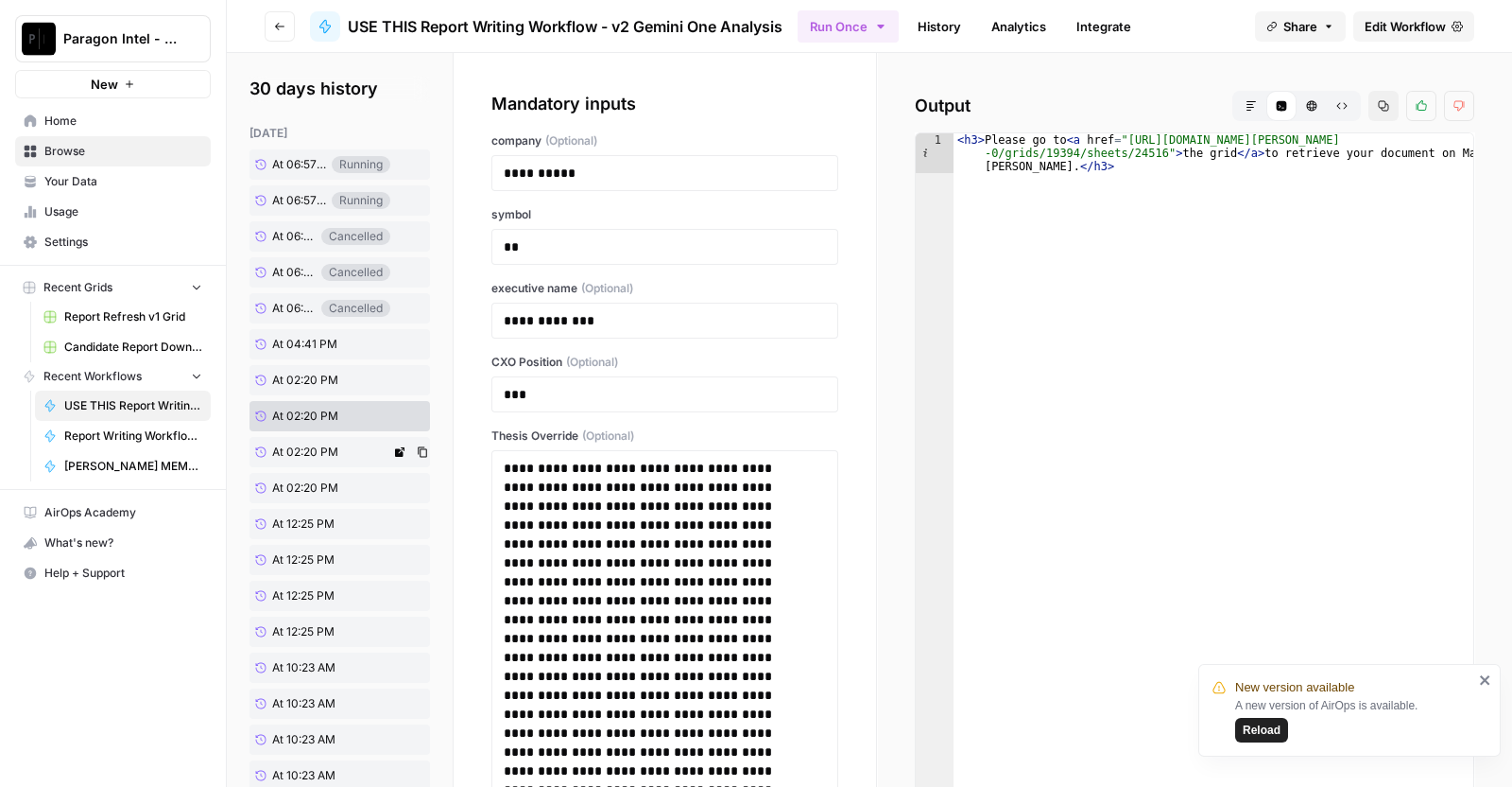
click at [341, 451] on link "At 02:20 PM" at bounding box center [320, 452] width 141 height 31
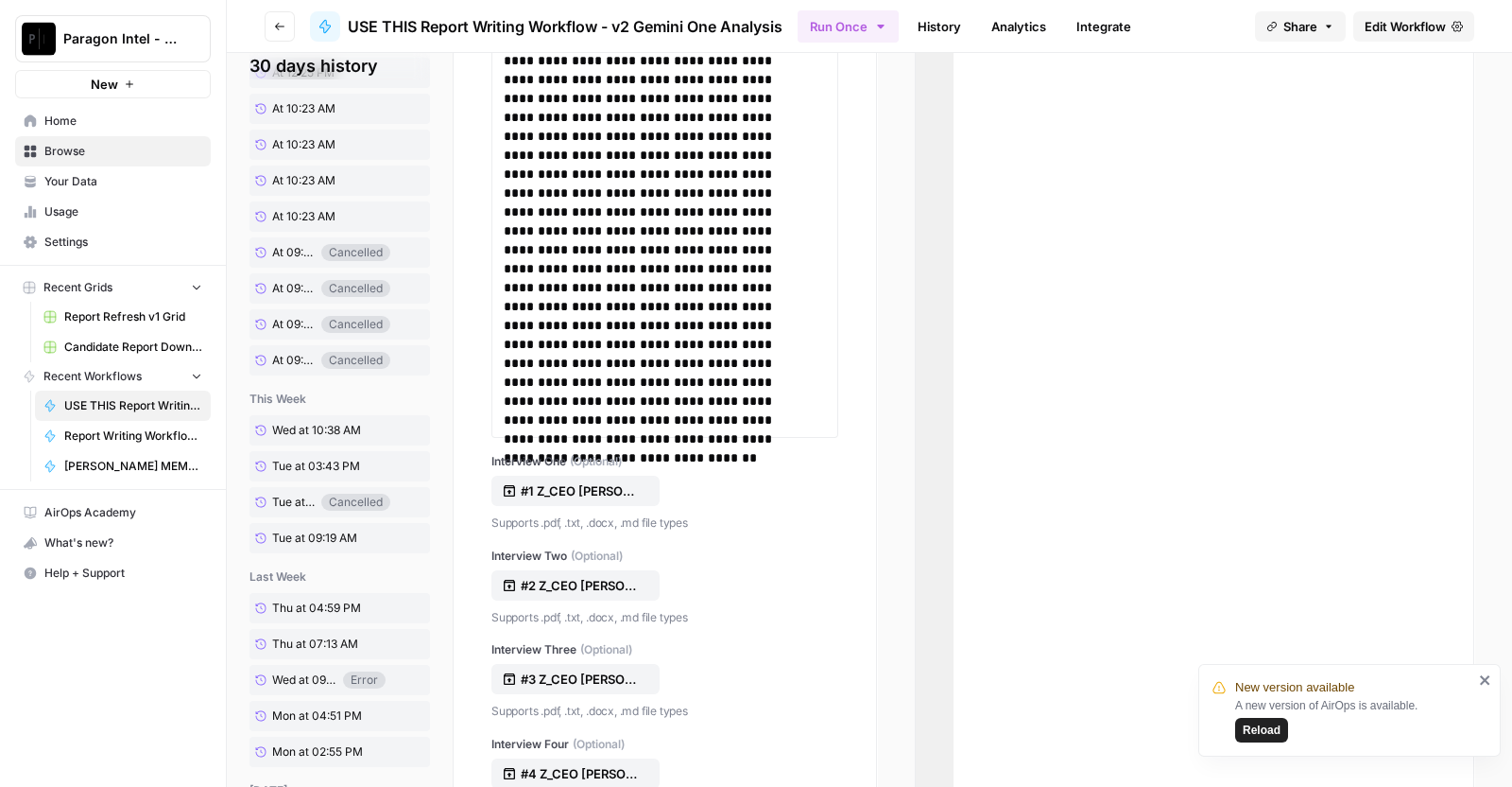
scroll to position [877, 0]
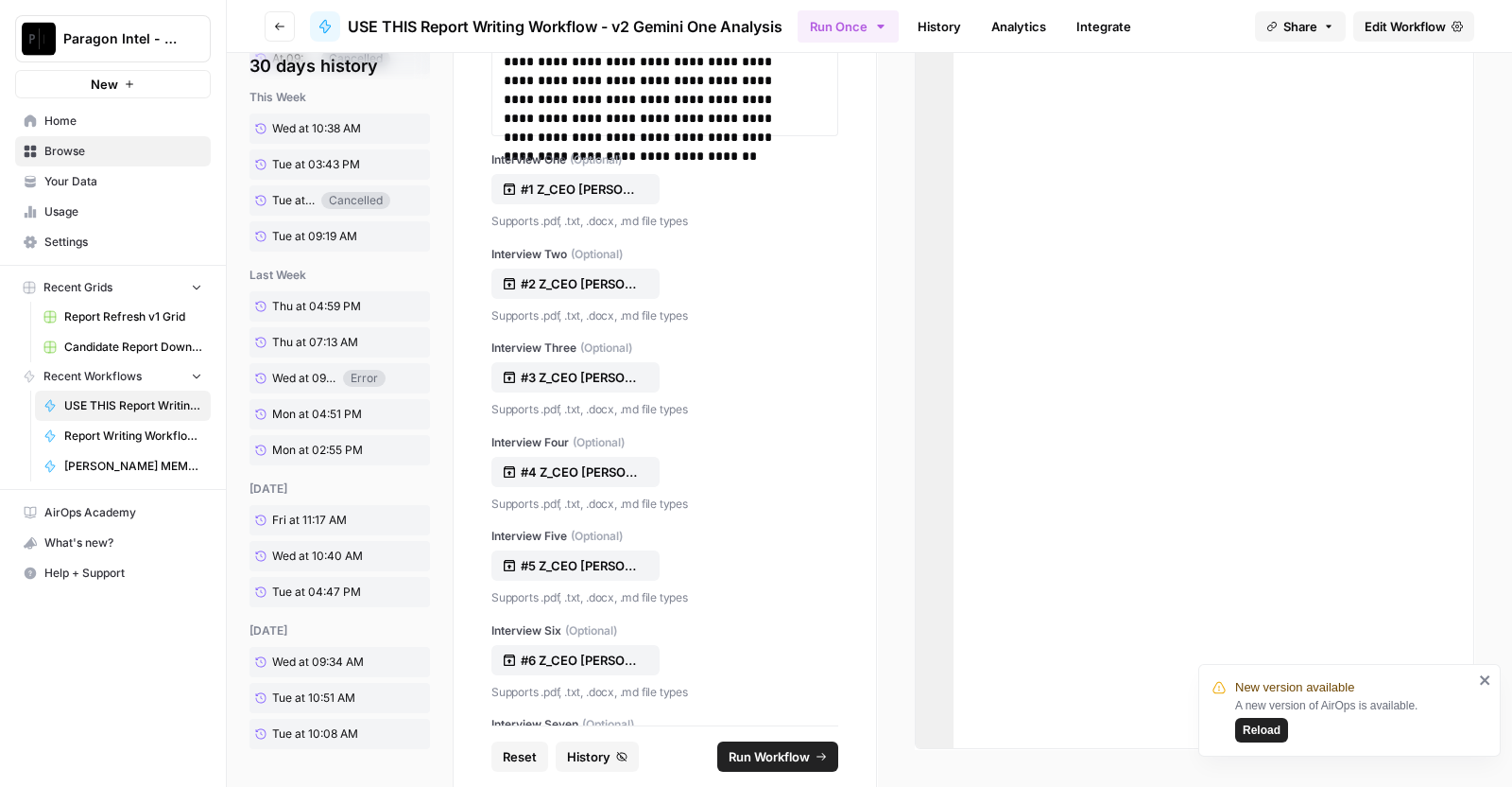
click at [818, 752] on icon "submit" at bounding box center [821, 756] width 11 height 11
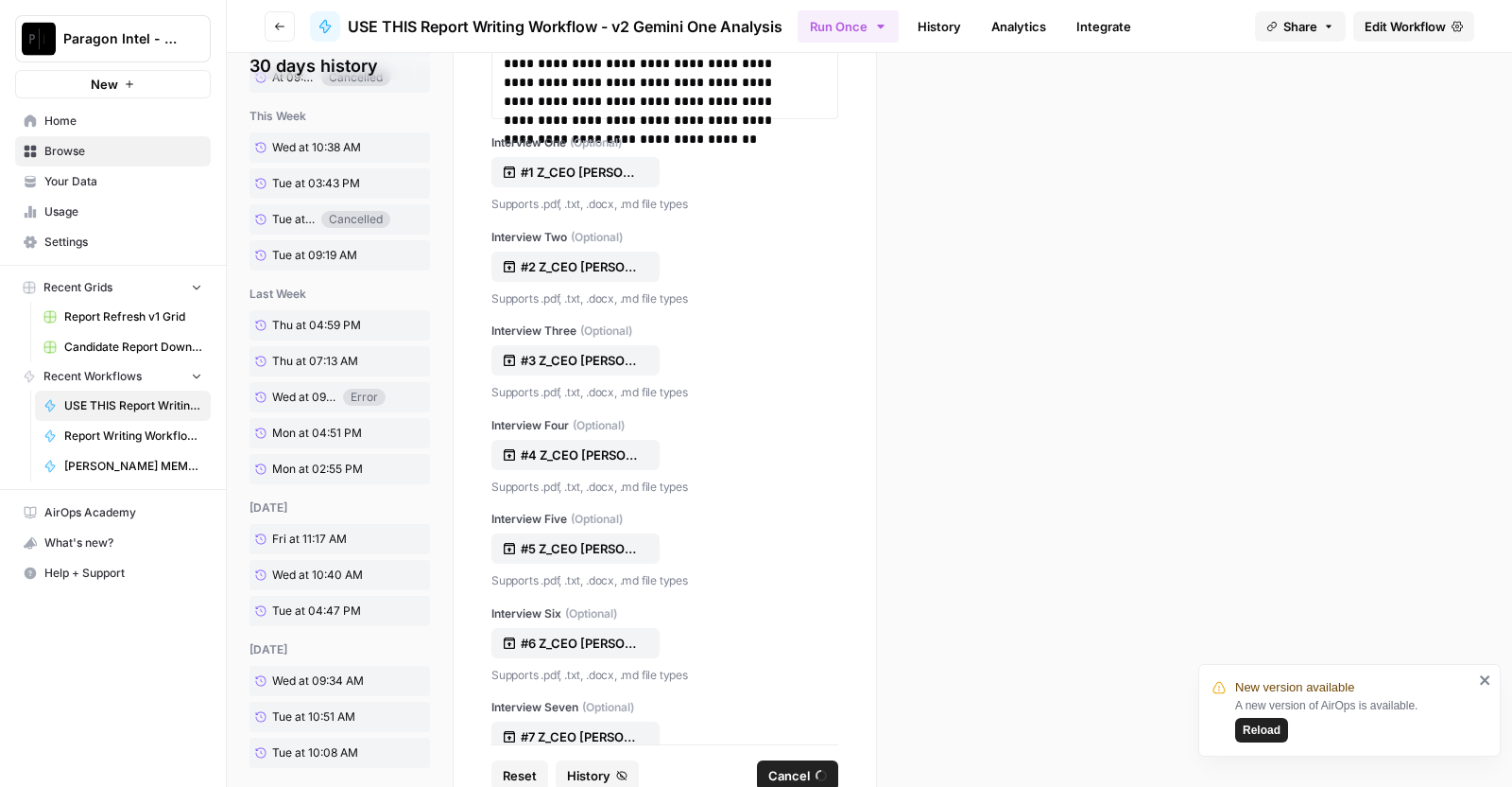
scroll to position [912, 0]
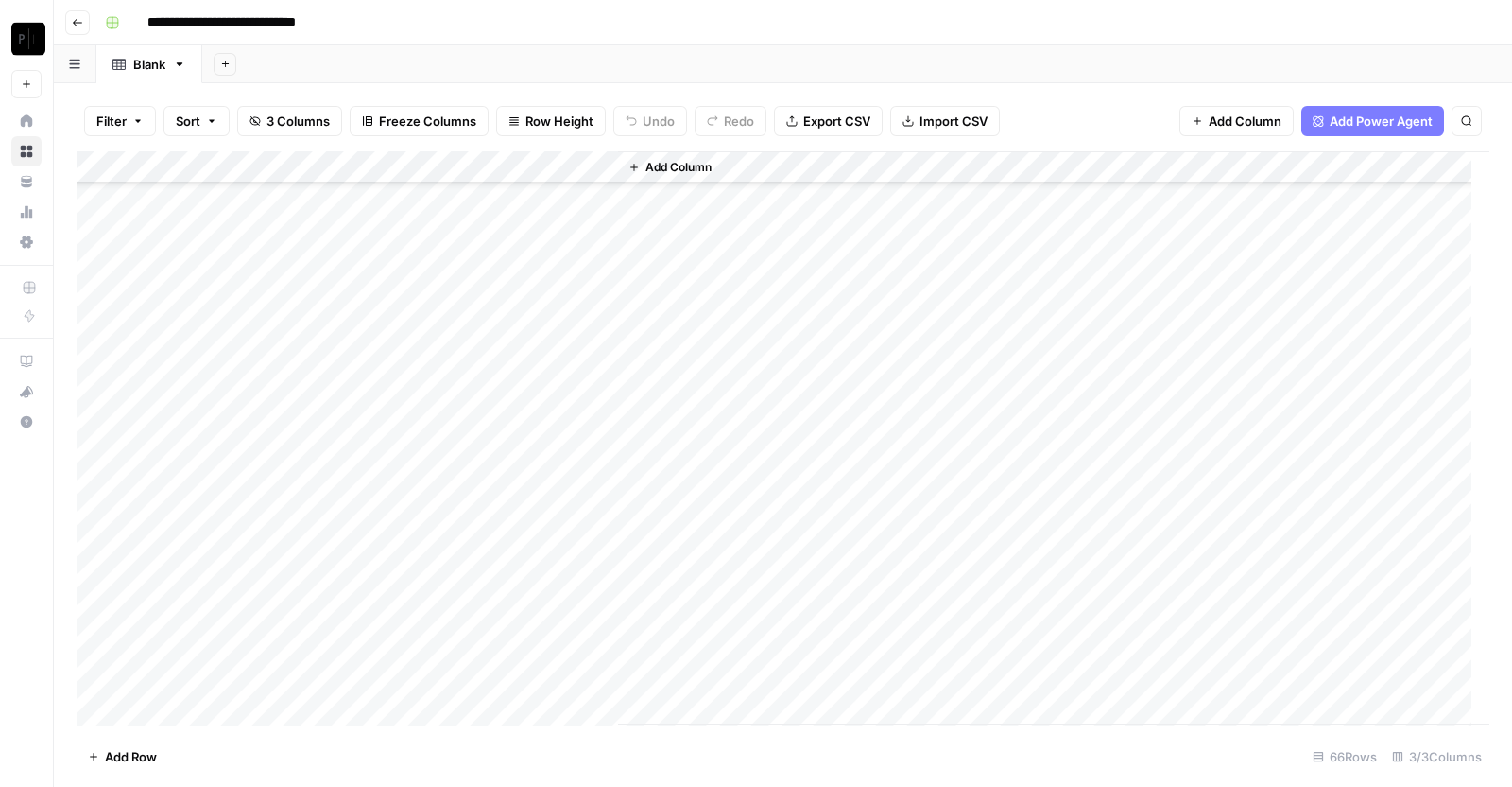
scroll to position [1610, 0]
click at [430, 678] on div "Add Column" at bounding box center [783, 438] width 1412 height 573
